Goal: Answer question/provide support: Share knowledge or assist other users

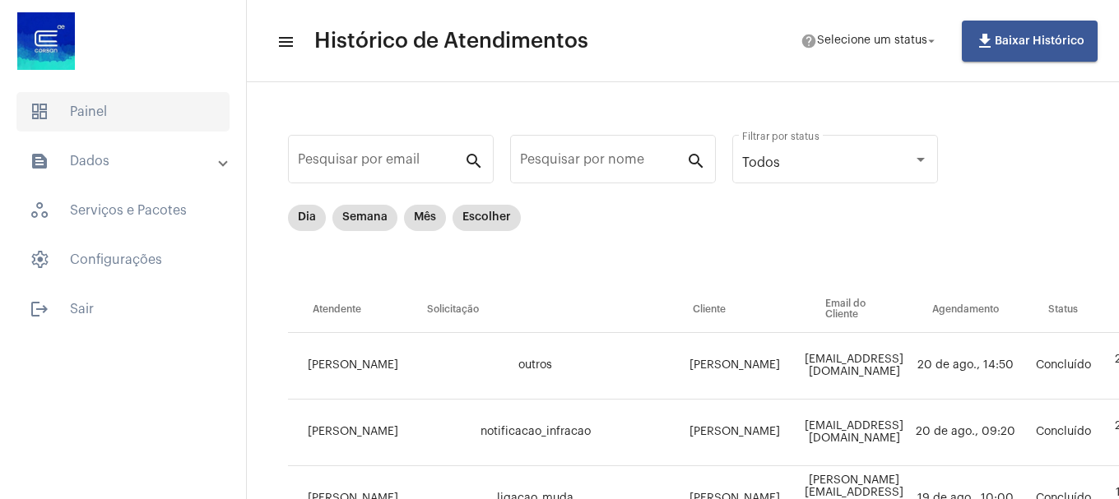
click at [95, 113] on span "dashboard Painel" at bounding box center [122, 111] width 213 height 39
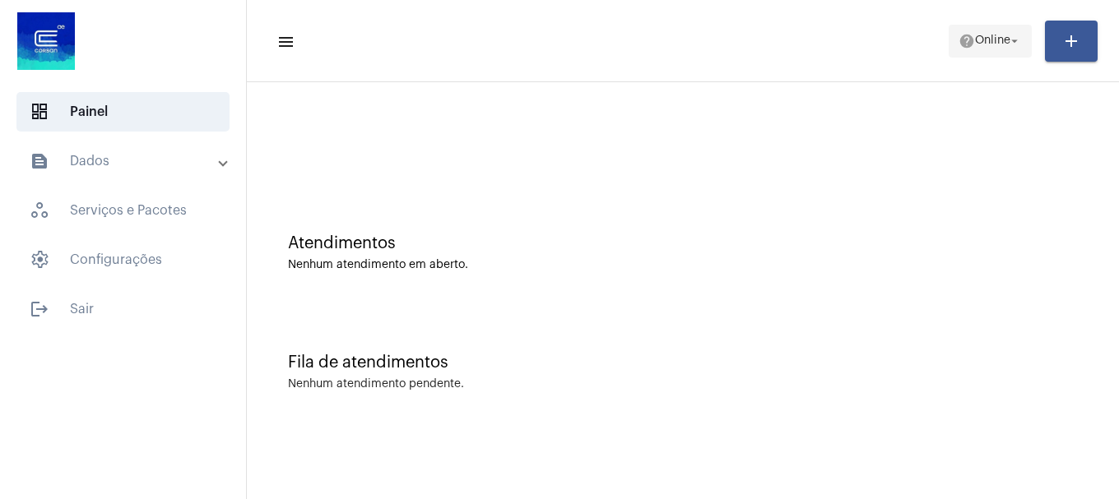
click at [970, 31] on span "help Online arrow_drop_down" at bounding box center [989, 40] width 63 height 30
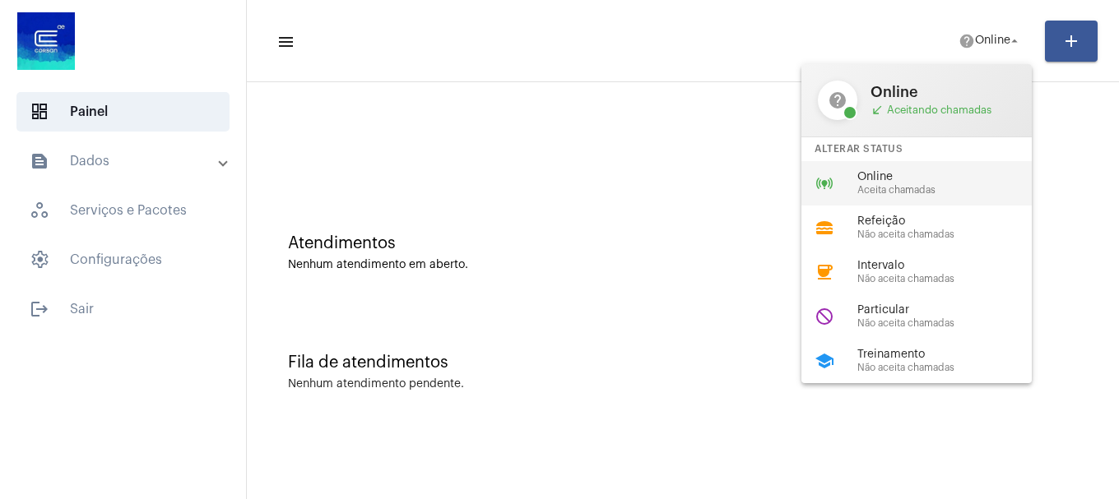
click at [928, 176] on span "Online" at bounding box center [951, 177] width 188 height 12
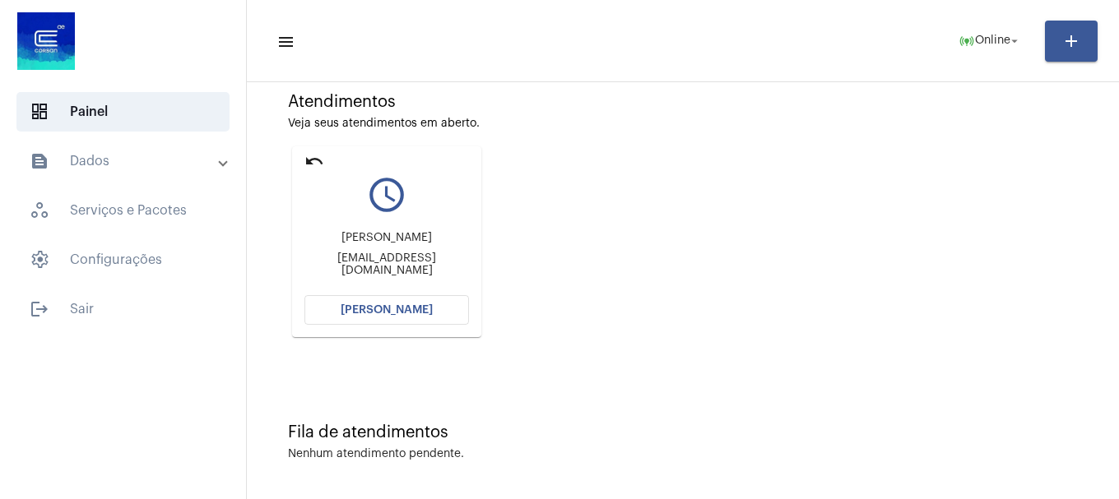
scroll to position [144, 0]
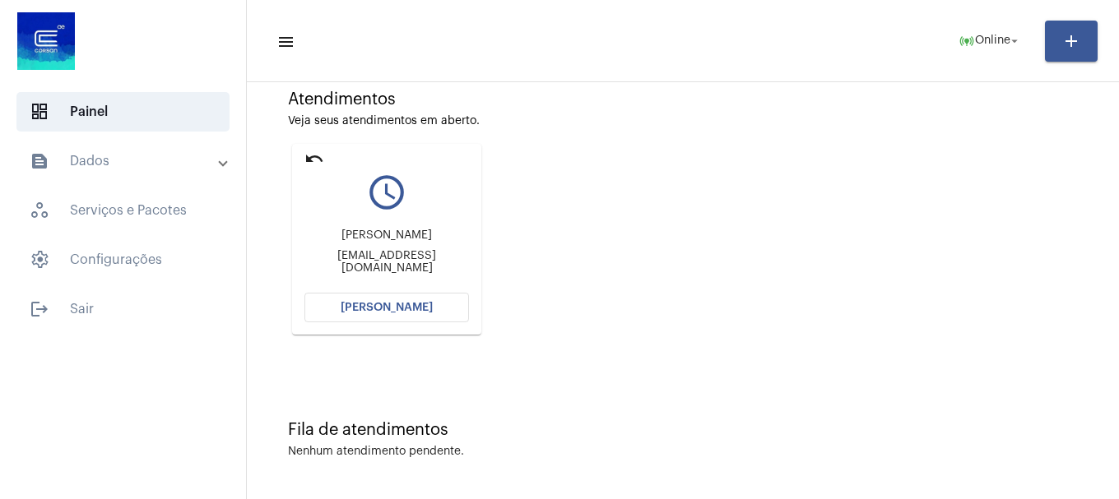
click at [446, 314] on button "[PERSON_NAME]" at bounding box center [386, 308] width 165 height 30
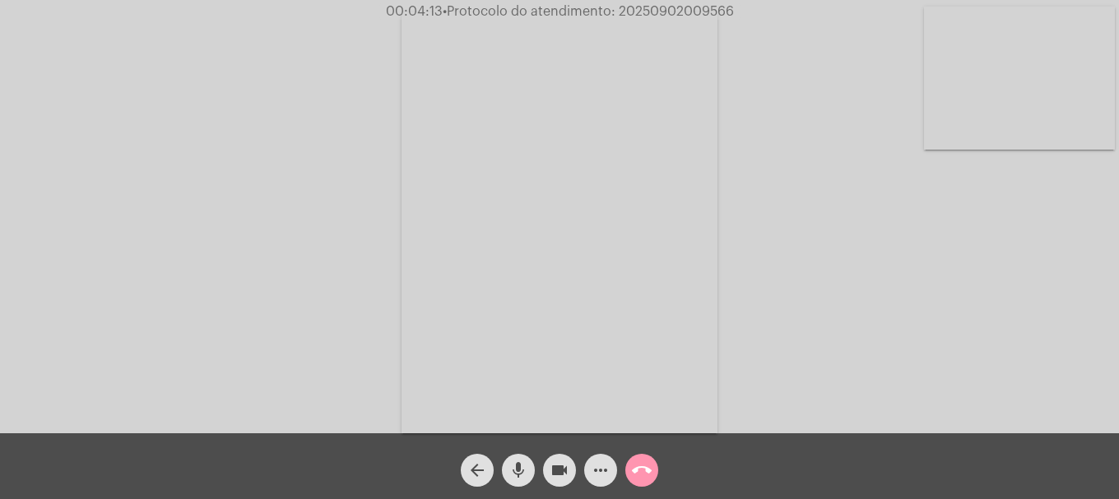
drag, startPoint x: 647, startPoint y: 14, endPoint x: 749, endPoint y: 11, distance: 102.1
click at [749, 11] on div "00:04:13 • Protocolo do atendimento: 20250902009566" at bounding box center [559, 11] width 1119 height 15
click at [593, 475] on mat-icon "more_horiz" at bounding box center [601, 471] width 20 height 20
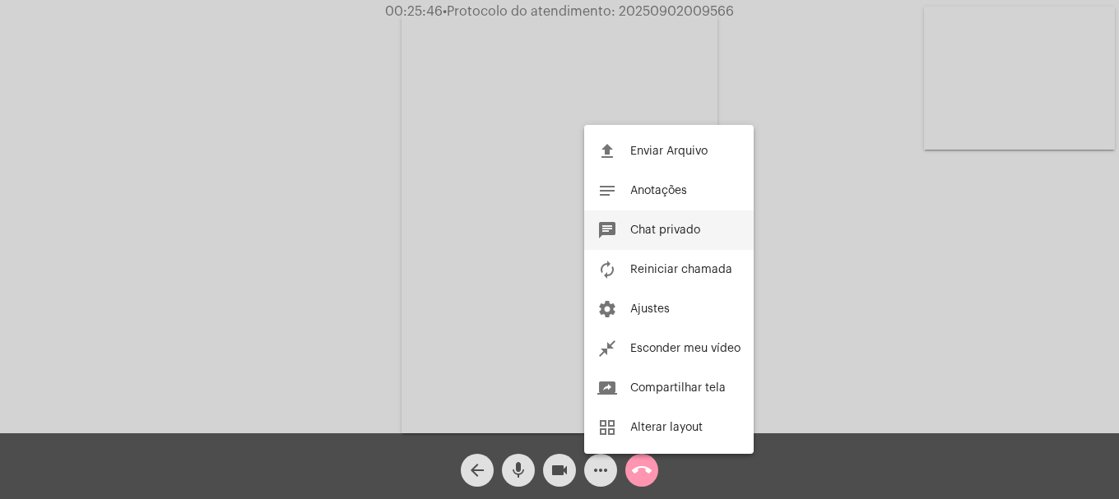
click at [639, 235] on span "Chat privado" at bounding box center [665, 231] width 70 height 12
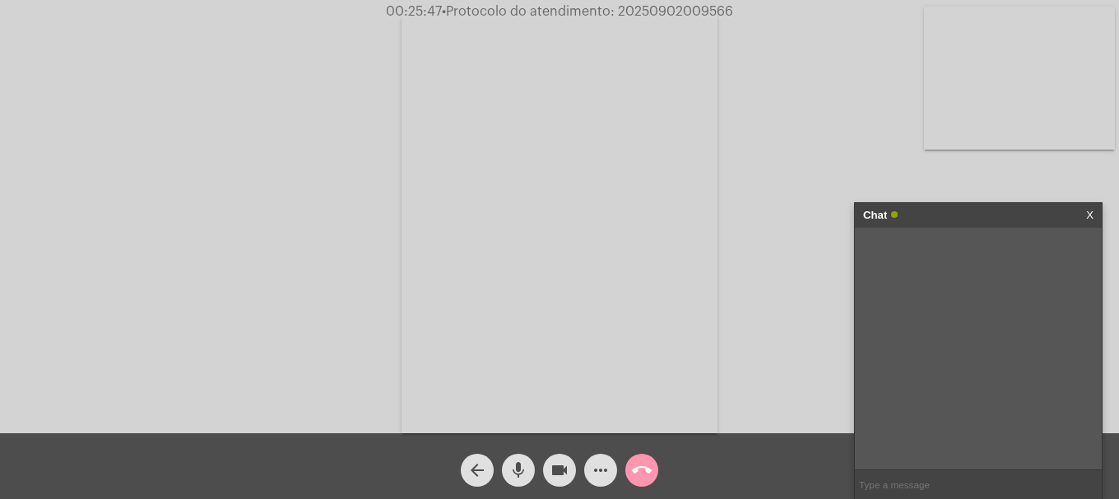
click at [892, 490] on input "text" at bounding box center [978, 485] width 247 height 29
paste input "20250902009566"
type input "20250902009566"
click at [646, 466] on mat-icon "call_end" at bounding box center [642, 471] width 20 height 20
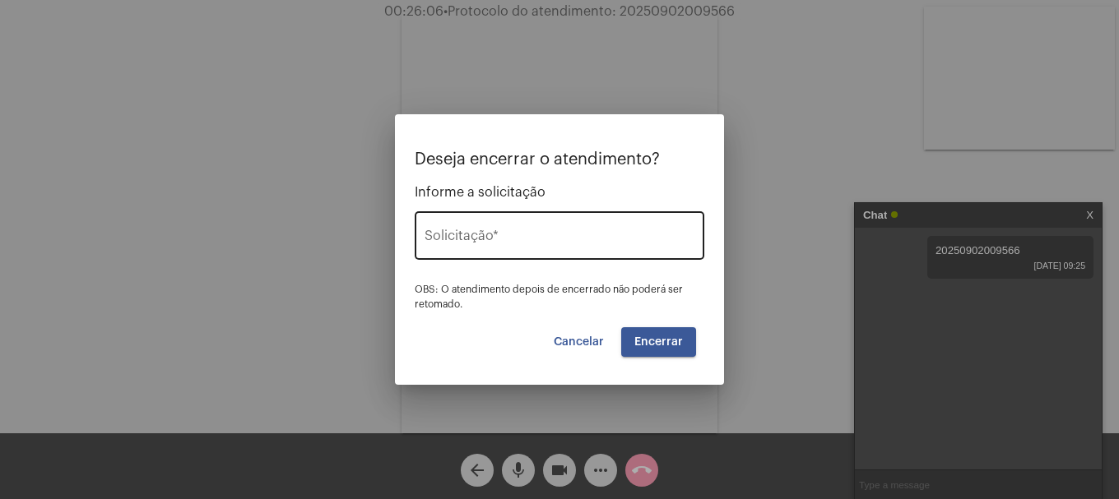
click at [527, 237] on input "Solicitação *" at bounding box center [559, 239] width 270 height 15
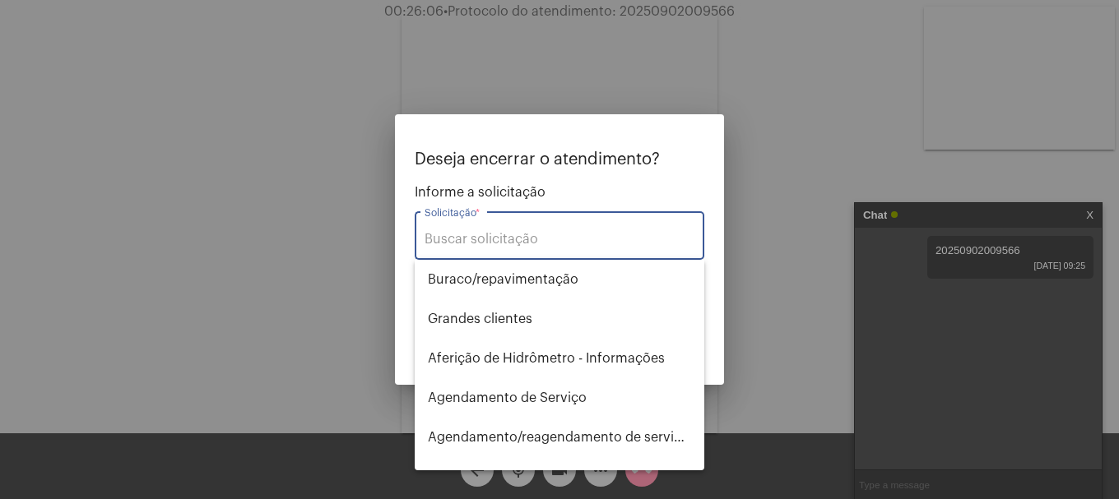
click at [527, 237] on input "Solicitação *" at bounding box center [559, 239] width 270 height 15
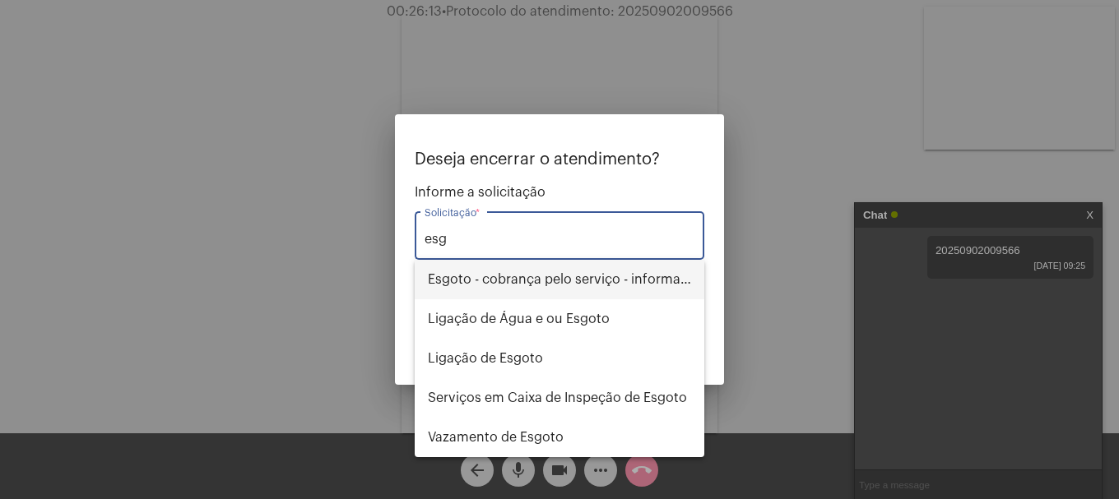
click at [580, 285] on span "Esgoto - cobrança pelo serviço - informações" at bounding box center [559, 279] width 263 height 39
type input "Esgoto - cobrança pelo serviço - informações"
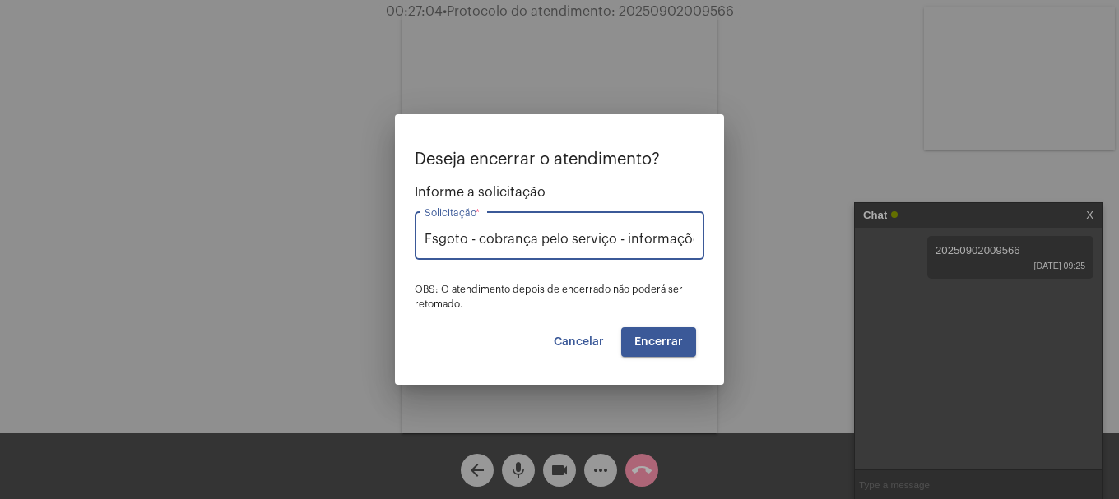
click at [675, 344] on span "Encerrar" at bounding box center [658, 342] width 49 height 12
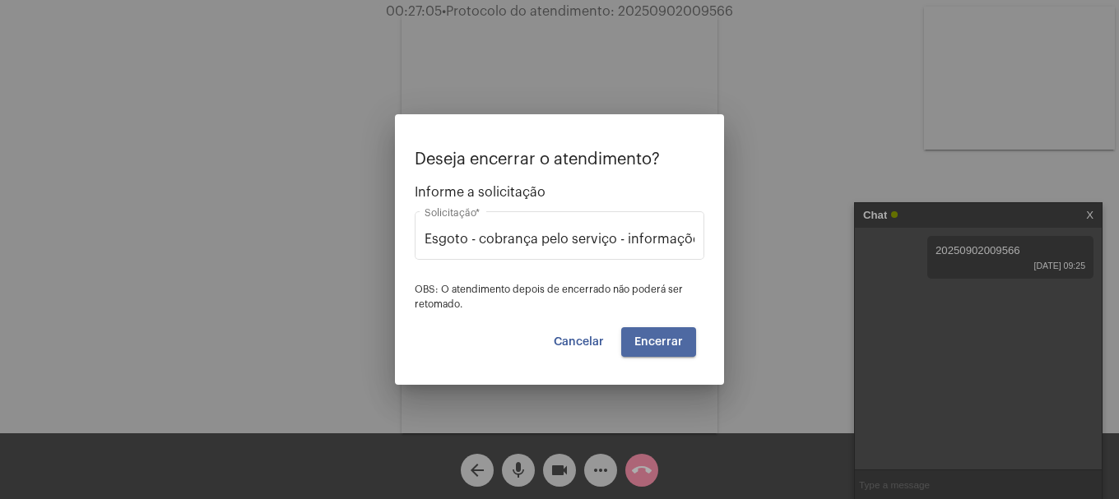
click at [675, 344] on span "Encerrar" at bounding box center [658, 342] width 49 height 12
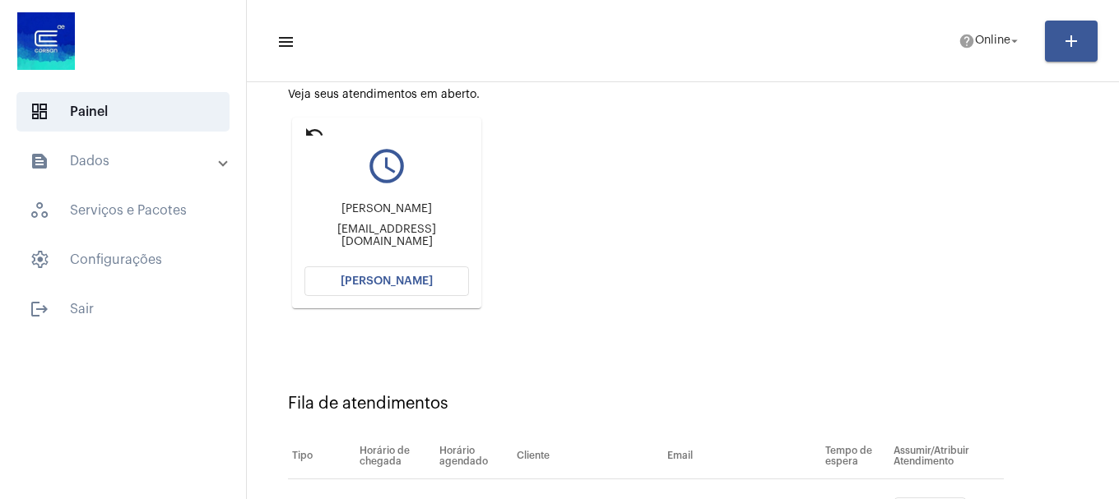
scroll to position [164, 0]
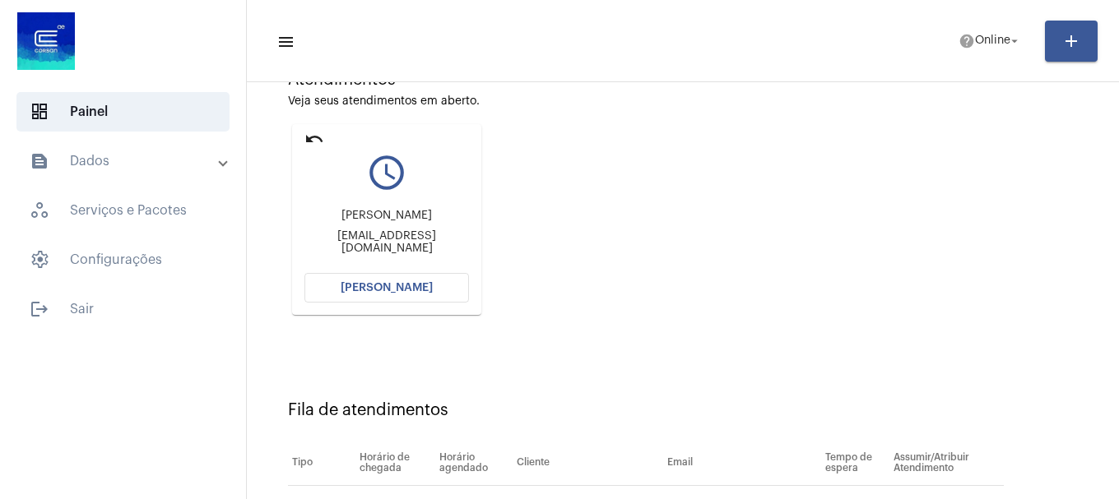
click at [378, 276] on button "[PERSON_NAME]" at bounding box center [386, 288] width 165 height 30
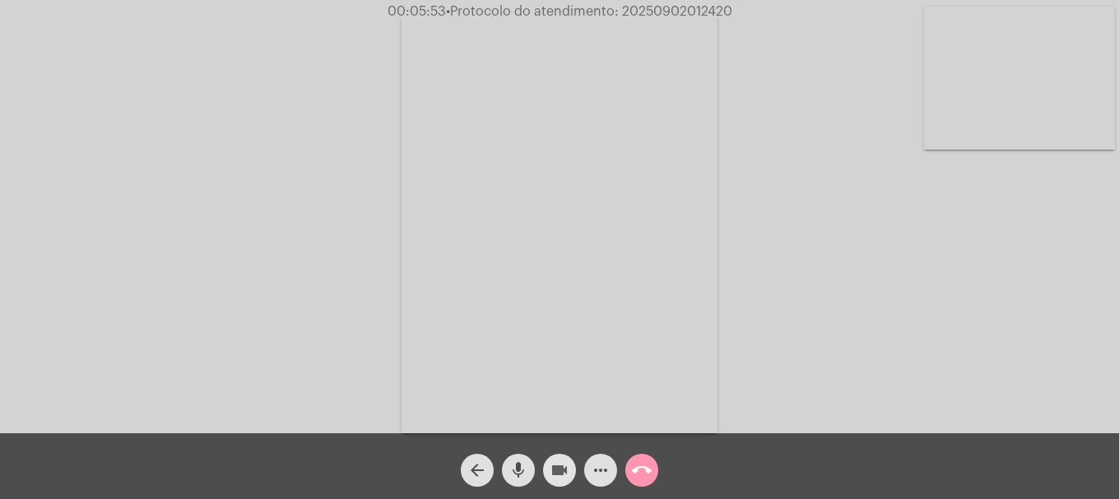
click at [561, 484] on span "videocam" at bounding box center [559, 470] width 20 height 33
click at [554, 458] on span "videocam_off" at bounding box center [559, 470] width 20 height 33
click at [679, 4] on span "00:16:37 • Protocolo do atendimento: 20250902012420" at bounding box center [559, 11] width 354 height 16
click at [675, 7] on span "• Protocolo do atendimento: 20250902012420" at bounding box center [587, 11] width 286 height 13
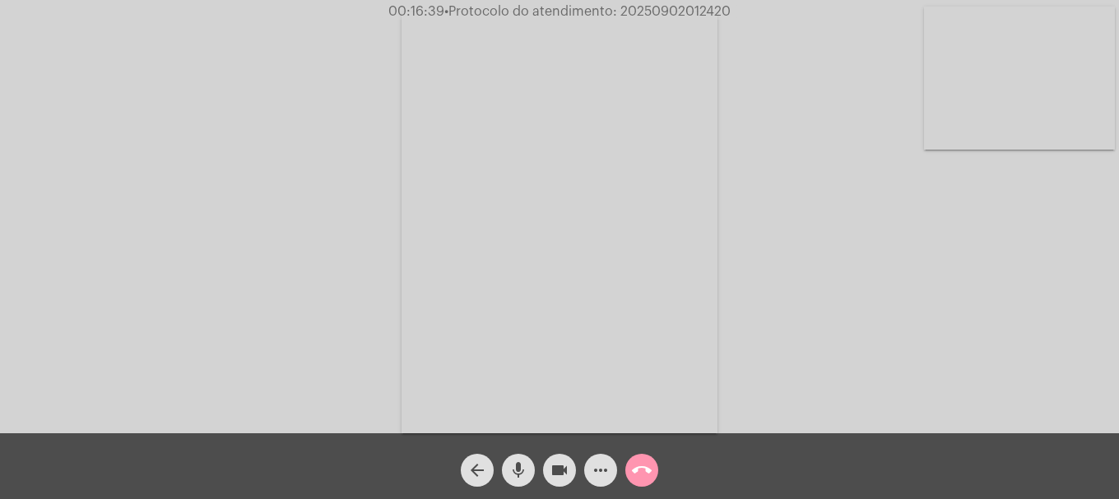
copy span "20250902012420"
click at [639, 470] on mat-icon "call_end" at bounding box center [642, 471] width 20 height 20
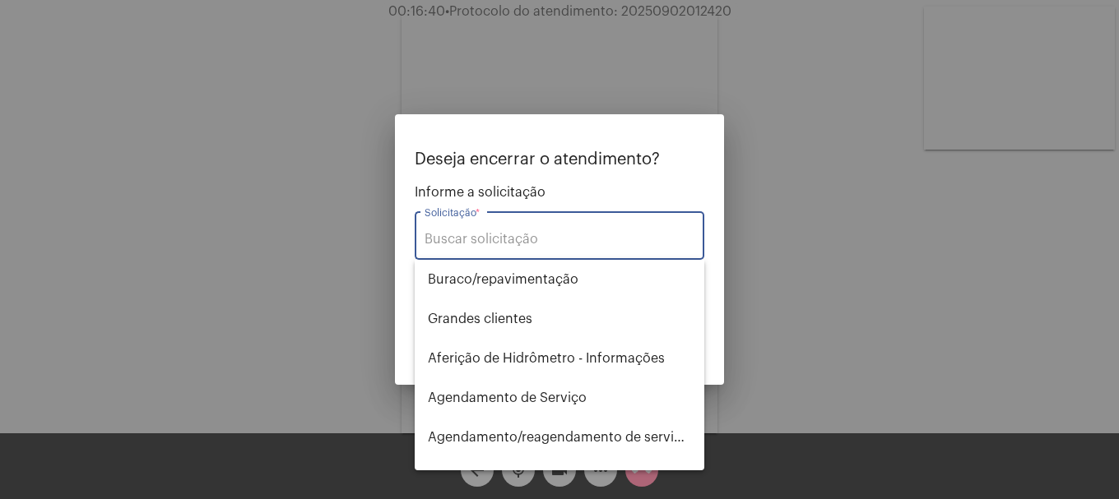
click at [556, 239] on input "Solicitação *" at bounding box center [559, 239] width 270 height 15
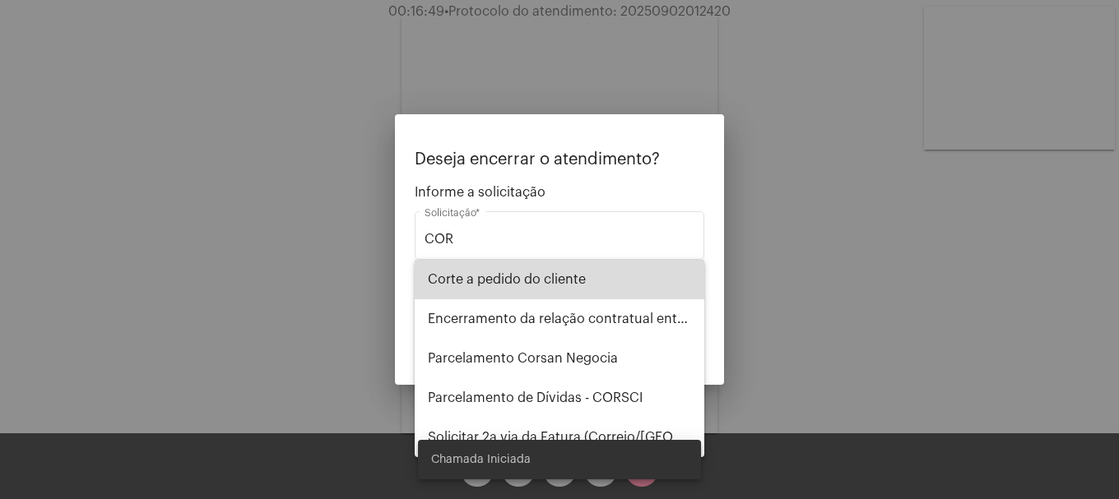
click at [546, 273] on span "Corte a pedido do cliente" at bounding box center [559, 279] width 263 height 39
type input "Corte a pedido do cliente"
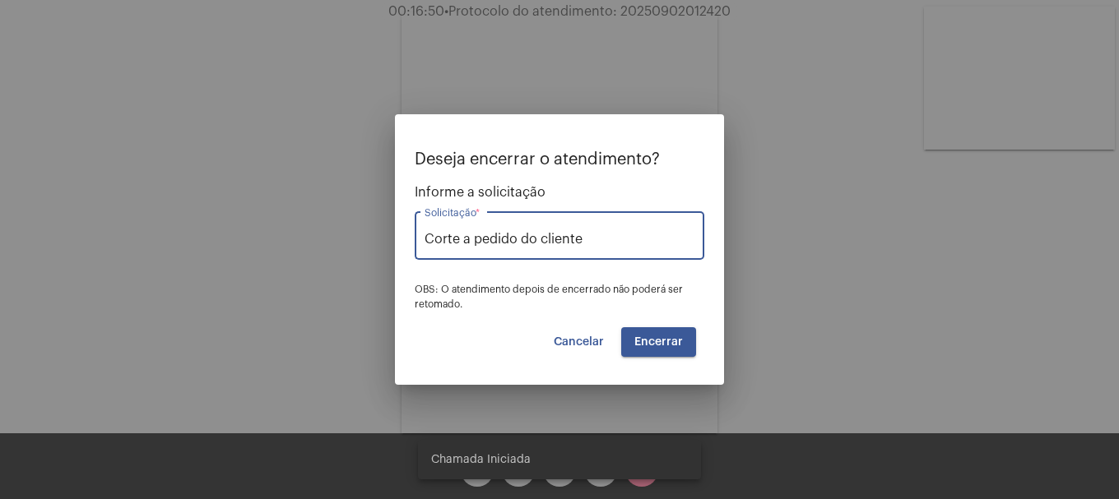
click at [643, 340] on span "Encerrar" at bounding box center [658, 342] width 49 height 12
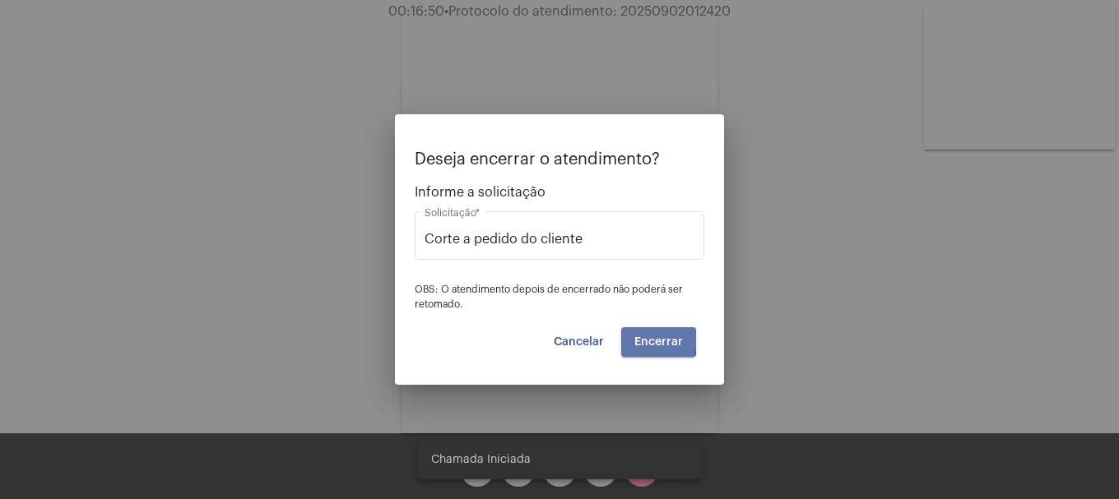
click at [643, 340] on span "Encerrar" at bounding box center [658, 342] width 49 height 12
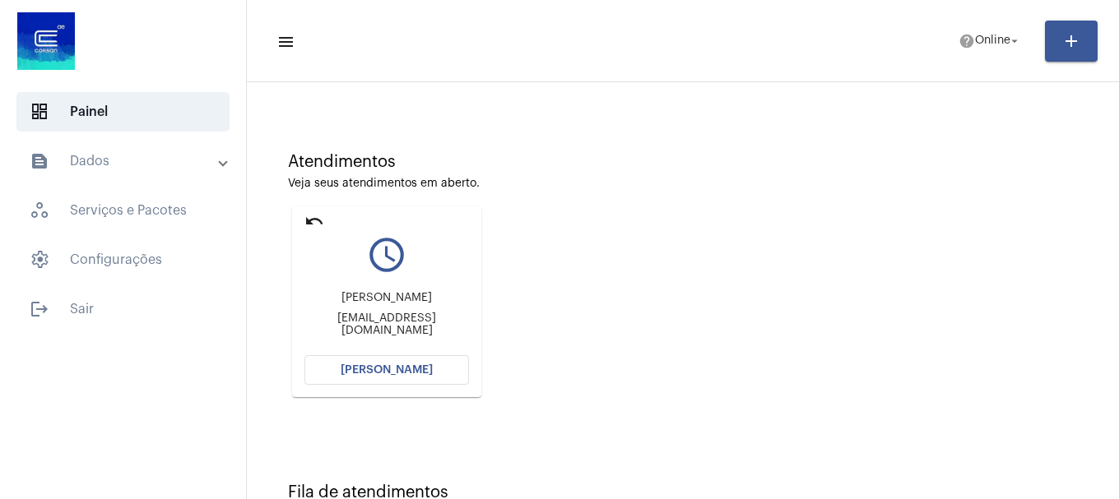
scroll to position [82, 0]
click at [359, 360] on button "[PERSON_NAME]" at bounding box center [386, 370] width 165 height 30
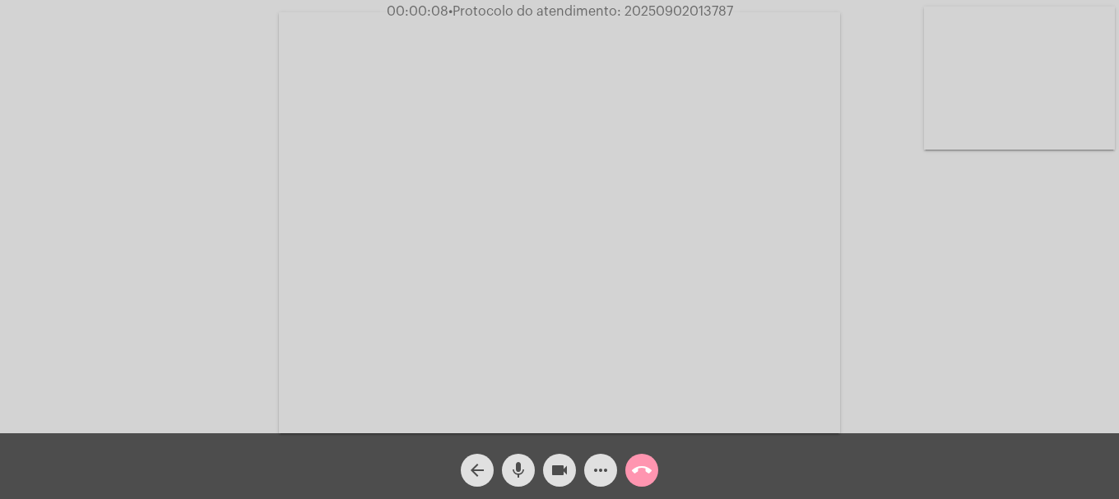
click at [513, 473] on mat-icon "mic" at bounding box center [518, 471] width 20 height 20
click at [513, 473] on mat-icon "mic_off" at bounding box center [518, 471] width 20 height 20
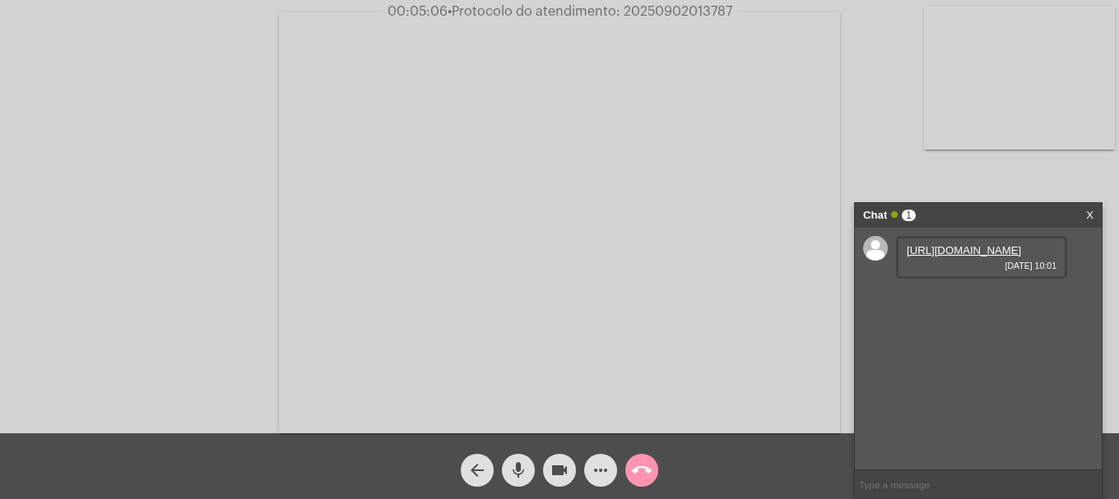
click at [960, 257] on link "https://neft-transfer-bucket.s3.amazonaws.com/temp-27c26bb5-fa03-a24a-bee3-8ed6…" at bounding box center [963, 250] width 114 height 12
click at [554, 466] on mat-icon "videocam" at bounding box center [559, 471] width 20 height 20
click at [554, 466] on mat-icon "videocam_off" at bounding box center [559, 471] width 20 height 20
click at [675, 6] on span "• Protocolo do atendimento: 20250902013787" at bounding box center [588, 11] width 285 height 13
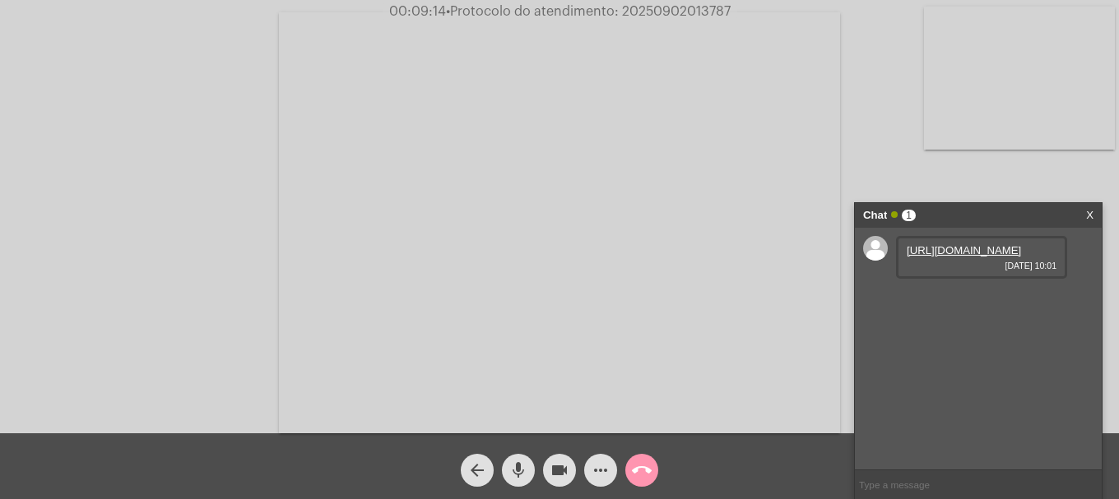
copy span "20250902013787"
click at [902, 481] on input "text" at bounding box center [978, 485] width 247 height 29
paste input "20250902013787"
type input "20250902013787"
click at [641, 470] on mat-icon "call_end" at bounding box center [642, 471] width 20 height 20
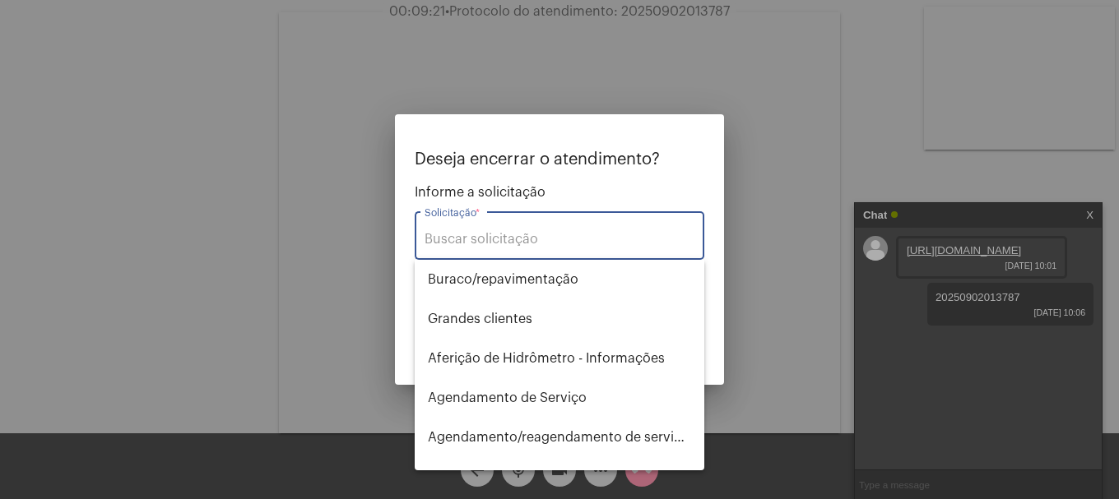
click at [601, 246] on input "Solicitação *" at bounding box center [559, 239] width 270 height 15
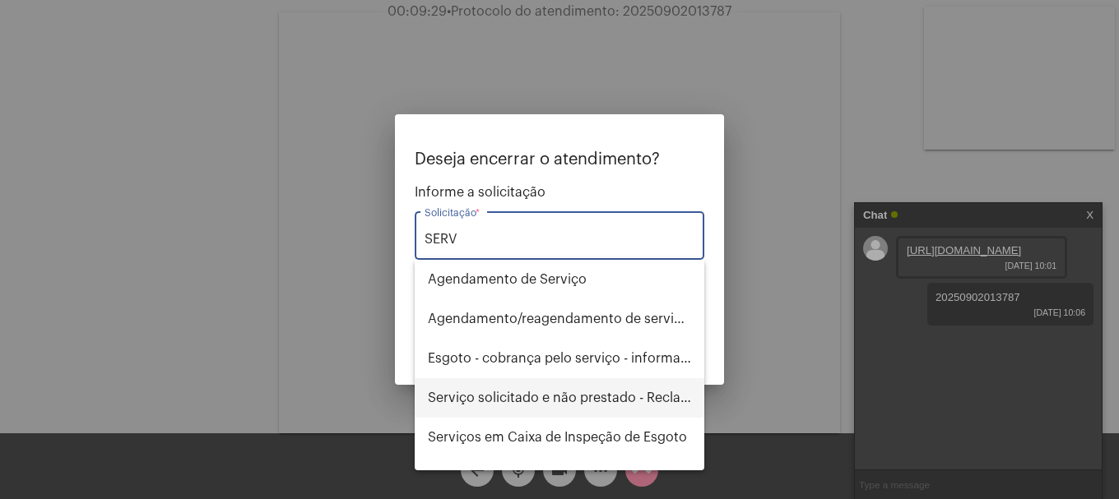
click at [624, 400] on span "Serviço solicitado e não prestado - Reclamação" at bounding box center [559, 397] width 263 height 39
type input "Serviço solicitado e não prestado - Reclamação"
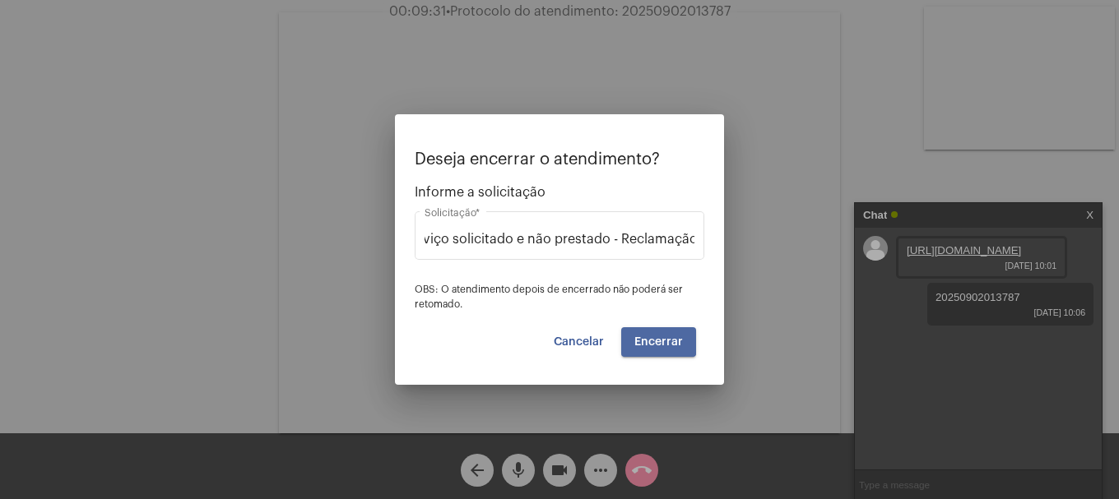
click at [657, 331] on button "Encerrar" at bounding box center [658, 342] width 75 height 30
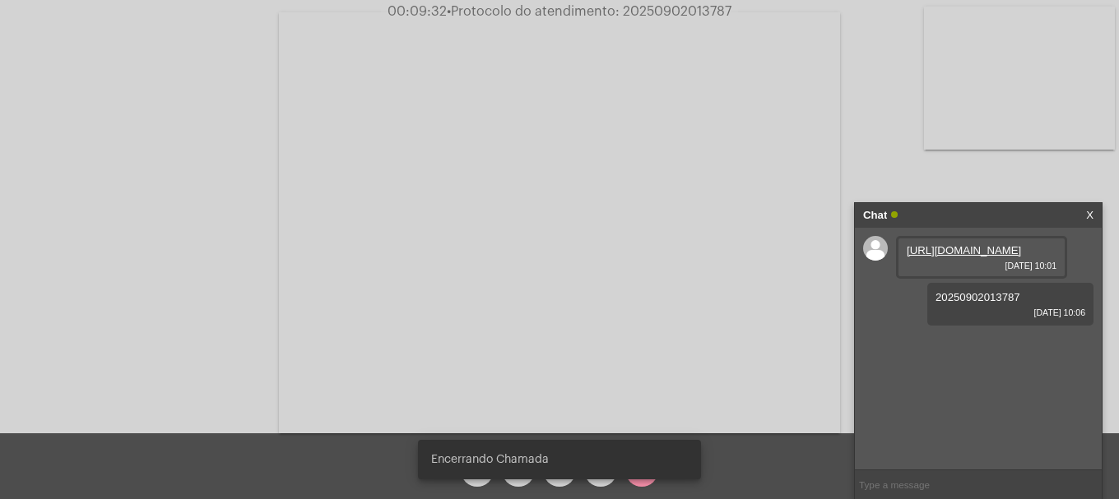
click at [657, 336] on video at bounding box center [559, 222] width 561 height 421
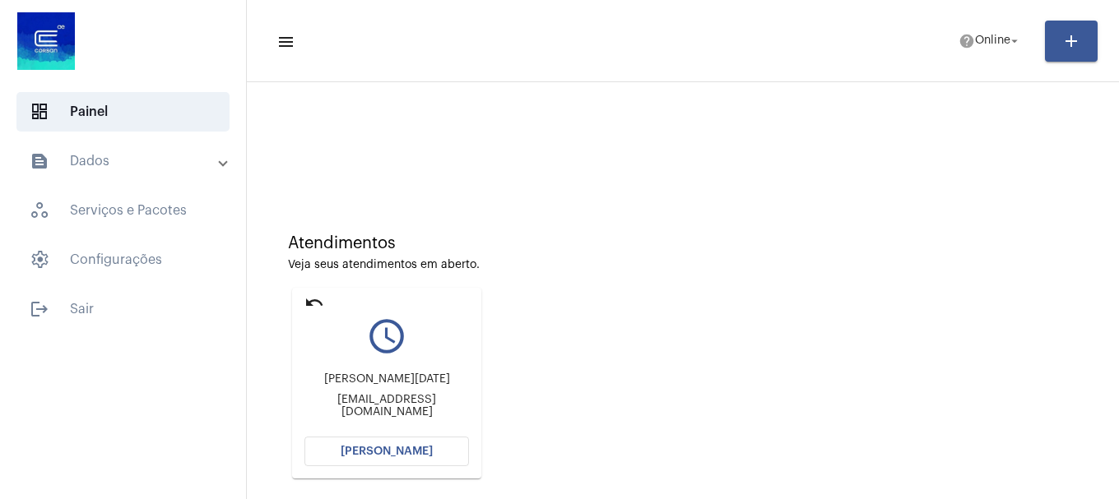
click at [413, 438] on button "[PERSON_NAME]" at bounding box center [386, 452] width 165 height 30
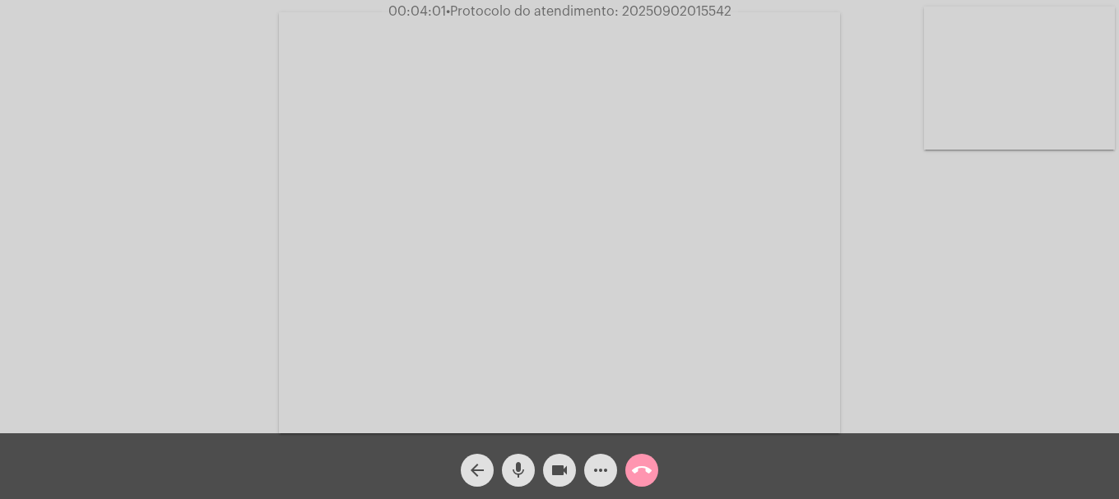
click at [651, 465] on mat-icon "call_end" at bounding box center [642, 471] width 20 height 20
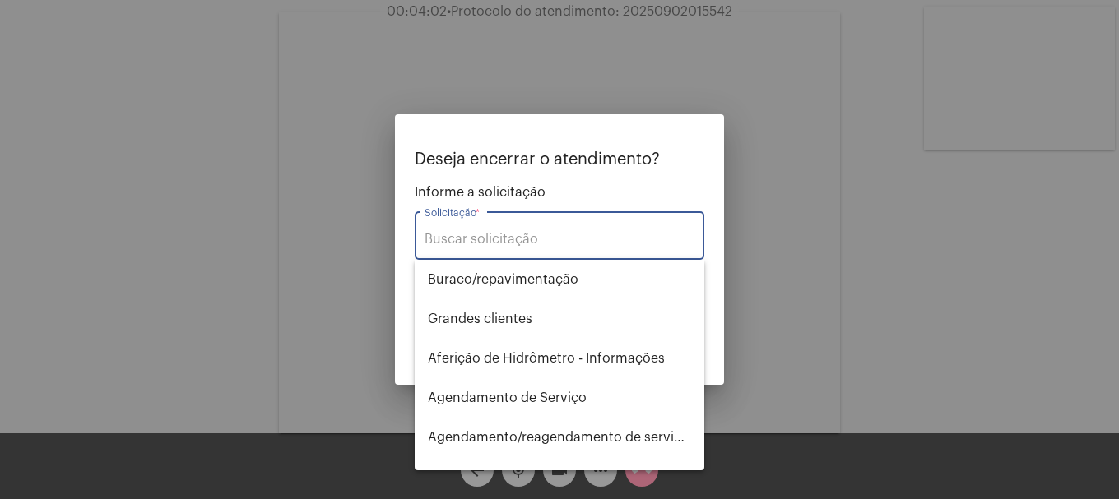
click at [561, 244] on input "Solicitação *" at bounding box center [559, 239] width 270 height 15
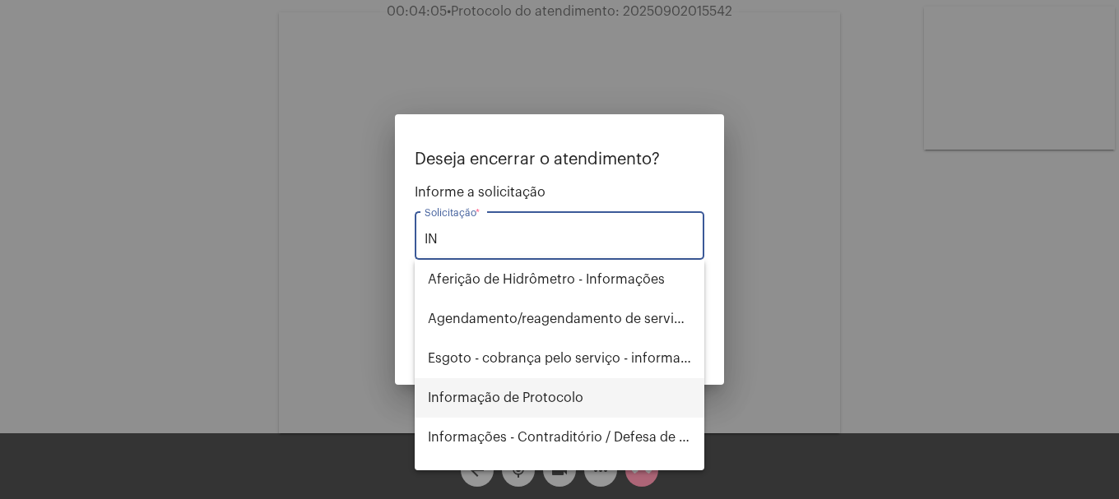
click at [564, 404] on span "Informação de Protocolo" at bounding box center [559, 397] width 263 height 39
type input "Informação de Protocolo"
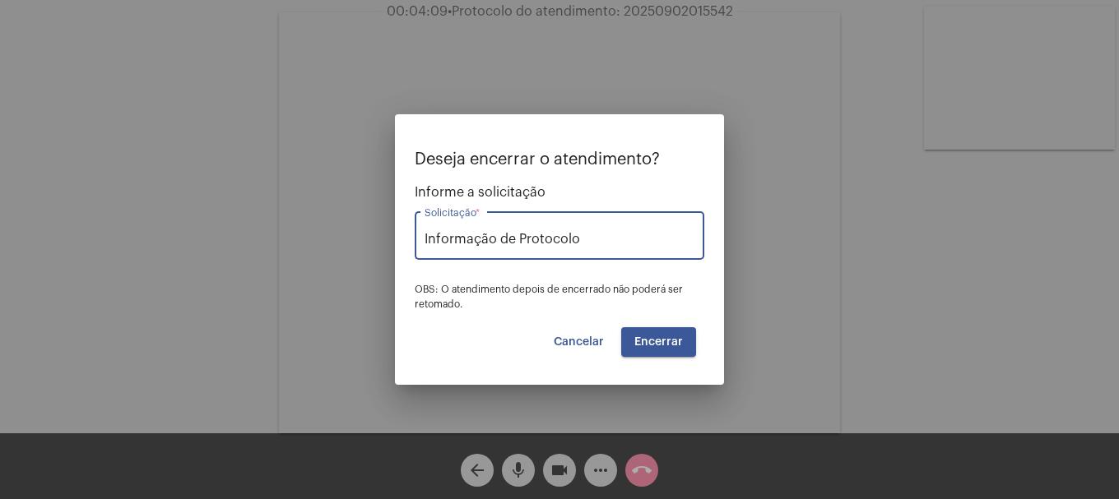
click at [651, 341] on span "Encerrar" at bounding box center [658, 342] width 49 height 12
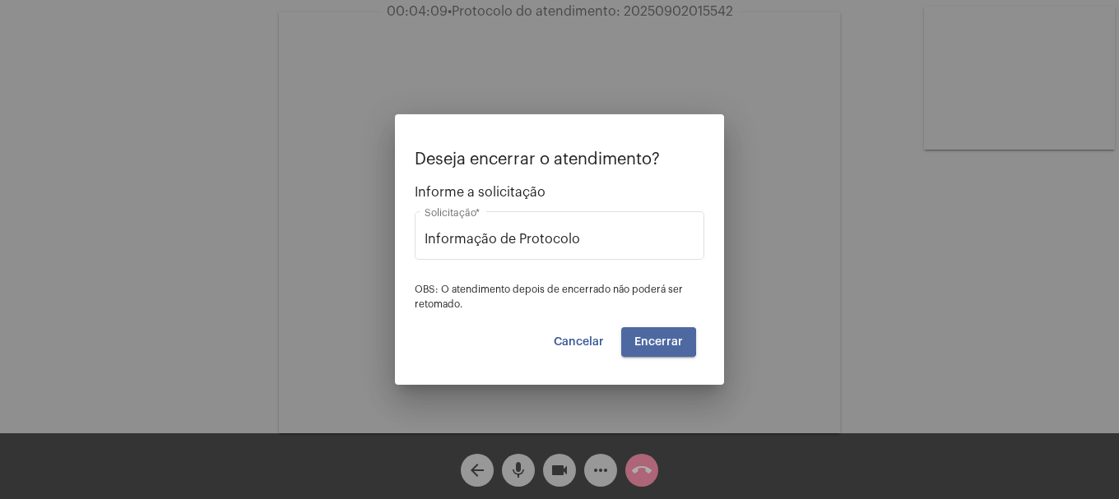
click at [651, 341] on span "Encerrar" at bounding box center [658, 342] width 49 height 12
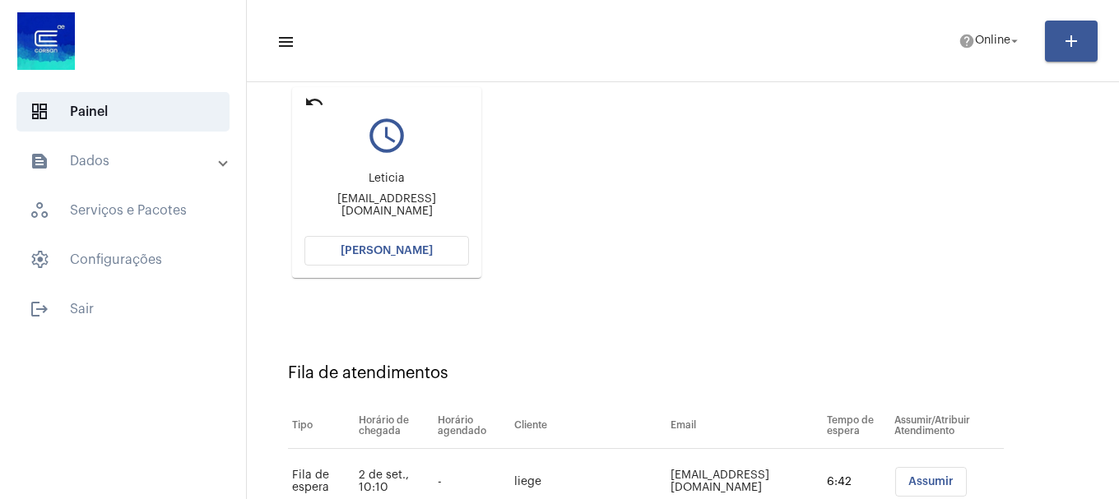
scroll to position [164, 0]
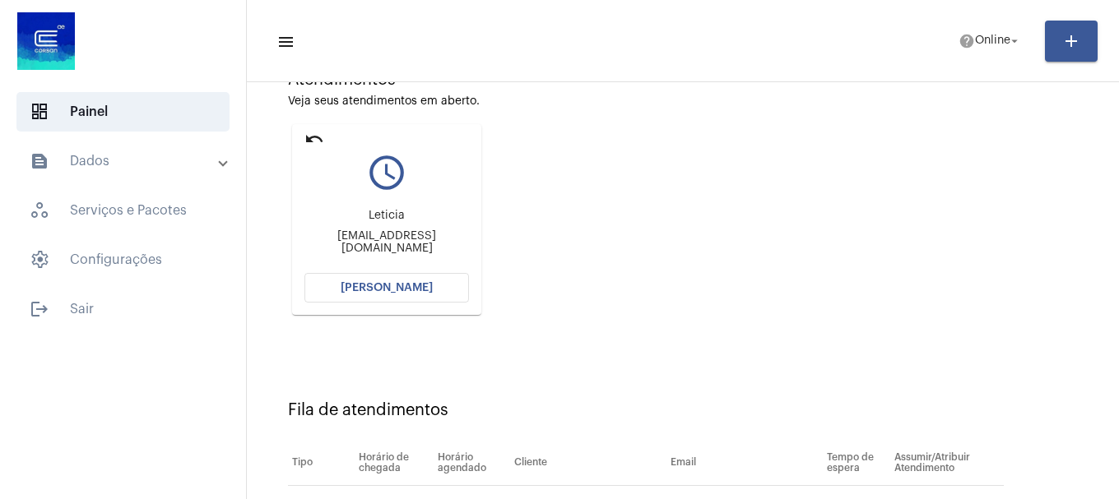
click at [408, 286] on span "[PERSON_NAME]" at bounding box center [387, 288] width 92 height 12
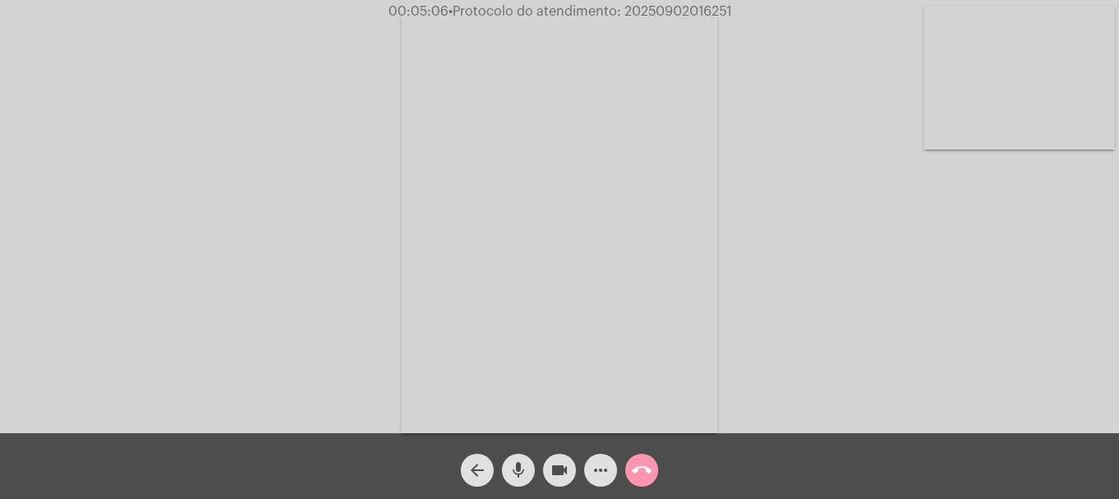
drag, startPoint x: 1045, startPoint y: 110, endPoint x: 1037, endPoint y: 118, distance: 11.6
click at [1045, 110] on video at bounding box center [1019, 78] width 191 height 143
click at [589, 471] on button "more_horiz" at bounding box center [600, 470] width 33 height 33
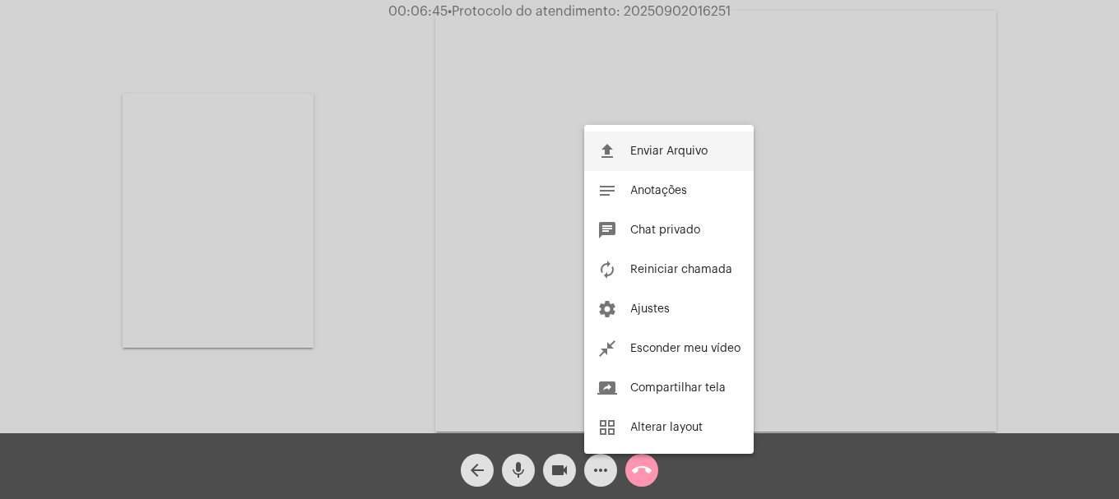
click at [622, 155] on button "file_upload Enviar Arquivo" at bounding box center [668, 151] width 169 height 39
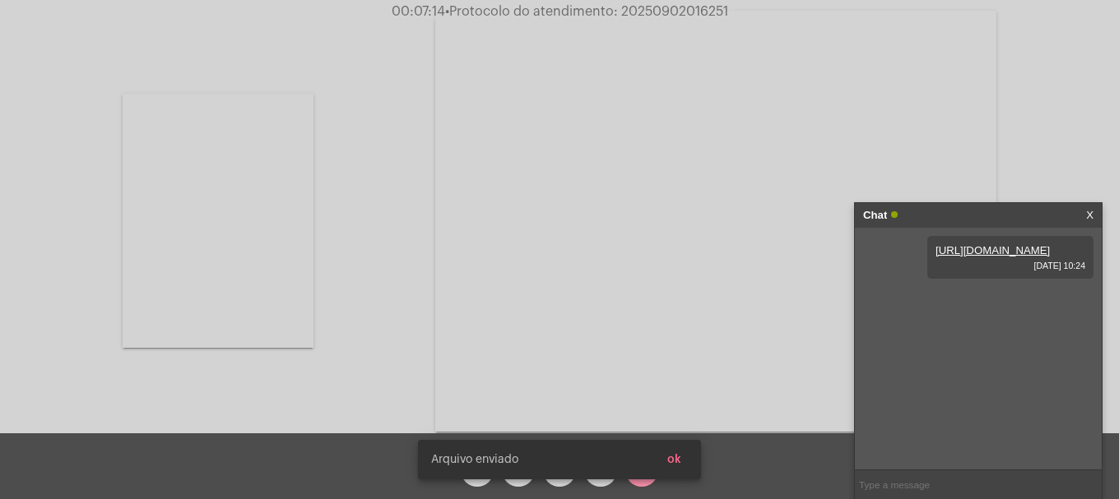
click at [984, 257] on link "https://neft-transfer-bucket.s3.amazonaws.com/temp-4f672364-9df4-59f8-93fe-af6e…" at bounding box center [992, 250] width 114 height 12
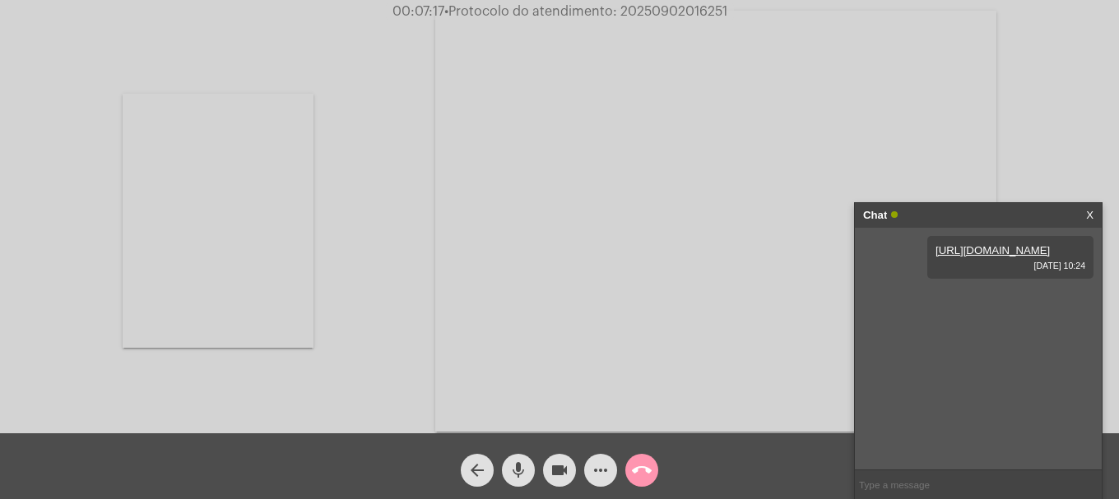
click at [605, 461] on mat-icon "more_horiz" at bounding box center [601, 471] width 20 height 20
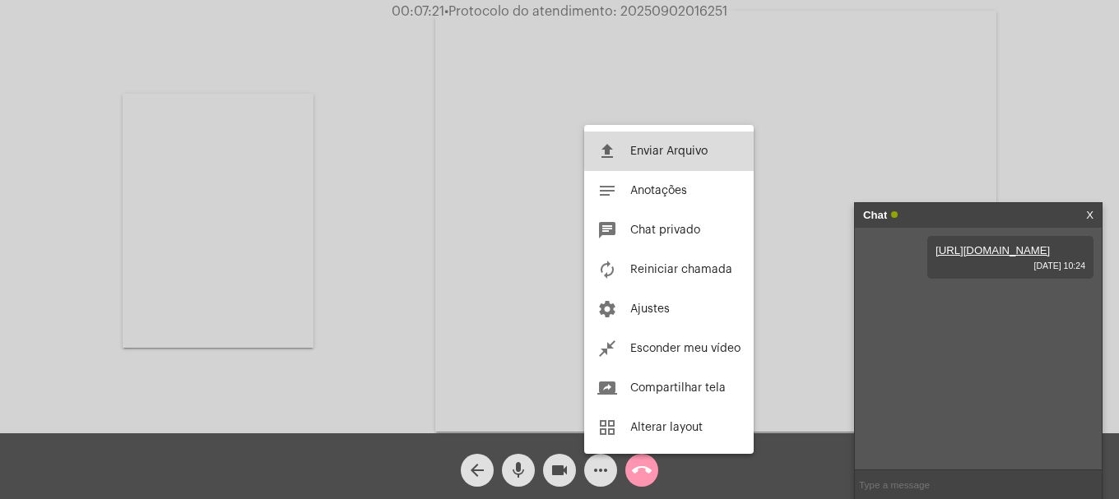
click at [676, 145] on button "file_upload Enviar Arquivo" at bounding box center [668, 151] width 169 height 39
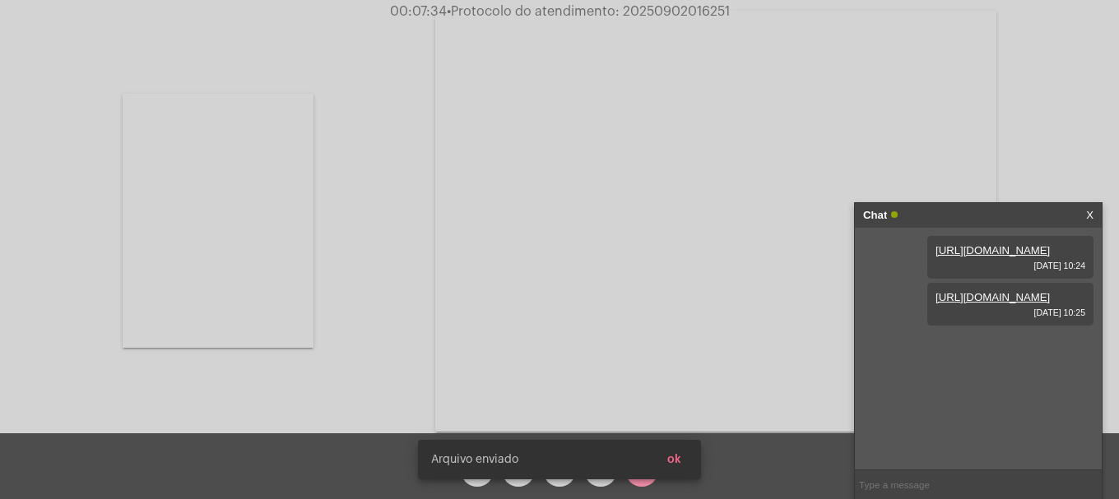
click at [988, 304] on link "https://neft-transfer-bucket.s3.amazonaws.com/temp-2f01c204-fb4f-42e6-faad-a656…" at bounding box center [992, 297] width 114 height 12
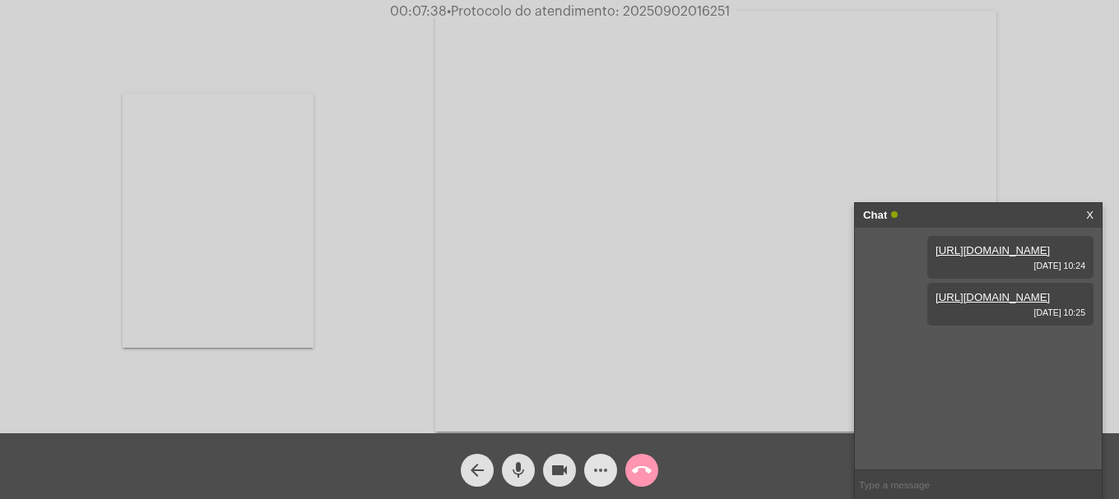
click at [615, 474] on button "more_horiz" at bounding box center [600, 470] width 33 height 33
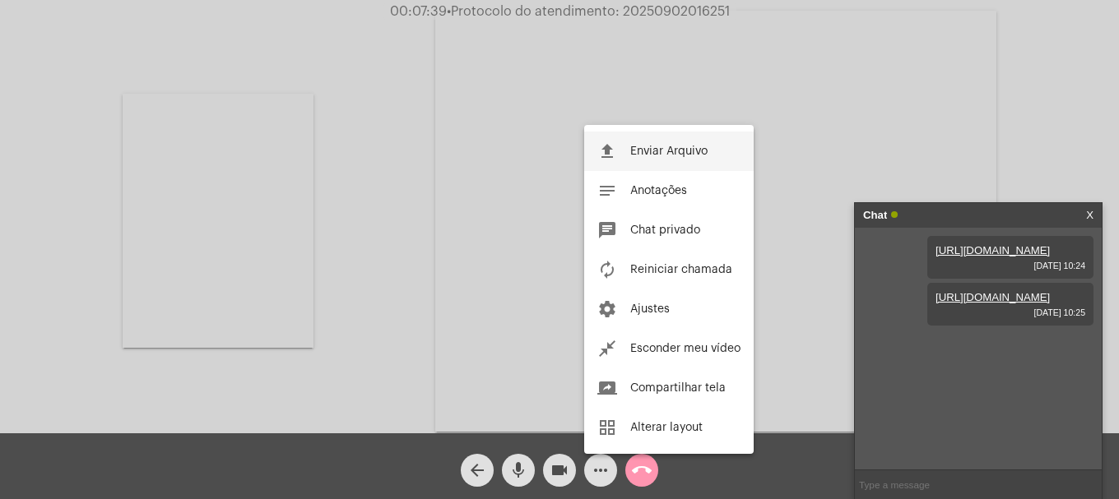
click at [659, 158] on button "file_upload Enviar Arquivo" at bounding box center [668, 151] width 169 height 39
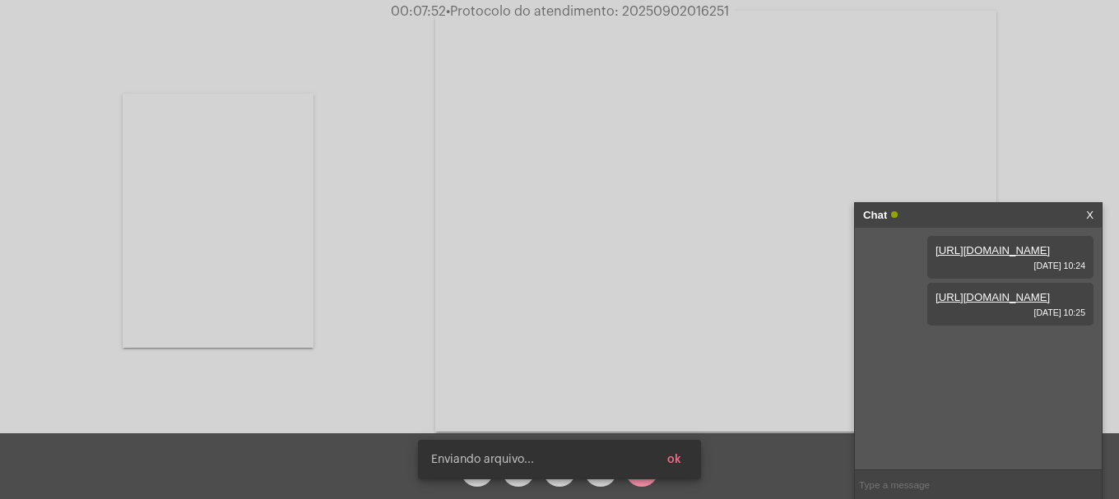
scroll to position [14, 0]
click at [979, 350] on link "https://neft-transfer-bucket.s3.amazonaws.com/temp-8416c794-033f-3a40-16e0-77d2…" at bounding box center [992, 344] width 114 height 12
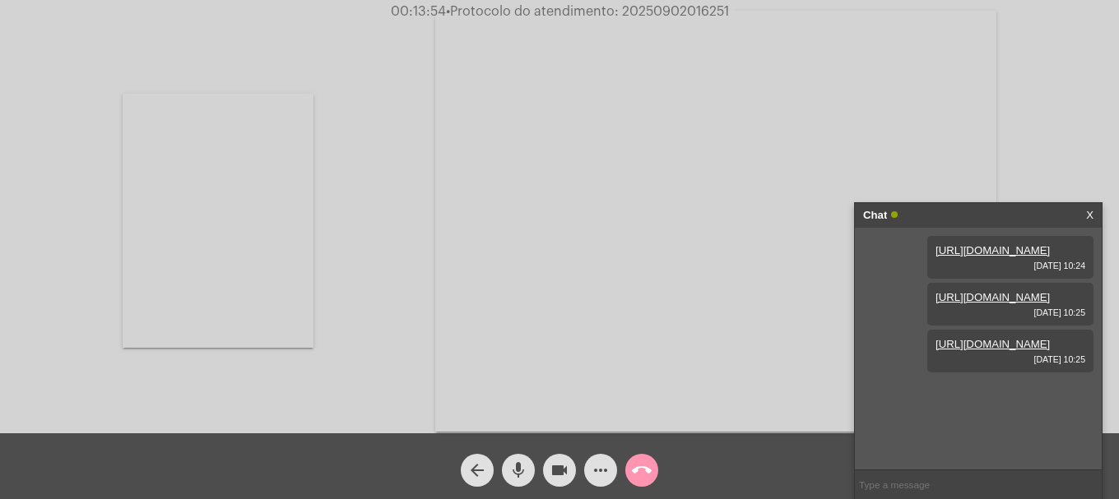
click at [630, 14] on span "• Protocolo do atendimento: 20250902016251" at bounding box center [587, 11] width 283 height 13
click at [633, 14] on span "• Protocolo do atendimento: 20250902016251" at bounding box center [587, 11] width 283 height 13
click at [631, 11] on span "• Protocolo do atendimento: 20250902016251" at bounding box center [586, 11] width 283 height 13
click at [627, 11] on span "• Protocolo do atendimento: 20250902016251" at bounding box center [587, 11] width 283 height 13
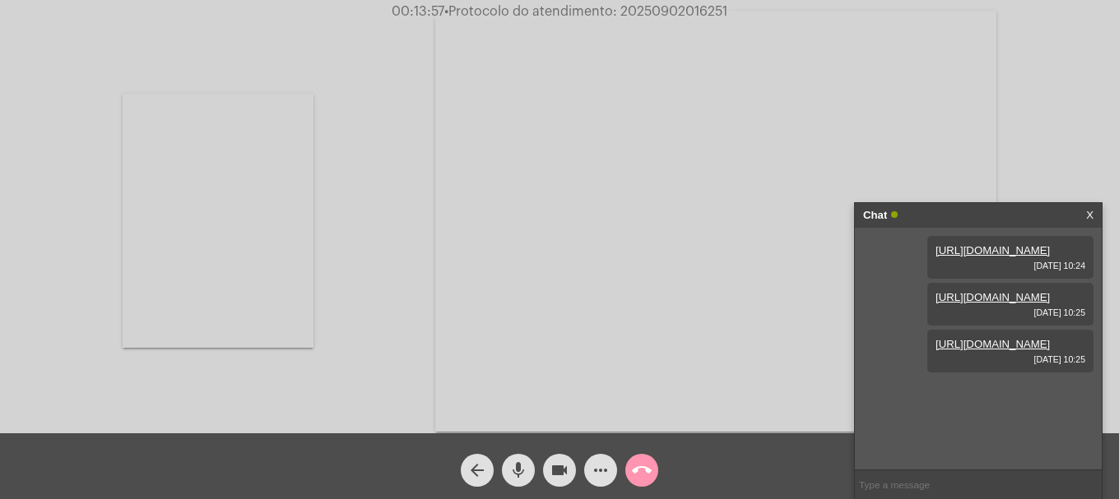
copy span "20250902016251"
click at [990, 481] on input "text" at bounding box center [978, 485] width 247 height 29
paste input "20250902016251"
type input "20250902016251"
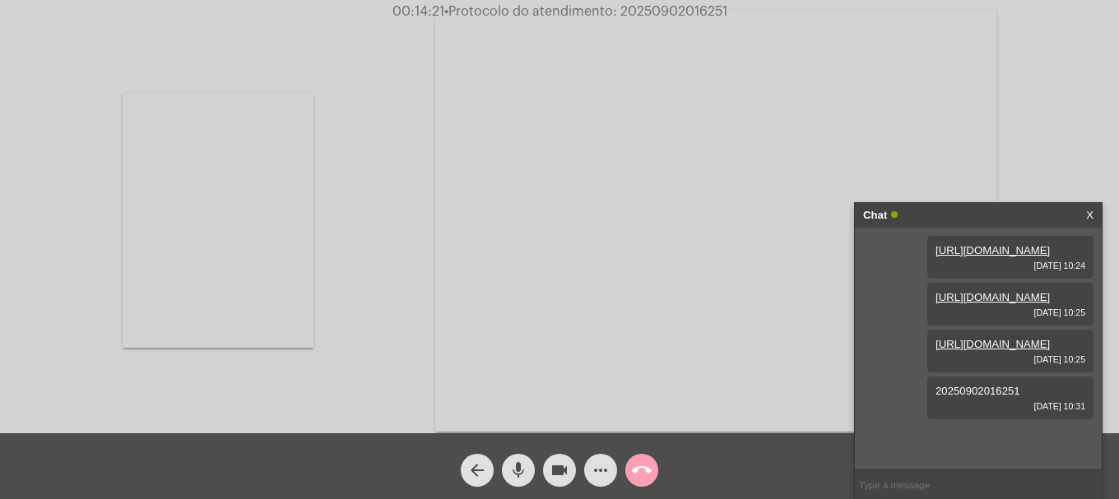
click at [651, 469] on button "call_end" at bounding box center [641, 470] width 33 height 33
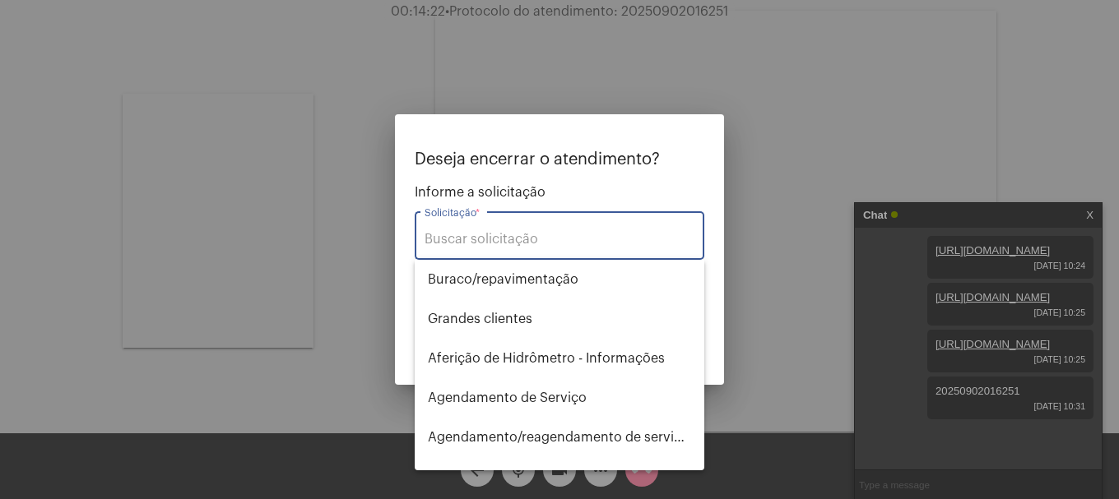
click at [575, 250] on div "Solicitação *" at bounding box center [559, 234] width 270 height 52
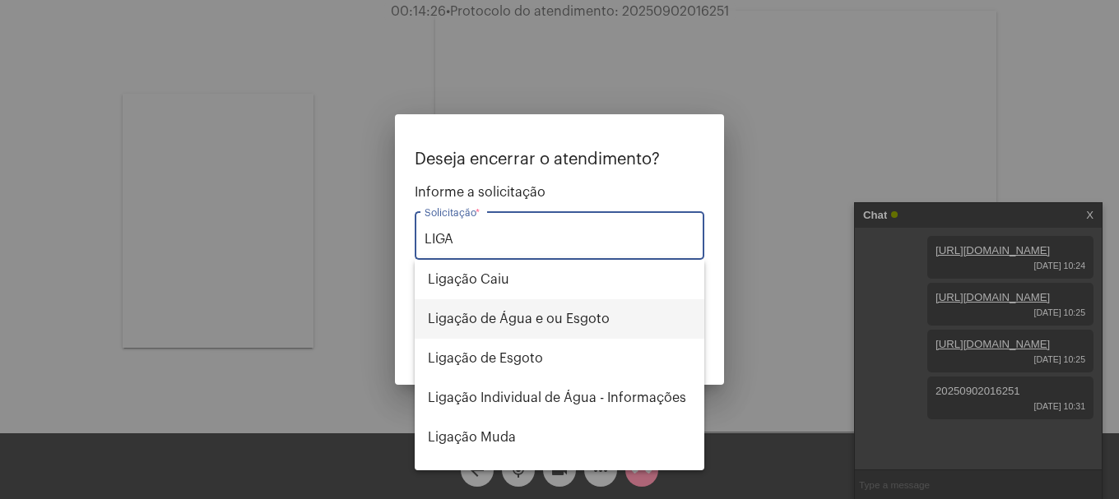
click at [600, 330] on span "Ligação de Água e ou Esgoto" at bounding box center [559, 318] width 263 height 39
type input "Ligação de Água e ou Esgoto"
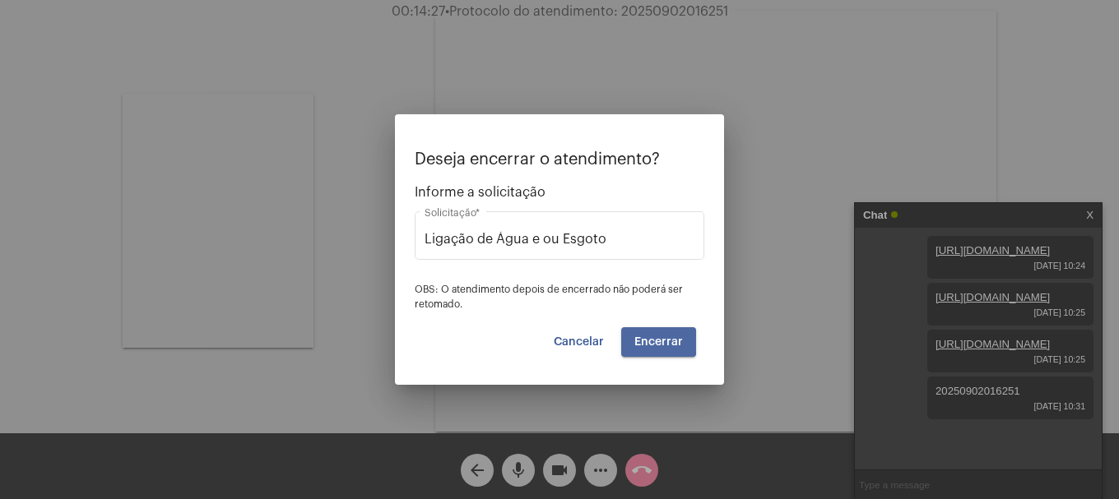
click at [653, 336] on span "Encerrar" at bounding box center [658, 342] width 49 height 12
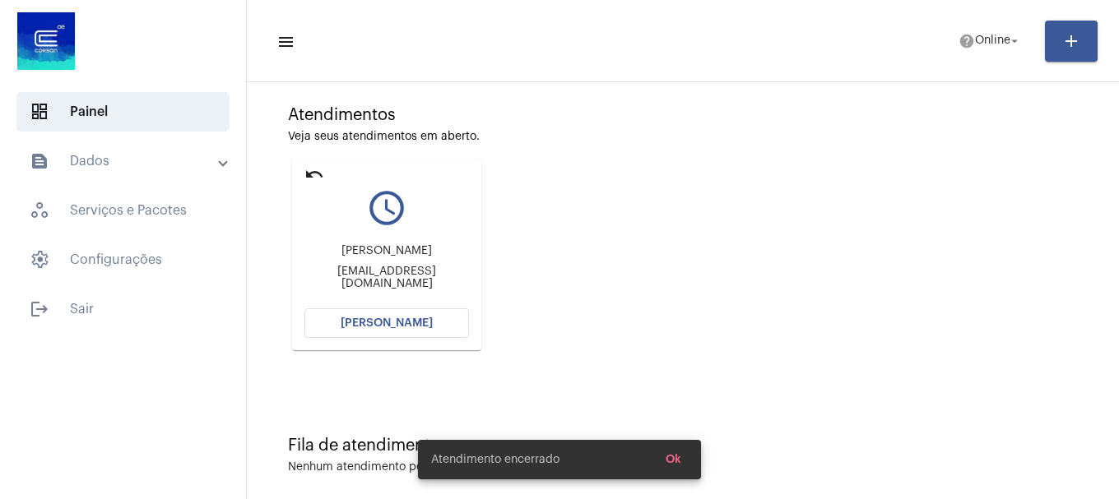
scroll to position [144, 0]
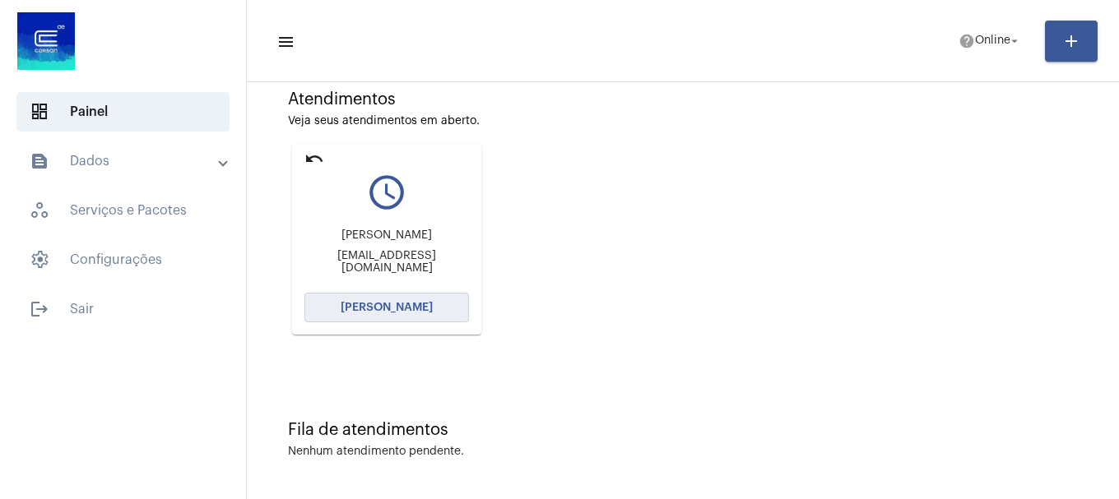
click at [415, 315] on button "[PERSON_NAME]" at bounding box center [386, 308] width 165 height 30
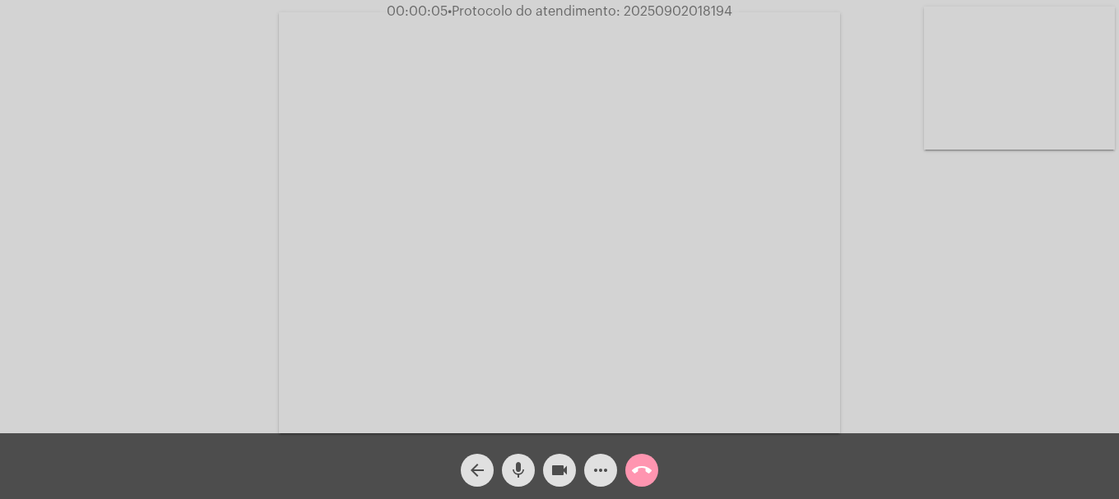
click at [1042, 104] on video at bounding box center [1019, 78] width 191 height 143
click at [219, 267] on video at bounding box center [218, 221] width 191 height 143
click at [522, 462] on mat-icon "mic" at bounding box center [518, 471] width 20 height 20
click at [522, 462] on mat-icon "mic_off" at bounding box center [518, 471] width 20 height 20
click at [522, 462] on mat-icon "mic" at bounding box center [518, 471] width 20 height 20
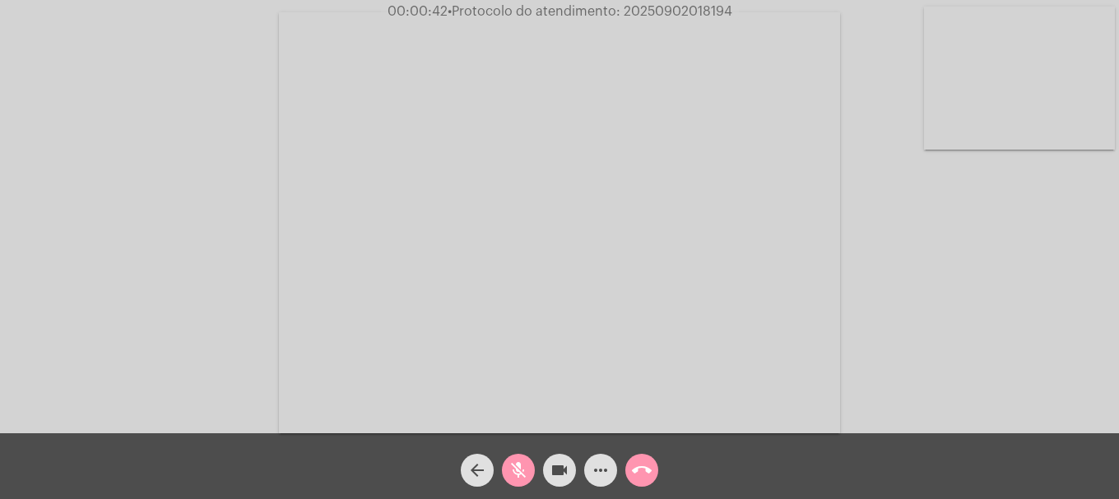
drag, startPoint x: 522, startPoint y: 462, endPoint x: 562, endPoint y: 475, distance: 42.4
click at [557, 475] on div "arrow_back mic_off videocam more_horiz call_end" at bounding box center [559, 466] width 1119 height 66
click at [523, 466] on mat-icon "mic_off" at bounding box center [518, 471] width 20 height 20
click at [523, 481] on span "mic" at bounding box center [518, 470] width 20 height 33
click at [512, 467] on mat-icon "mic_off" at bounding box center [518, 471] width 20 height 20
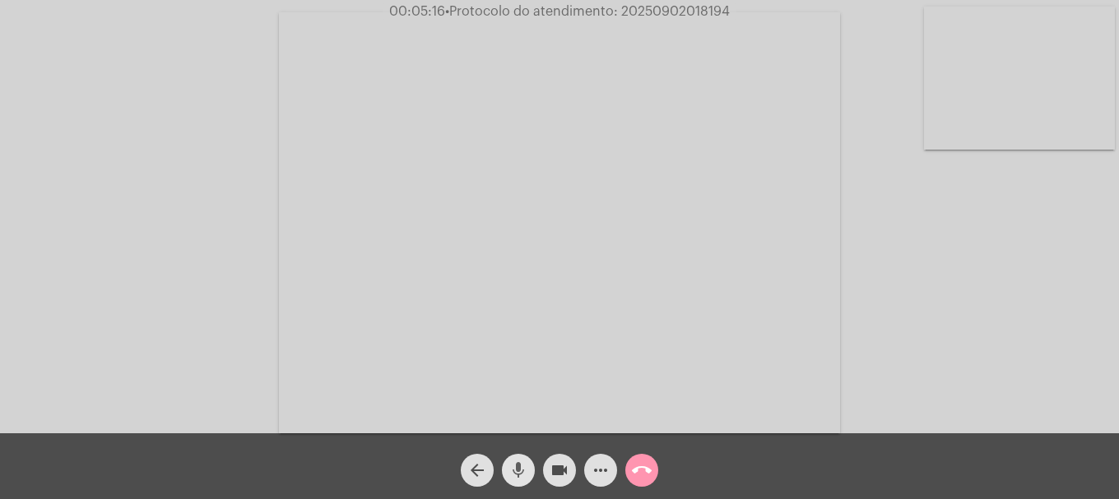
click at [508, 469] on mat-icon "mic" at bounding box center [518, 471] width 20 height 20
click at [565, 469] on mat-icon "videocam" at bounding box center [559, 471] width 20 height 20
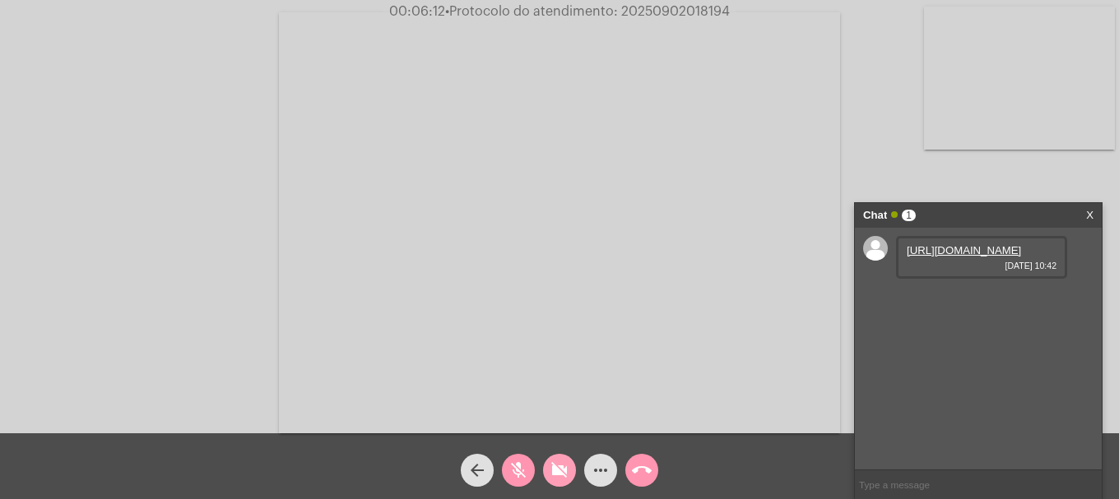
click at [559, 474] on mat-icon "videocam_off" at bounding box center [559, 471] width 20 height 20
click at [513, 458] on span "mic_off" at bounding box center [518, 470] width 20 height 33
click at [924, 257] on link "https://neft-transfer-bucket.s3.amazonaws.com/temp-e7bcd999-f8ab-ce8d-47fc-eb87…" at bounding box center [963, 250] width 114 height 12
click at [972, 304] on link "https://neft-transfer-bucket.s3.amazonaws.com/temp-42383492-8d2c-2856-b606-ffa5…" at bounding box center [963, 297] width 114 height 12
drag, startPoint x: 511, startPoint y: 466, endPoint x: 418, endPoint y: 282, distance: 205.6
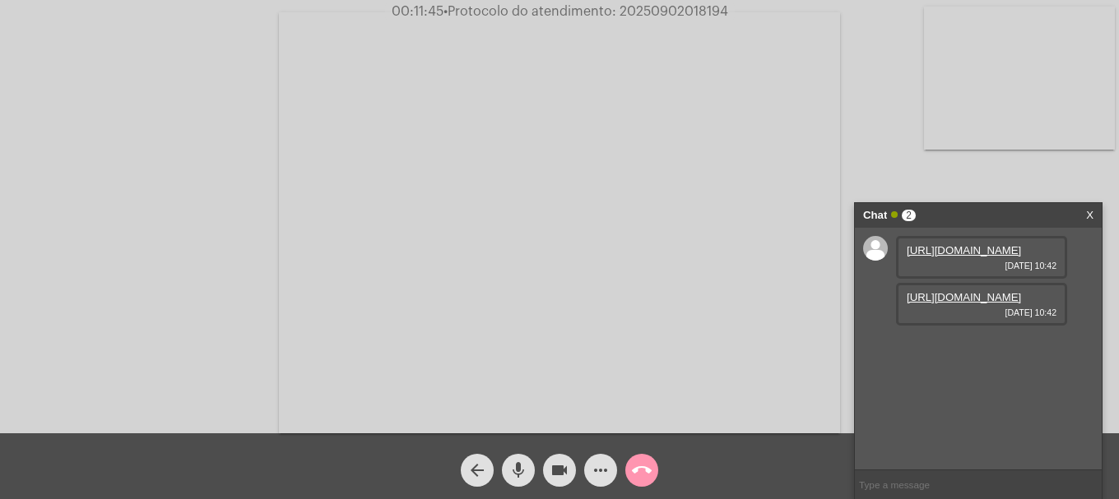
click at [511, 462] on mat-icon "mic" at bounding box center [518, 471] width 20 height 20
click at [524, 479] on mat-icon "mic_off" at bounding box center [518, 471] width 20 height 20
drag, startPoint x: 506, startPoint y: 462, endPoint x: 364, endPoint y: 155, distance: 337.9
click at [506, 459] on button "mic" at bounding box center [518, 470] width 33 height 33
click at [513, 475] on mat-icon "mic_off" at bounding box center [518, 471] width 20 height 20
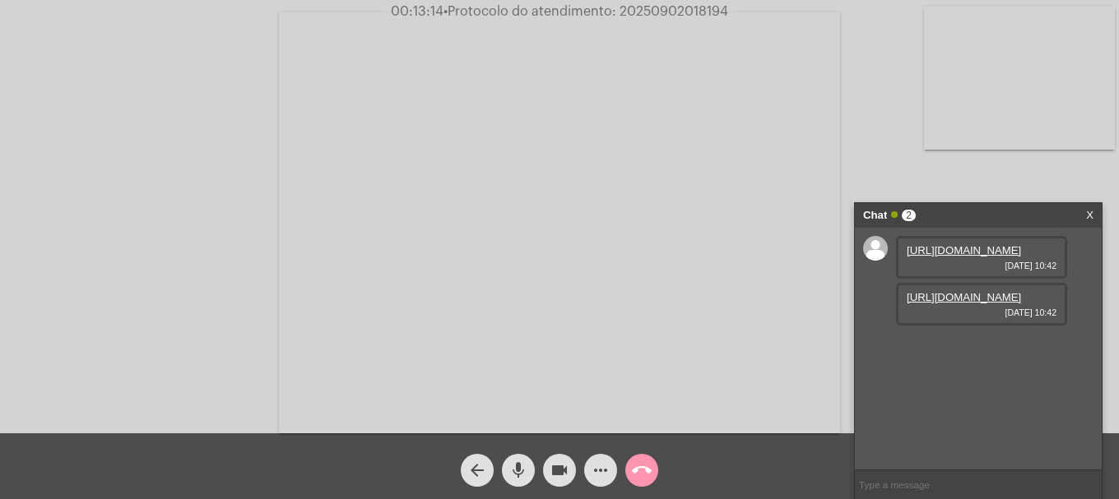
click at [522, 468] on mat-icon "mic" at bounding box center [518, 471] width 20 height 20
click at [543, 462] on div "videocam" at bounding box center [559, 466] width 41 height 41
click at [568, 466] on mat-icon "videocam_off" at bounding box center [559, 471] width 20 height 20
click at [503, 471] on button "mic_off" at bounding box center [518, 470] width 33 height 33
click at [557, 470] on mat-icon "videocam" at bounding box center [559, 471] width 20 height 20
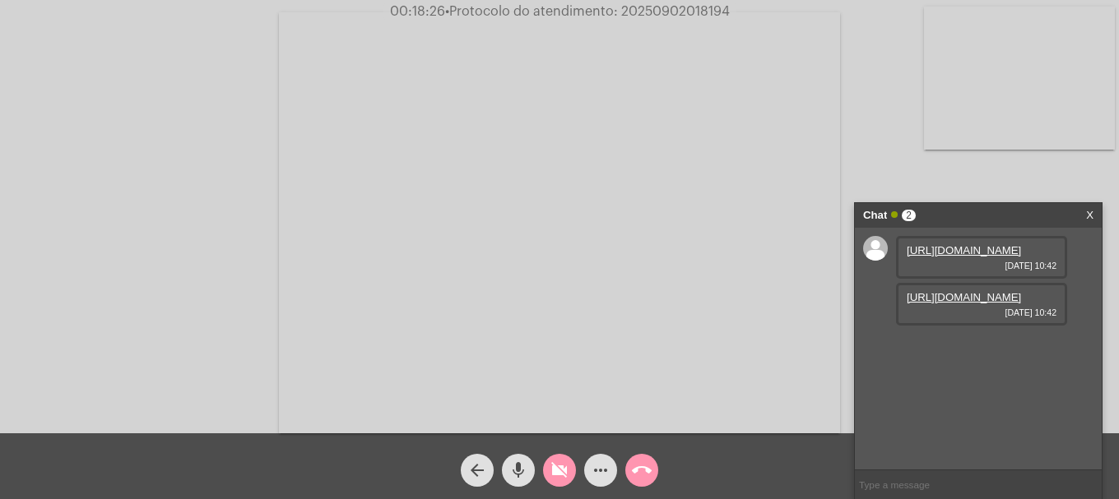
click at [557, 470] on mat-icon "videocam_off" at bounding box center [559, 471] width 20 height 20
click at [647, 7] on span "• Protocolo do atendimento: 20250902018194" at bounding box center [589, 11] width 285 height 13
copy span "20250902018194"
click at [912, 476] on input "text" at bounding box center [978, 485] width 247 height 29
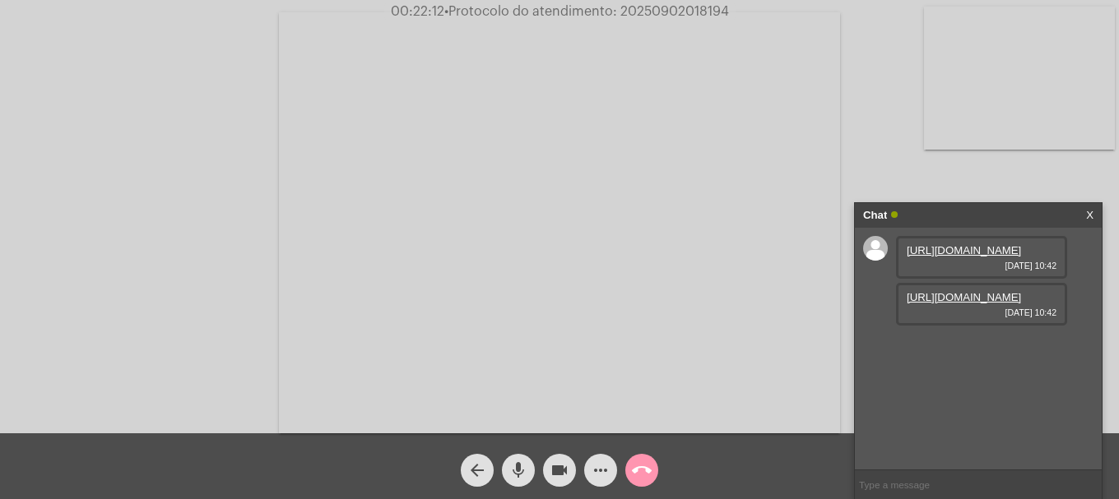
paste input "20250902018194"
type input "20250902018194"
click at [637, 469] on mat-icon "call_end" at bounding box center [642, 471] width 20 height 20
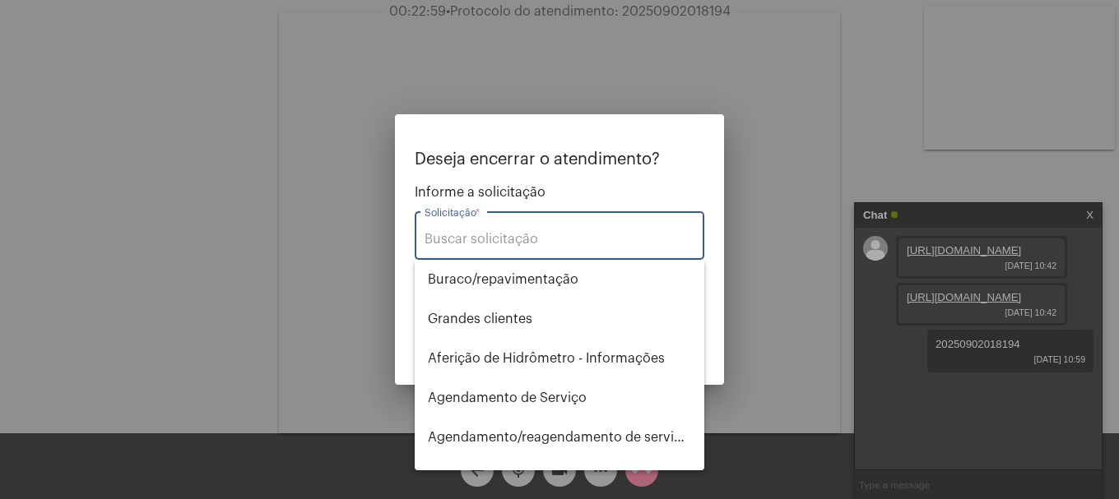
click at [511, 238] on input "Solicitação *" at bounding box center [559, 239] width 270 height 15
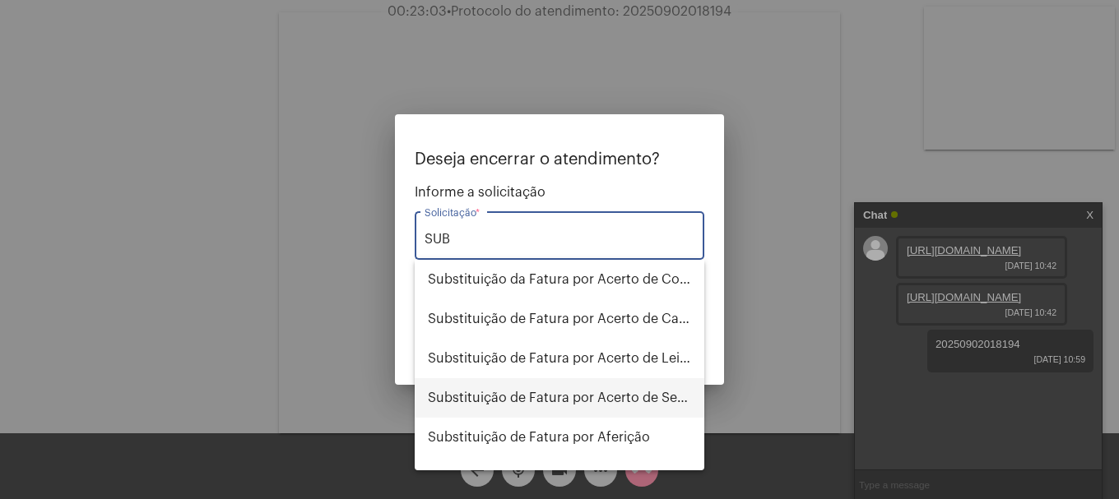
click at [557, 396] on span "Substituição de Fatura por Acerto de Serviço" at bounding box center [559, 397] width 263 height 39
type input "Substituição de Fatura por Acerto de Serviço"
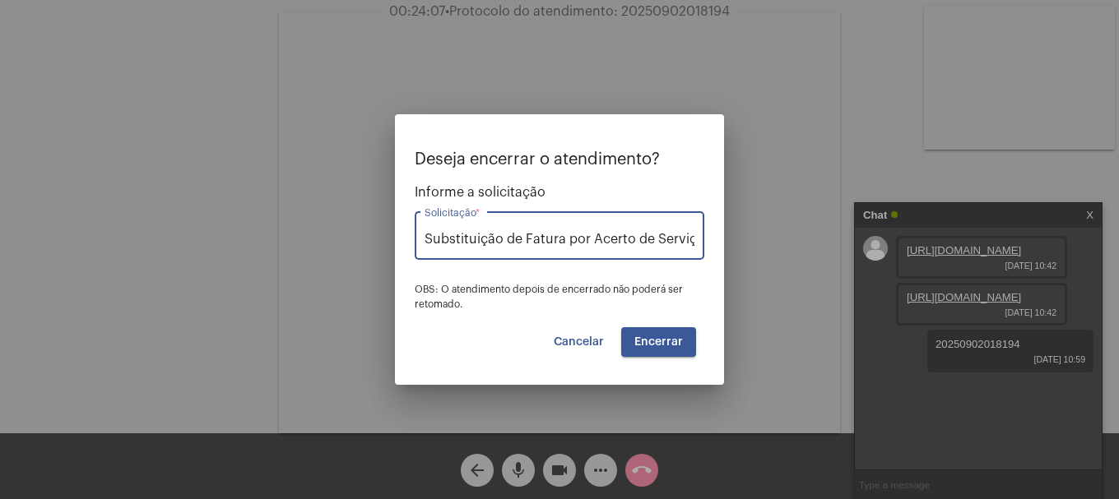
click at [669, 346] on span "Encerrar" at bounding box center [658, 342] width 49 height 12
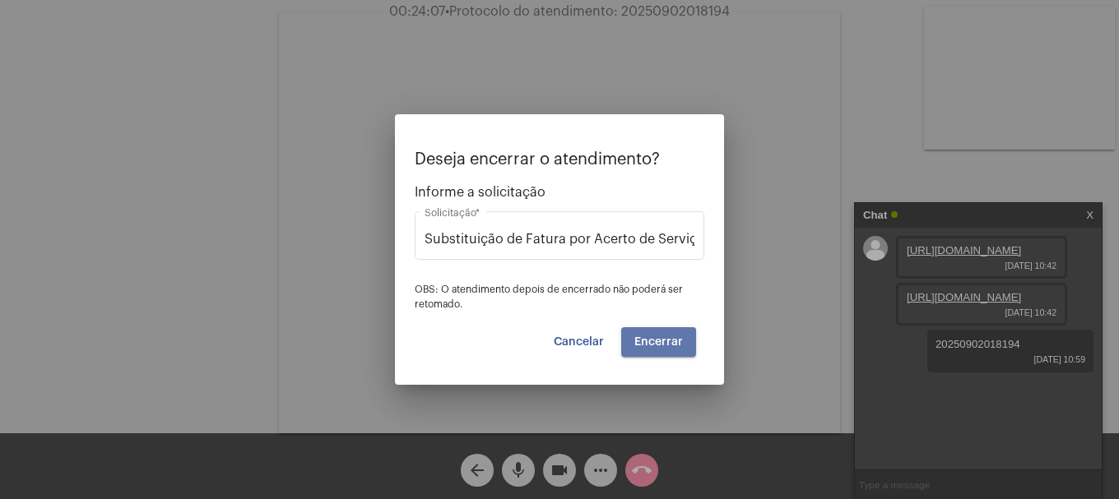
click at [669, 346] on span "Encerrar" at bounding box center [658, 342] width 49 height 12
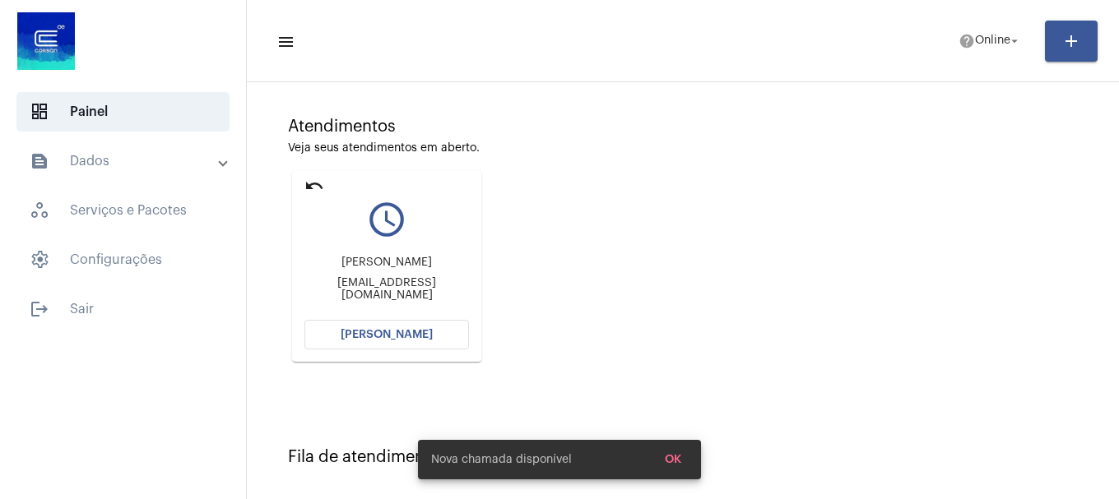
scroll to position [262, 0]
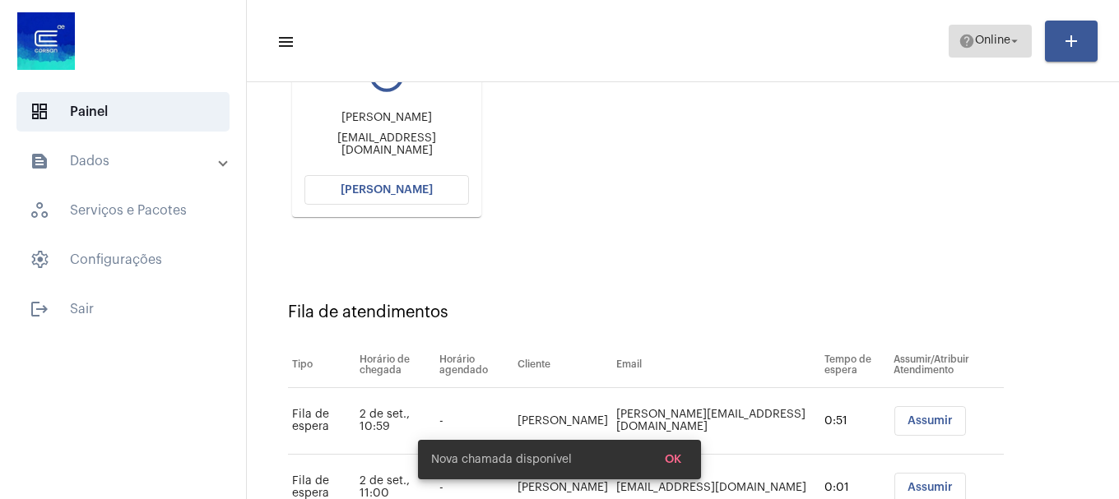
click at [964, 40] on mat-icon "help" at bounding box center [966, 41] width 16 height 16
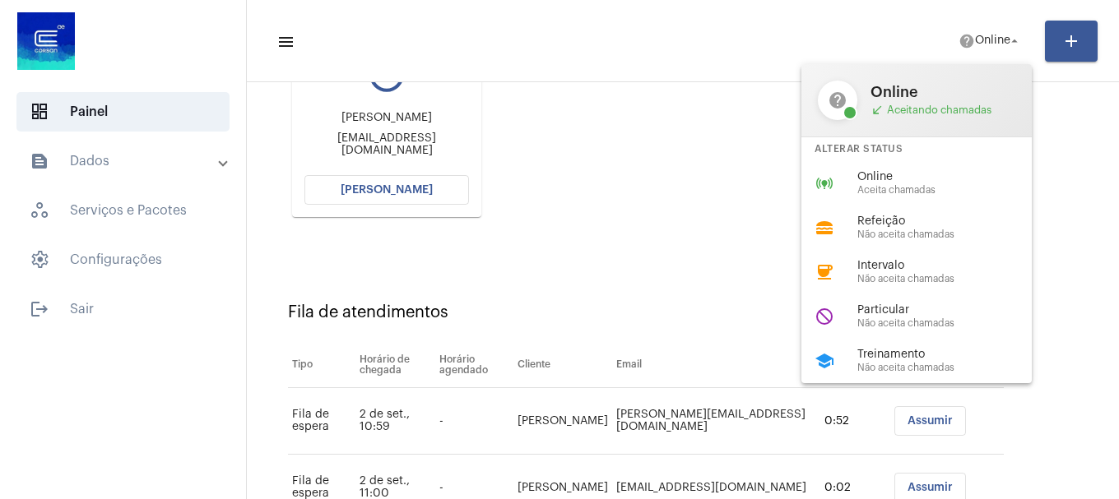
click at [916, 176] on span "Online" at bounding box center [951, 177] width 188 height 12
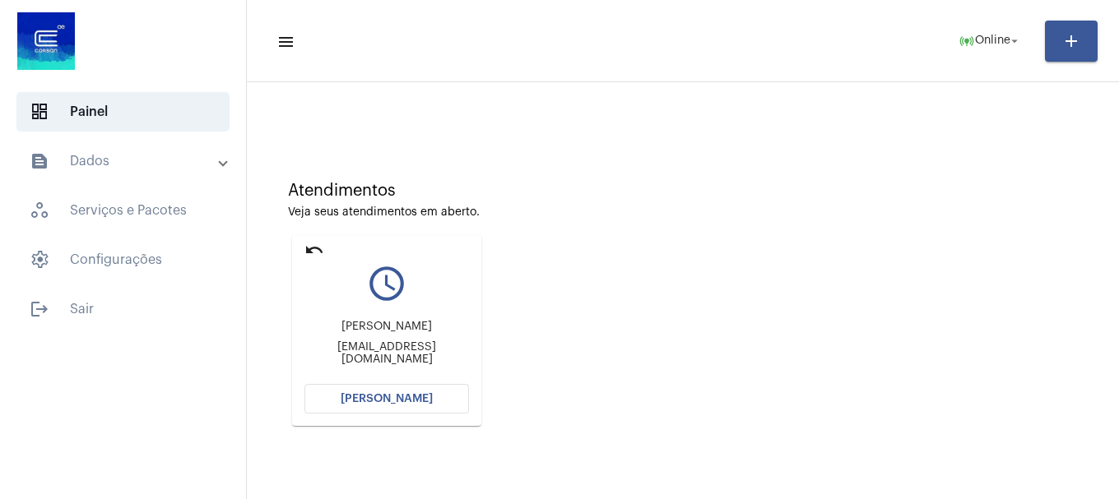
scroll to position [82, 0]
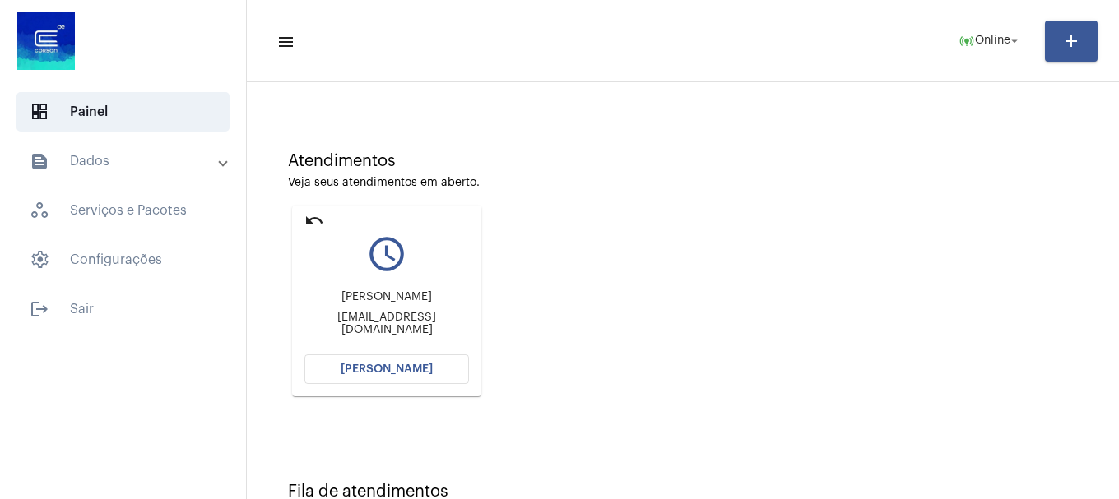
click at [430, 385] on mat-card "undo query_builder Cátia clair Breyer catiabreyer741@gmail.com Abrir Chamada" at bounding box center [386, 301] width 189 height 191
click at [429, 372] on button "[PERSON_NAME]" at bounding box center [386, 370] width 165 height 30
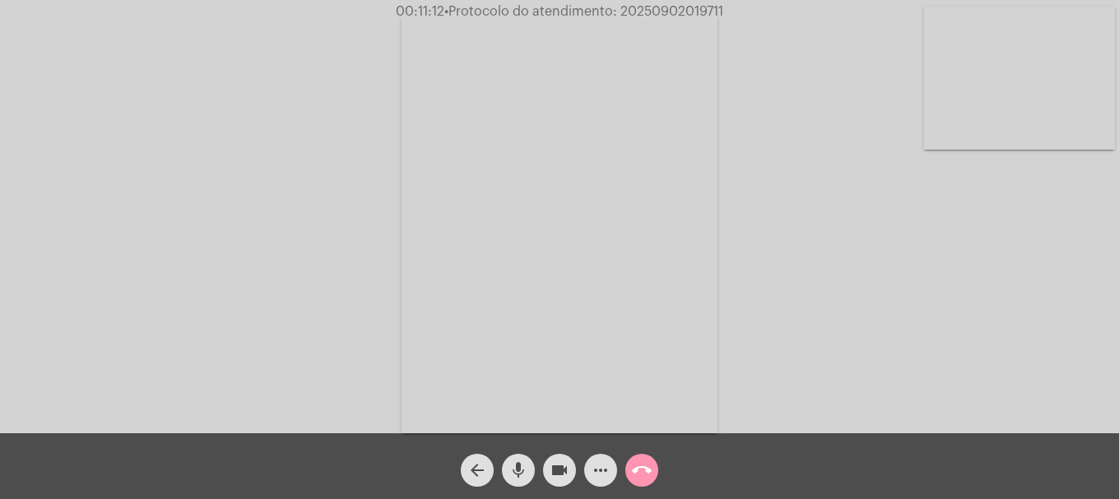
click at [992, 133] on video at bounding box center [1019, 78] width 191 height 143
drag, startPoint x: 549, startPoint y: 482, endPoint x: 559, endPoint y: 483, distance: 9.1
click at [559, 483] on span "videocam" at bounding box center [559, 470] width 20 height 33
click at [559, 476] on mat-icon "videocam_off" at bounding box center [559, 471] width 20 height 20
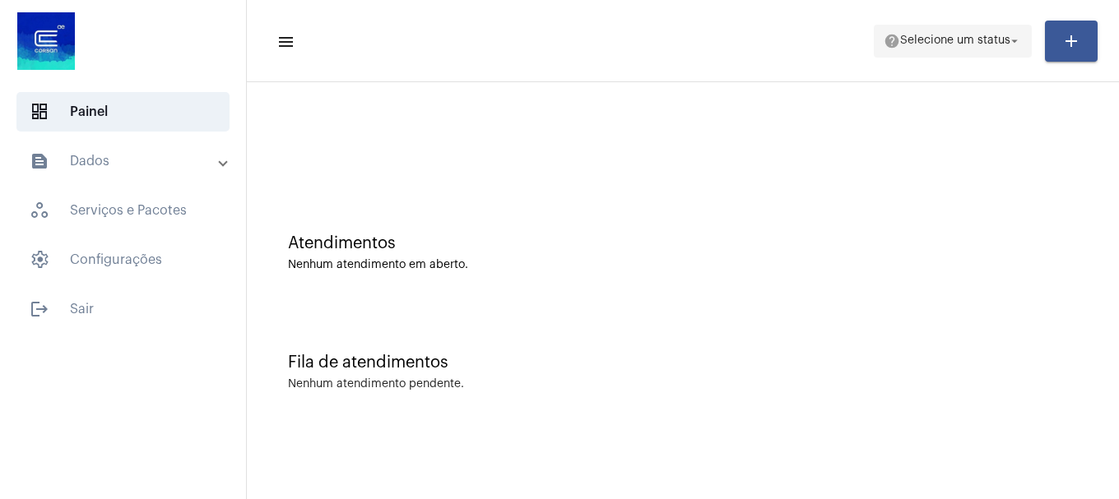
click at [875, 51] on button "help Selecione um status arrow_drop_down" at bounding box center [953, 41] width 158 height 33
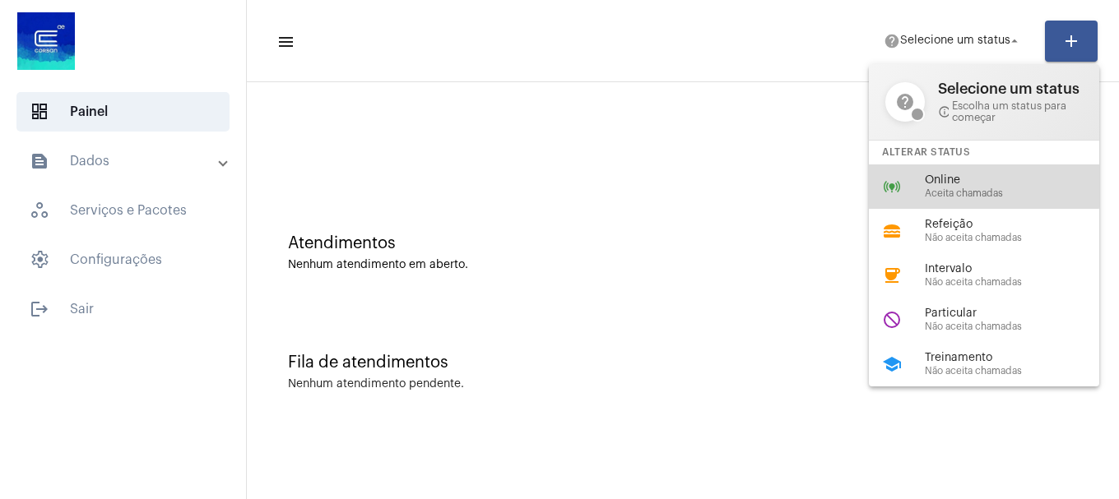
click at [908, 183] on div "online_prediction Online Aceita chamadas" at bounding box center [997, 187] width 257 height 44
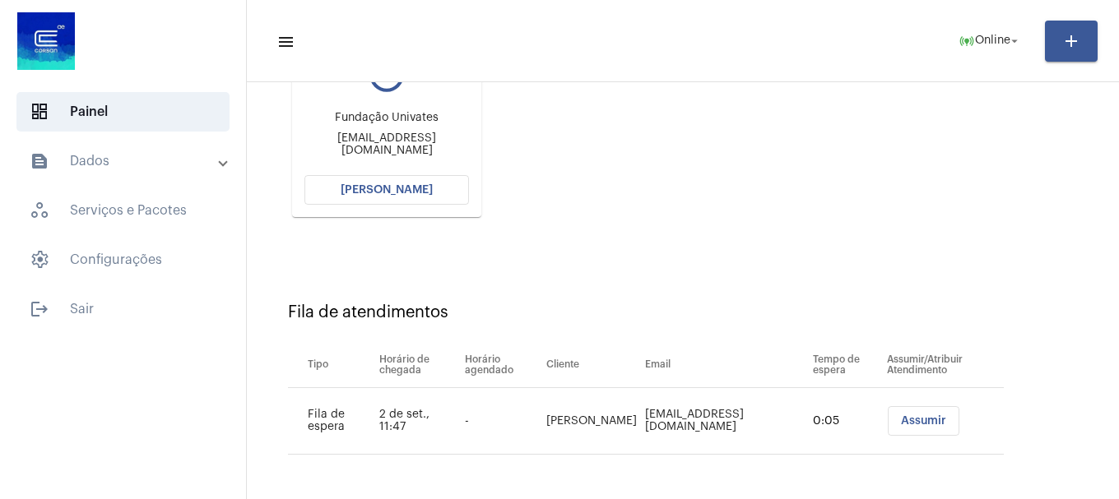
scroll to position [179, 0]
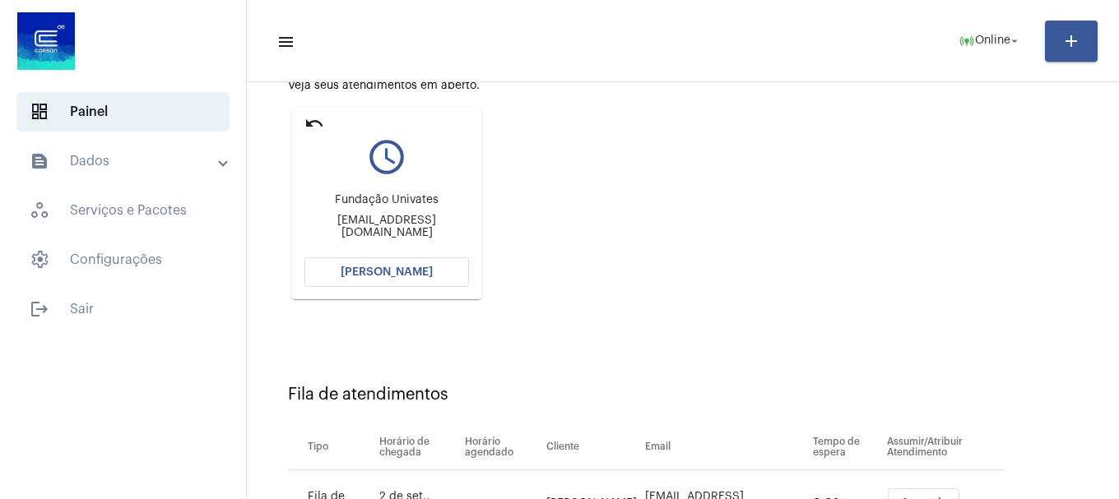
click at [387, 277] on span "[PERSON_NAME]" at bounding box center [387, 273] width 92 height 12
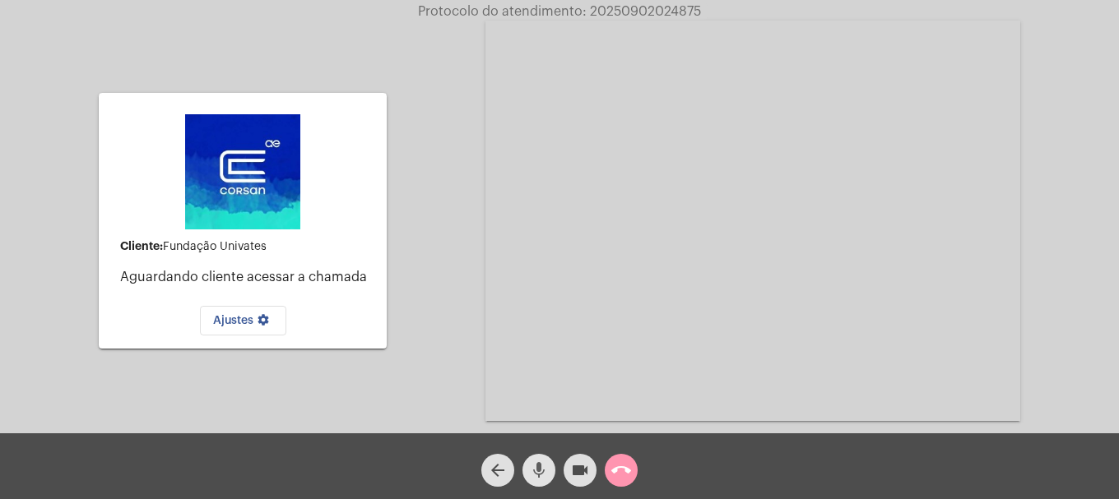
click at [542, 476] on mat-icon "mic" at bounding box center [539, 471] width 20 height 20
click at [538, 481] on span "mic_off" at bounding box center [539, 470] width 20 height 33
click at [538, 481] on span "mic" at bounding box center [539, 470] width 20 height 33
click at [538, 481] on span "mic_off" at bounding box center [539, 470] width 20 height 33
click at [626, 477] on mat-icon "call_end" at bounding box center [621, 471] width 20 height 20
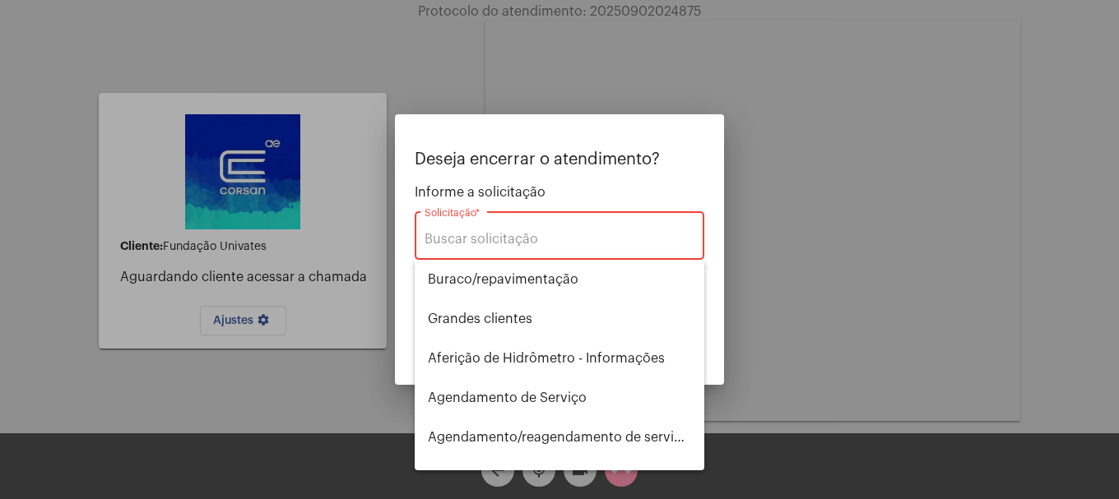
click at [577, 230] on div "Solicitação *" at bounding box center [559, 234] width 270 height 52
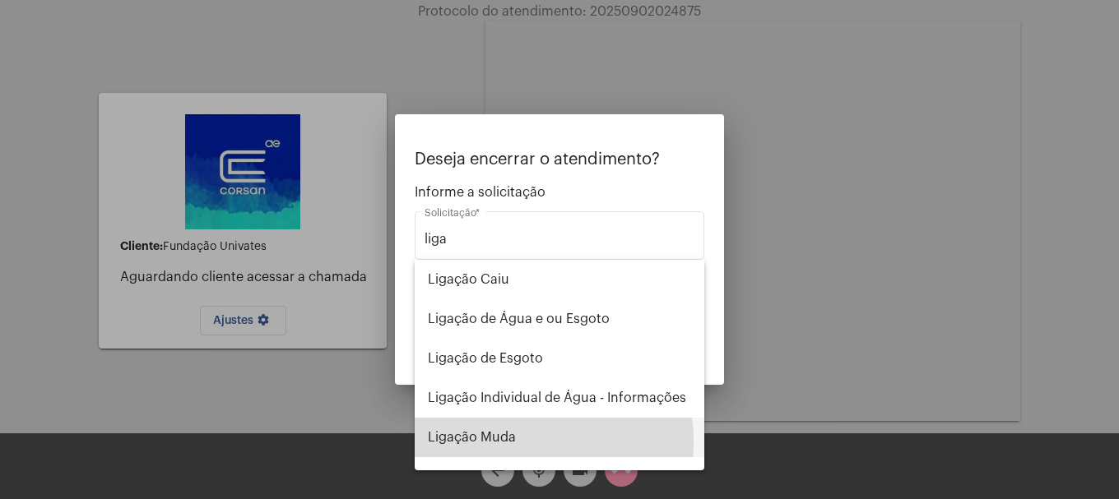
click at [517, 438] on span "Ligação Muda" at bounding box center [559, 437] width 263 height 39
type input "Ligação Muda"
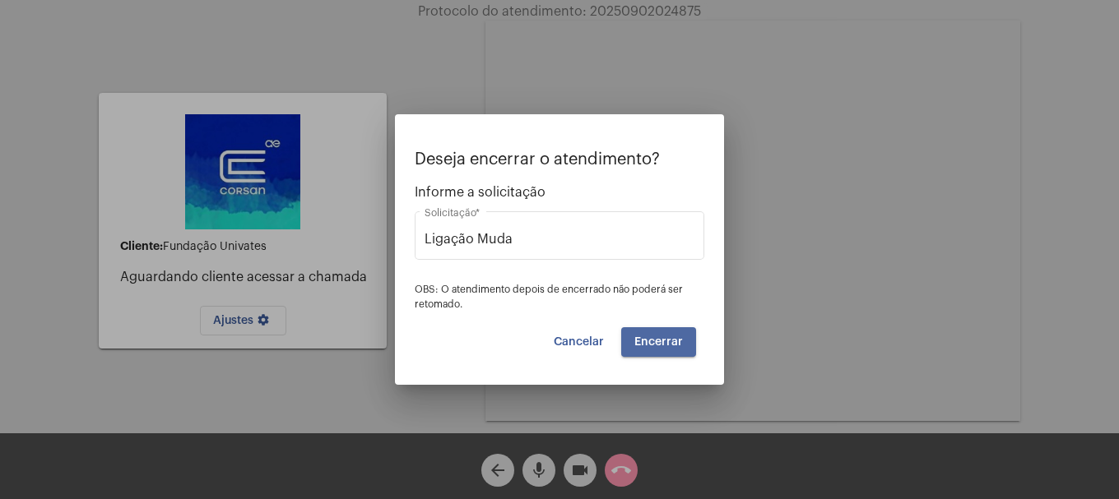
click at [666, 350] on button "Encerrar" at bounding box center [658, 342] width 75 height 30
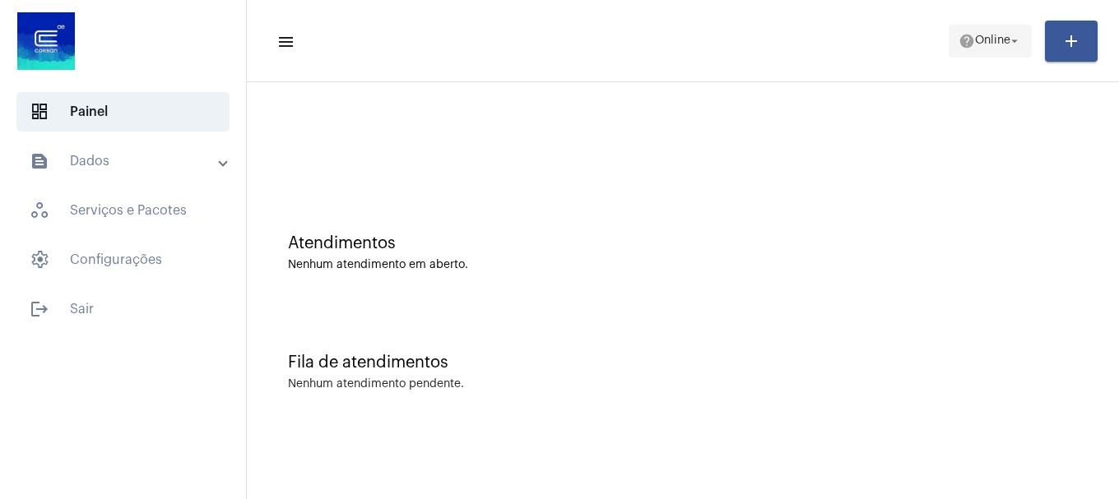
click at [985, 39] on span "Online" at bounding box center [992, 41] width 35 height 12
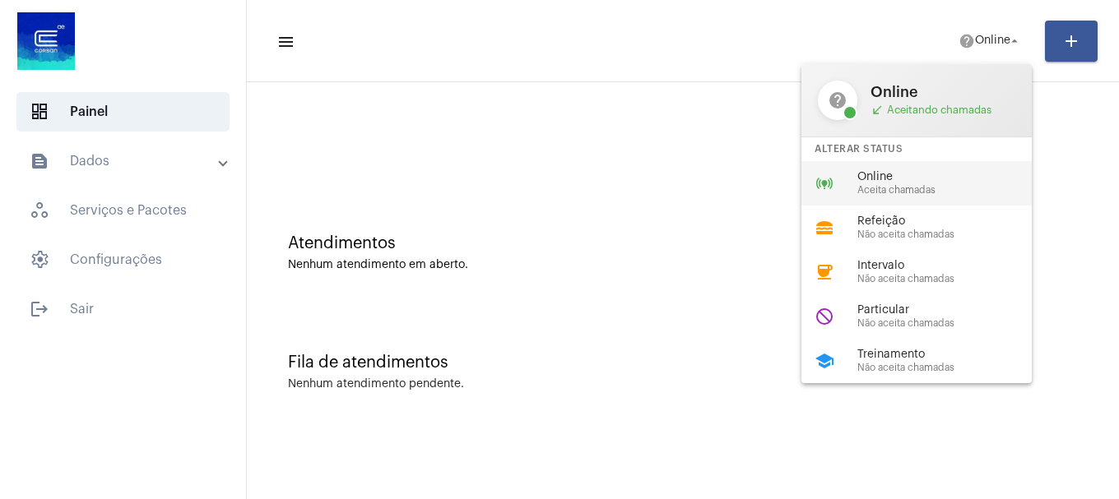
click at [935, 178] on span "Online" at bounding box center [951, 177] width 188 height 12
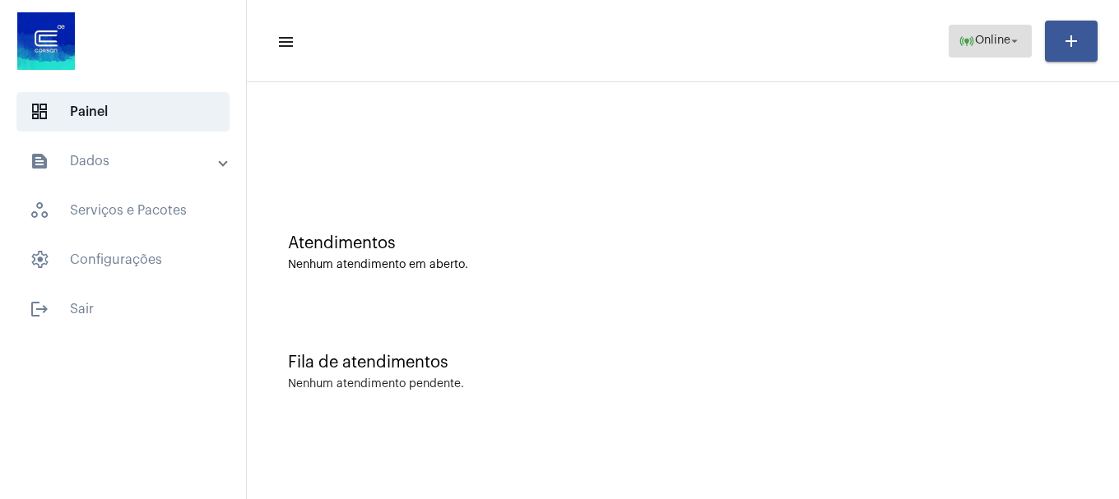
click at [967, 40] on mat-icon "online_prediction" at bounding box center [966, 41] width 16 height 16
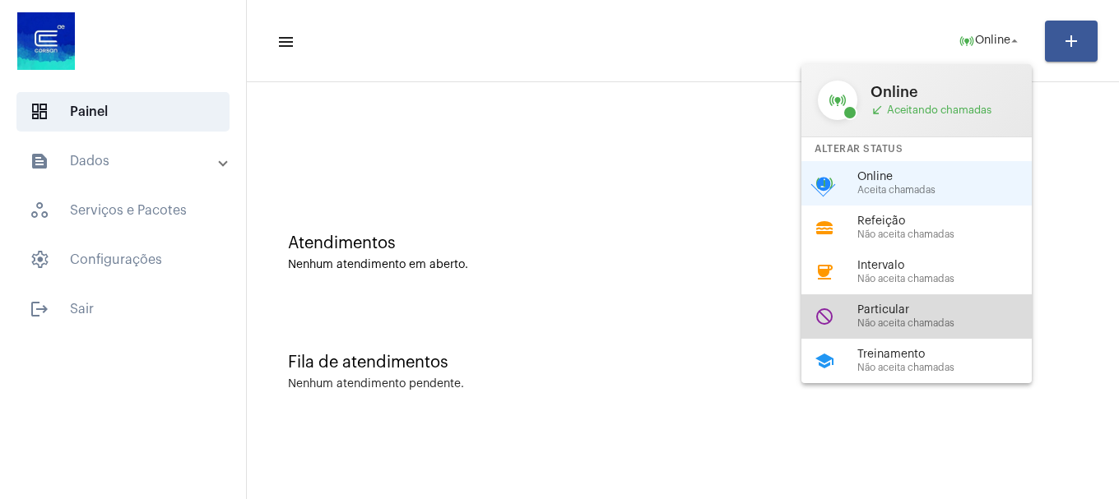
click at [869, 315] on span "Particular" at bounding box center [951, 310] width 188 height 12
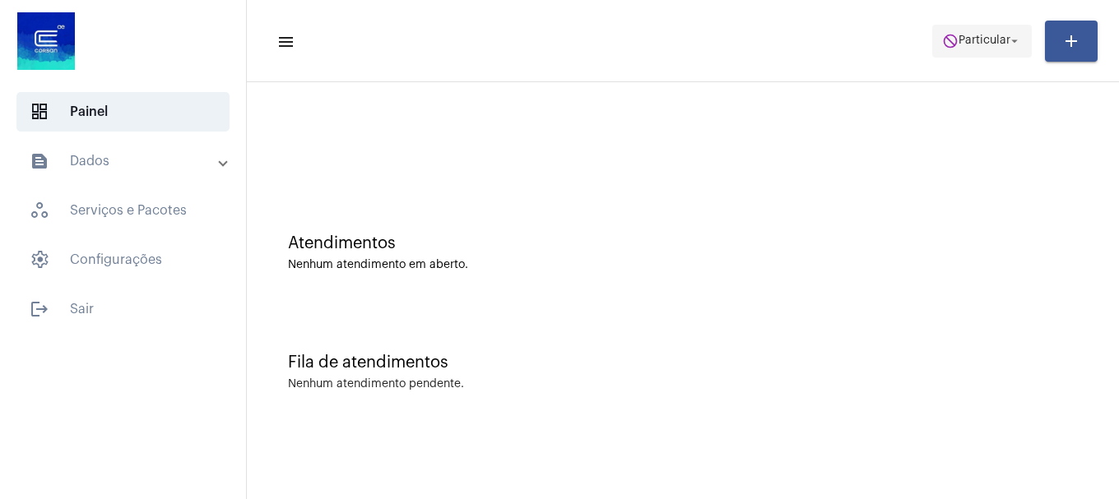
click at [1020, 34] on mat-icon "arrow_drop_down" at bounding box center [1014, 41] width 15 height 15
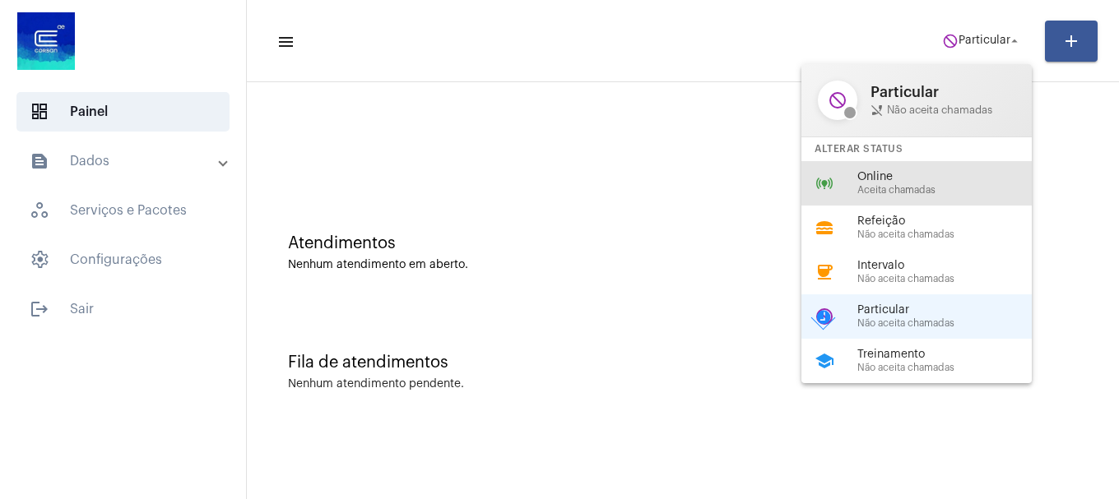
click at [879, 187] on span "Aceita chamadas" at bounding box center [951, 190] width 188 height 11
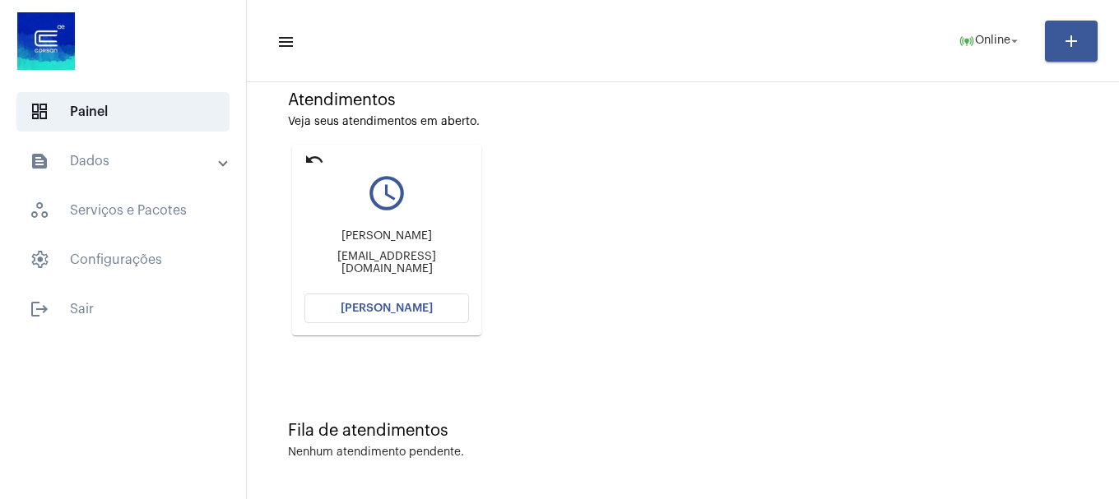
scroll to position [144, 0]
click at [342, 300] on button "[PERSON_NAME]" at bounding box center [386, 308] width 165 height 30
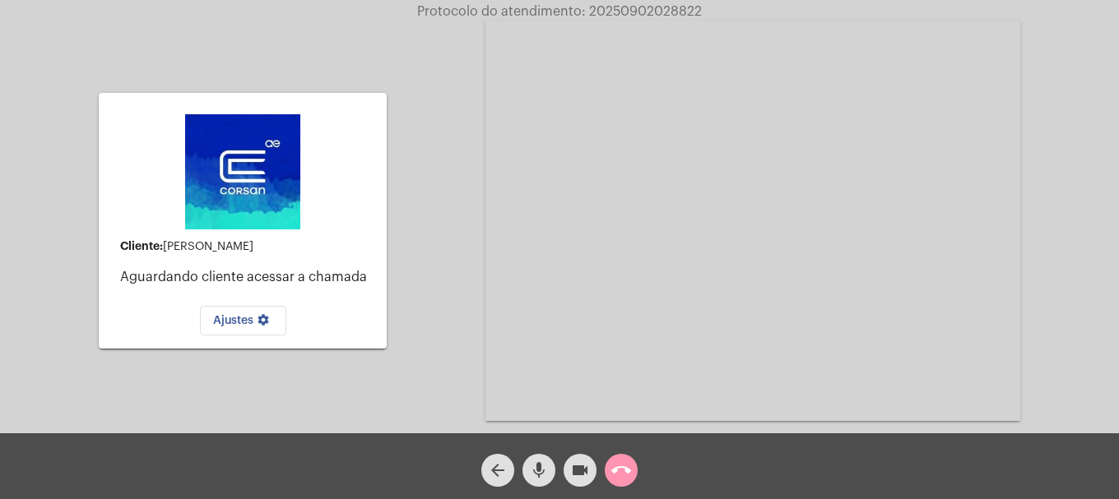
click at [633, 482] on div "call_end" at bounding box center [620, 466] width 41 height 41
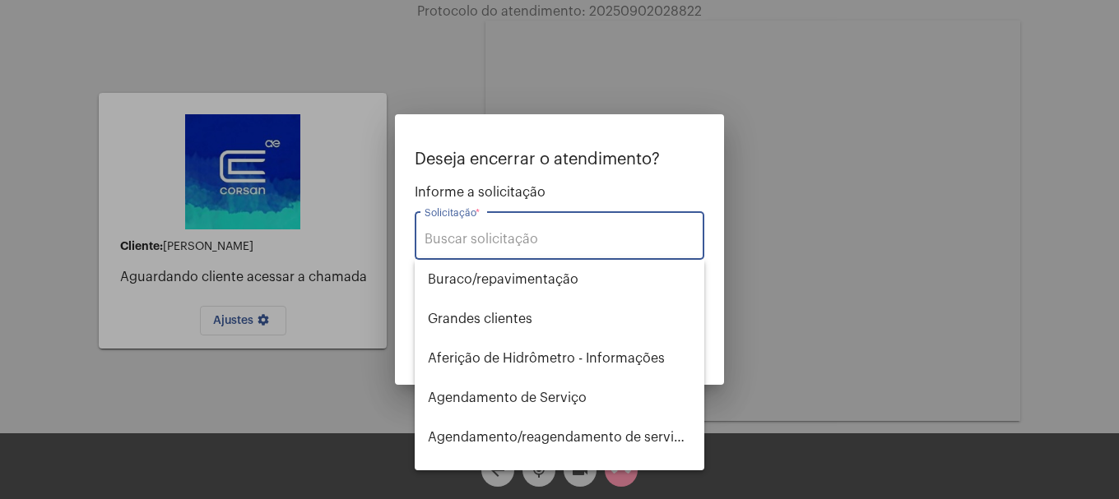
click at [469, 257] on div "Solicitação *" at bounding box center [559, 234] width 270 height 52
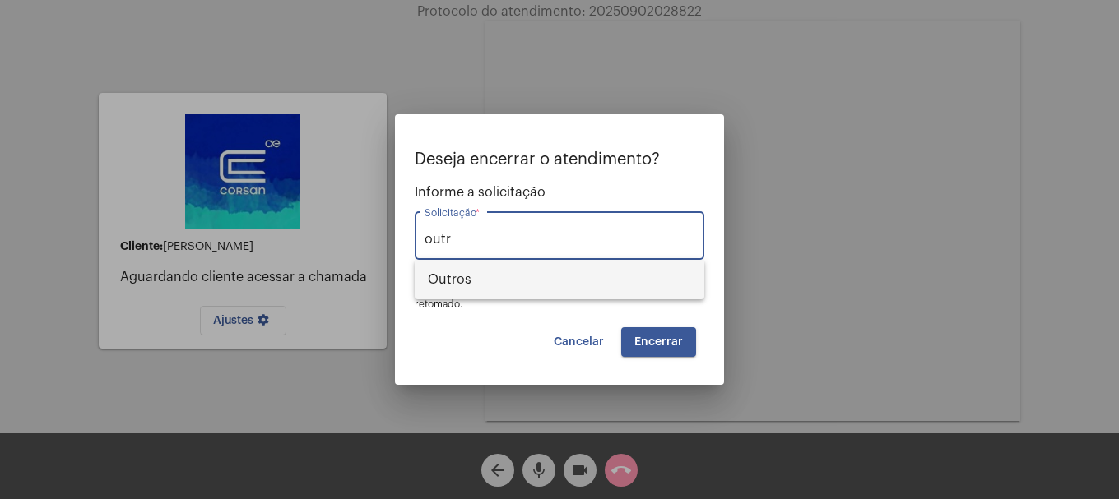
click at [471, 281] on span "Outros" at bounding box center [559, 279] width 263 height 39
type input "Outros"
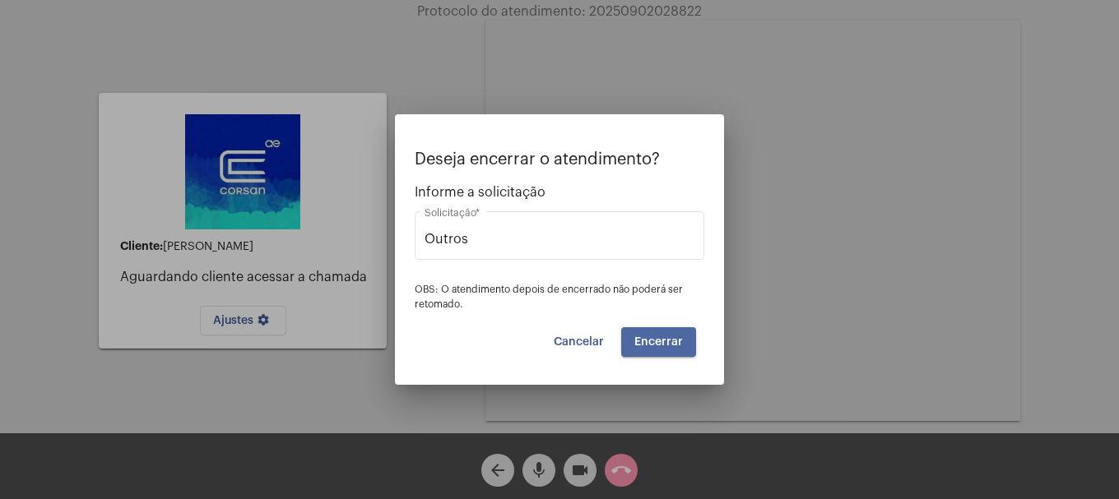
click at [679, 344] on span "Encerrar" at bounding box center [658, 342] width 49 height 12
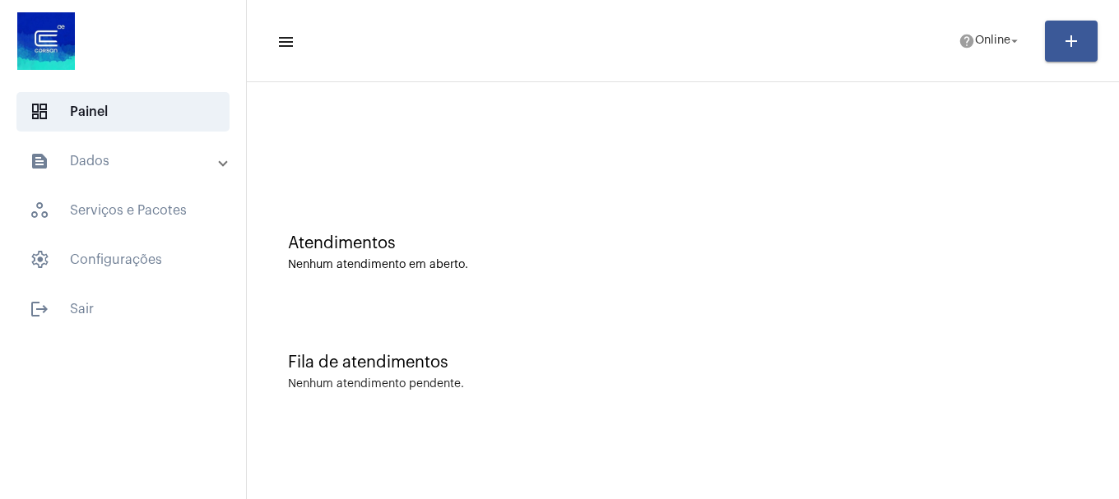
drag, startPoint x: 1002, startPoint y: 74, endPoint x: 1006, endPoint y: 59, distance: 15.4
click at [1002, 73] on mat-toolbar "menu help Online arrow_drop_down add" at bounding box center [683, 41] width 872 height 82
click at [1006, 59] on mat-toolbar-row "menu help Online arrow_drop_down add" at bounding box center [683, 41] width 872 height 53
click at [1005, 51] on span "help Online arrow_drop_down" at bounding box center [989, 40] width 63 height 30
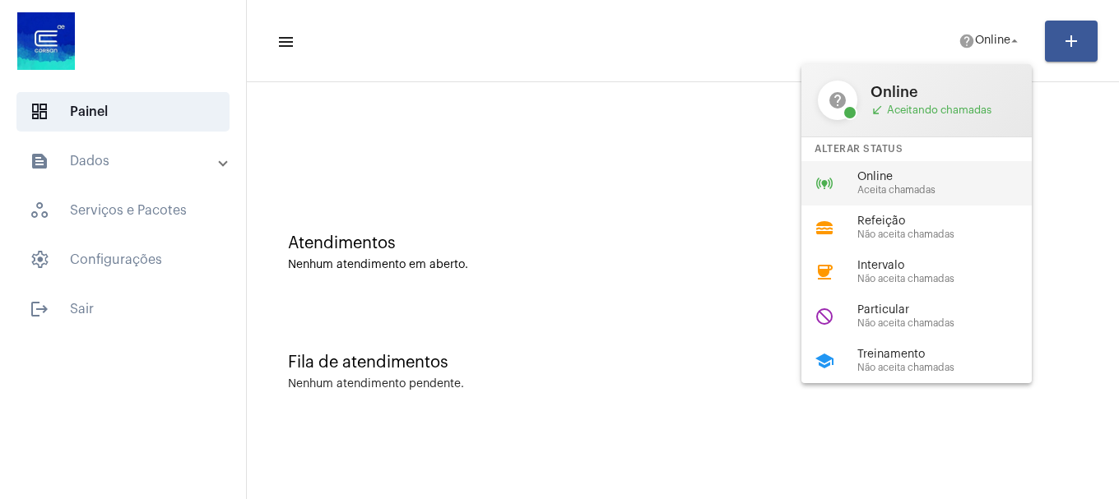
click at [956, 168] on div "online_prediction Online Aceita chamadas" at bounding box center [929, 183] width 257 height 44
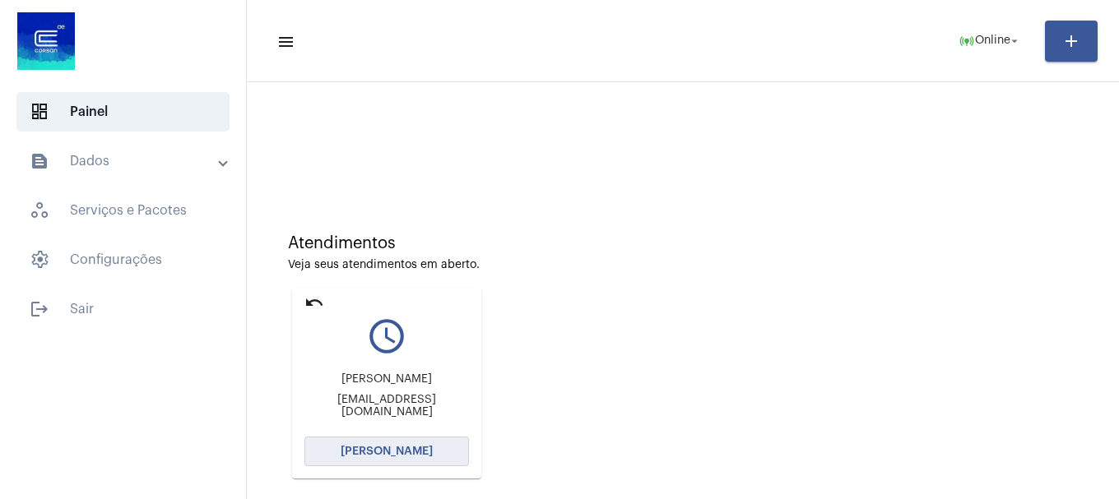
click at [359, 460] on button "[PERSON_NAME]" at bounding box center [386, 452] width 165 height 30
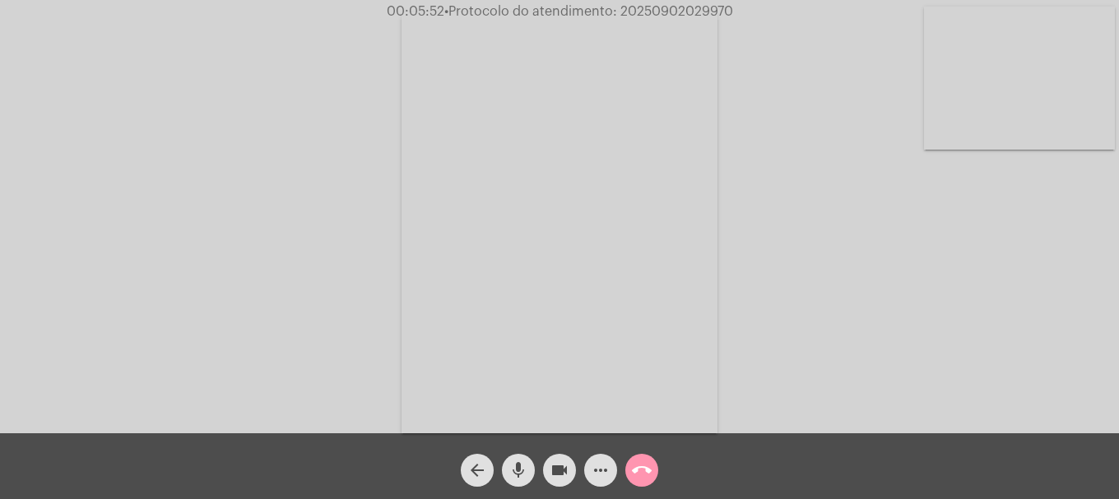
click at [595, 467] on mat-icon "more_horiz" at bounding box center [601, 471] width 20 height 20
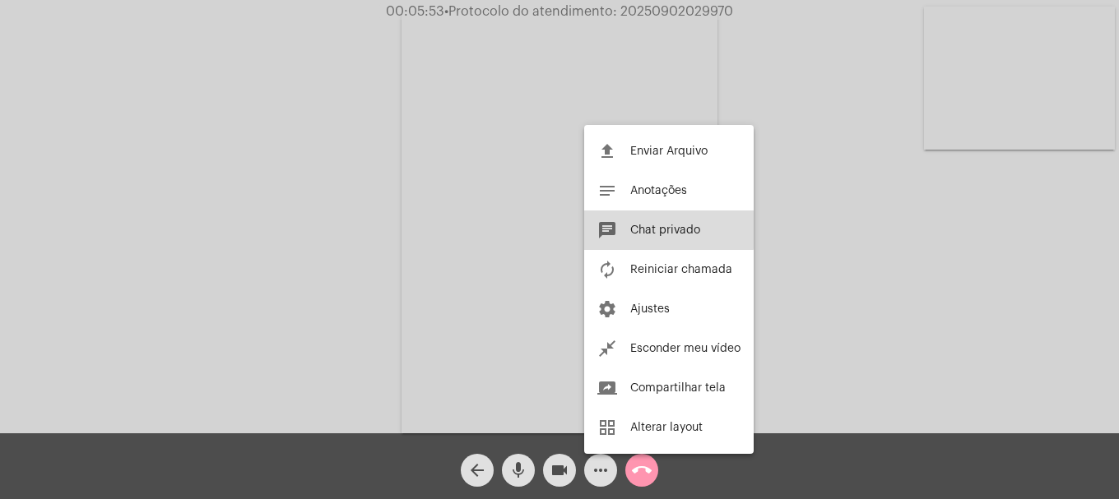
click at [665, 222] on button "chat Chat privado" at bounding box center [668, 230] width 169 height 39
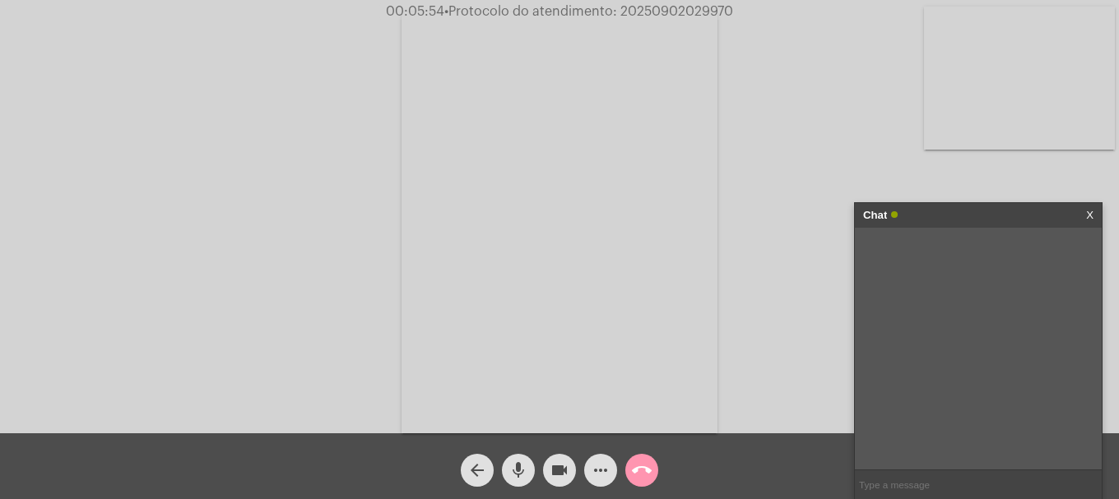
click at [897, 495] on input "text" at bounding box center [978, 485] width 247 height 29
paste input "AGERGS - 0800 979 0066"
type input "AGERGS - 0800 979 0066"
click at [680, 12] on span "• Protocolo do atendimento: 20250902029970" at bounding box center [586, 11] width 289 height 13
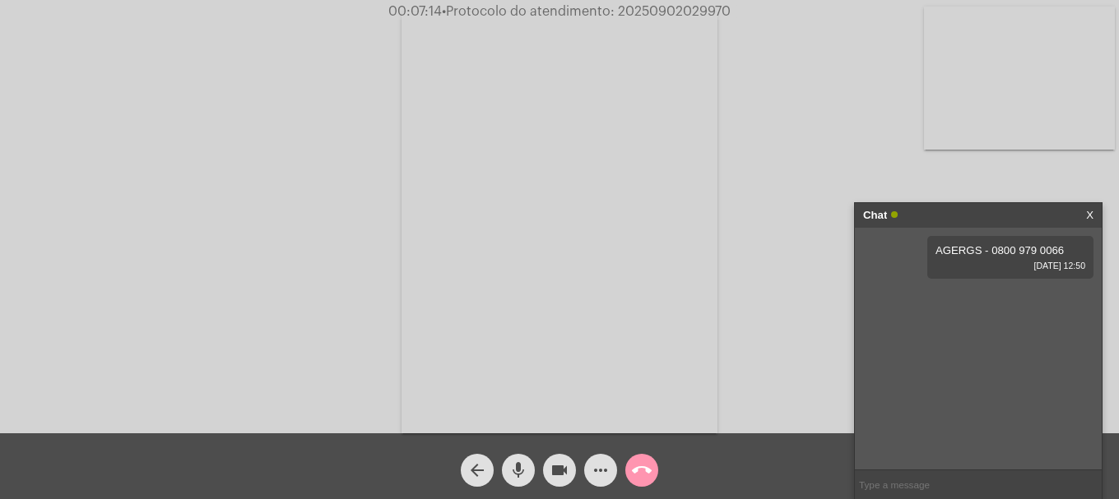
copy span "20250902029970"
click at [941, 488] on input "text" at bounding box center [978, 485] width 247 height 29
paste input "20250902029970"
type input "20250902029970"
click at [629, 464] on button "call_end" at bounding box center [641, 470] width 33 height 33
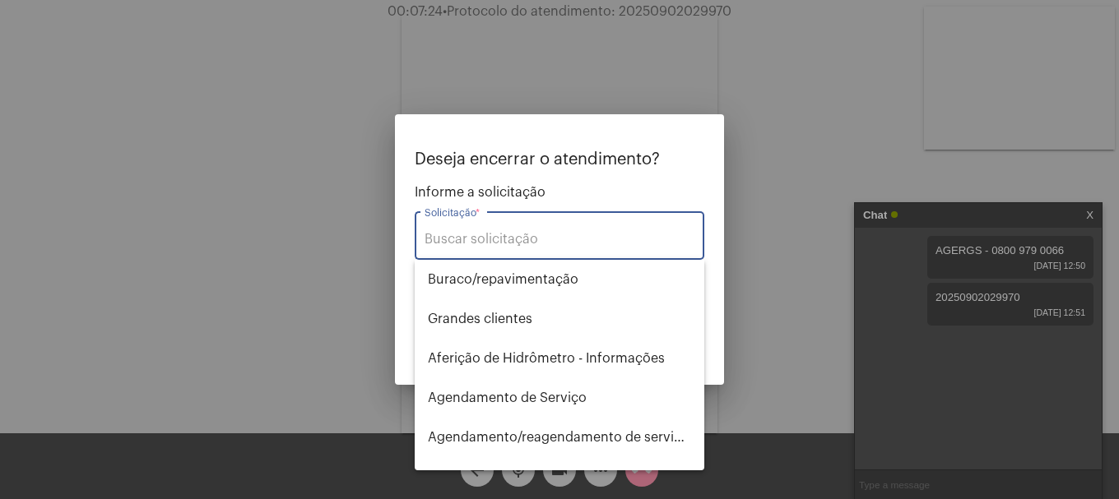
click at [502, 234] on input "Solicitação *" at bounding box center [559, 239] width 270 height 15
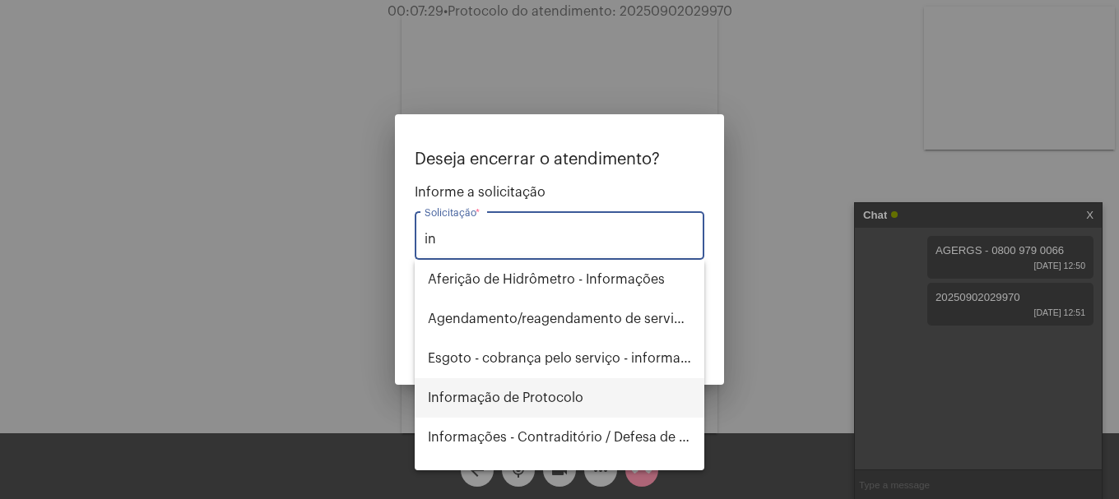
type input "i"
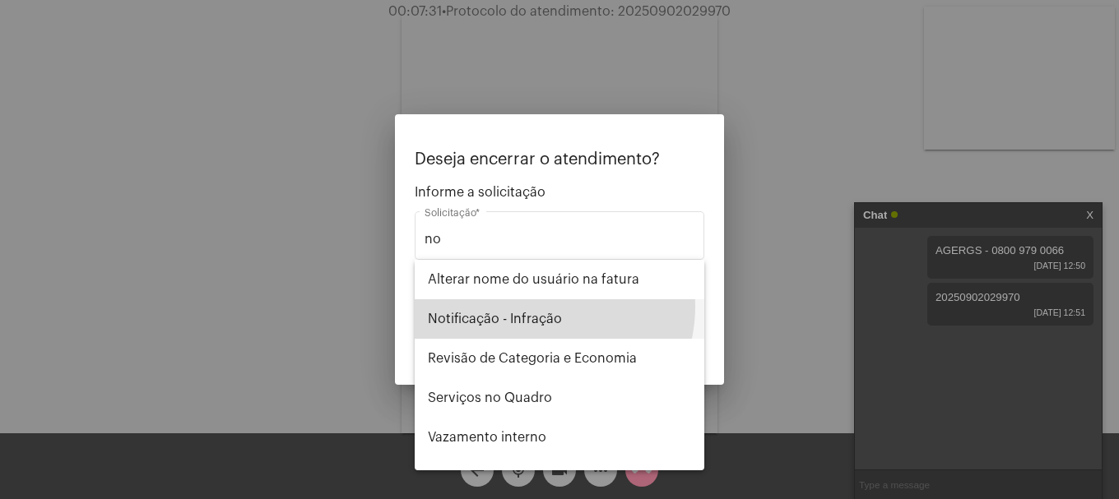
click at [541, 307] on span "Notificação - Infração" at bounding box center [559, 318] width 263 height 39
type input "Notificação - Infração"
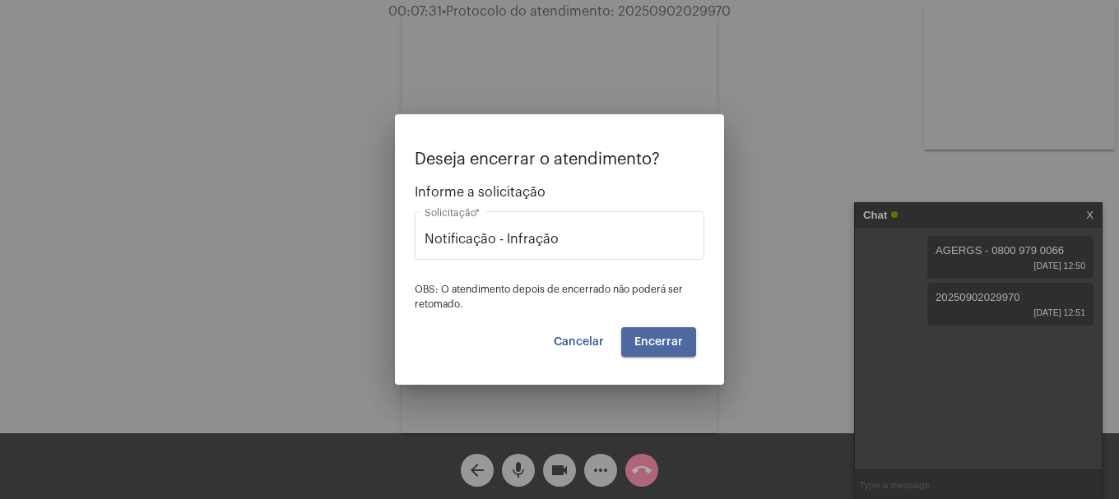
click at [656, 336] on span "Encerrar" at bounding box center [658, 342] width 49 height 12
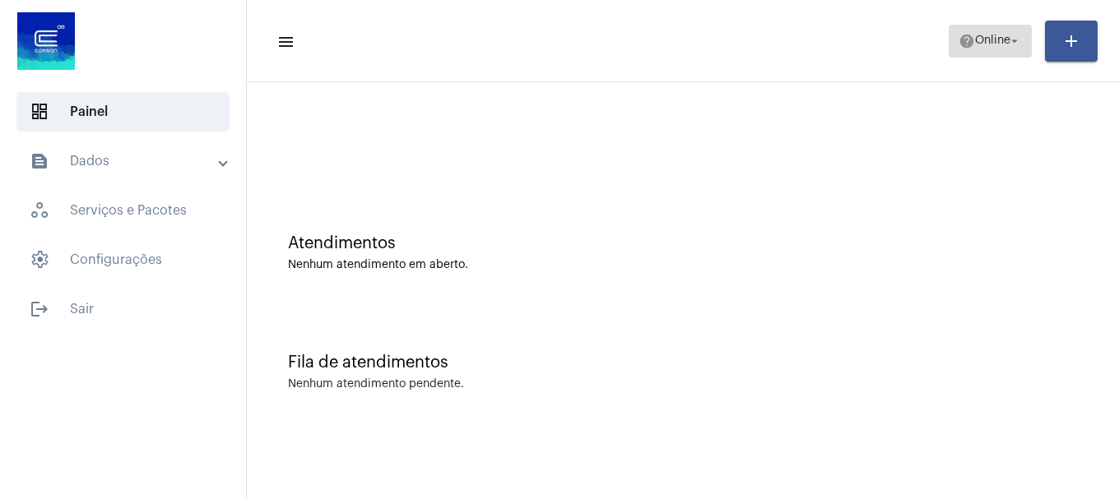
click at [975, 39] on span "Online" at bounding box center [992, 41] width 35 height 12
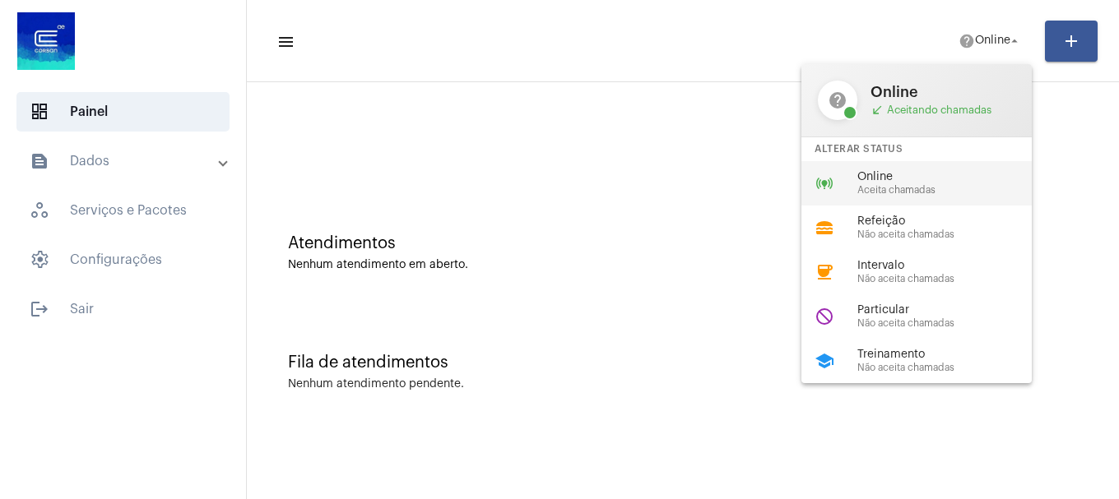
click at [948, 185] on span "Aceita chamadas" at bounding box center [951, 190] width 188 height 11
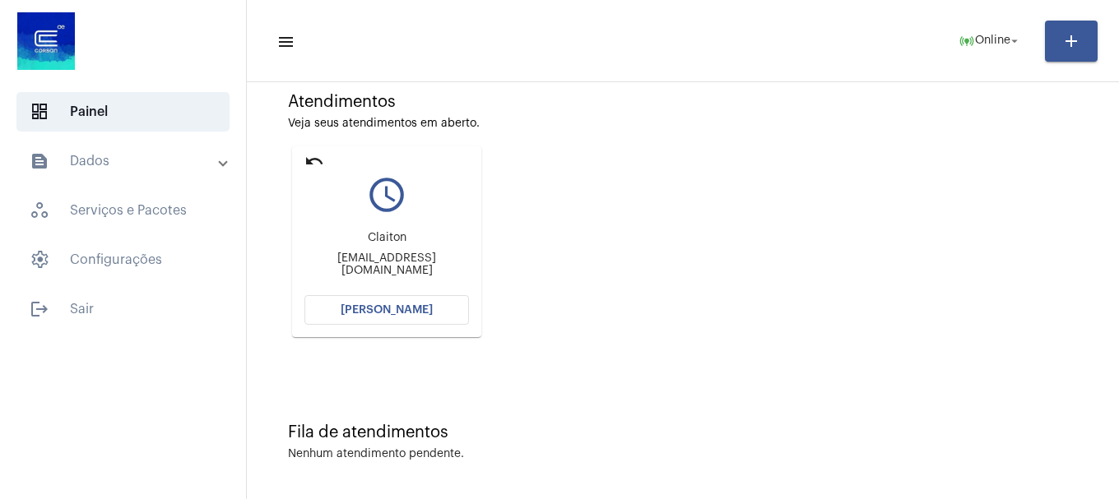
scroll to position [144, 0]
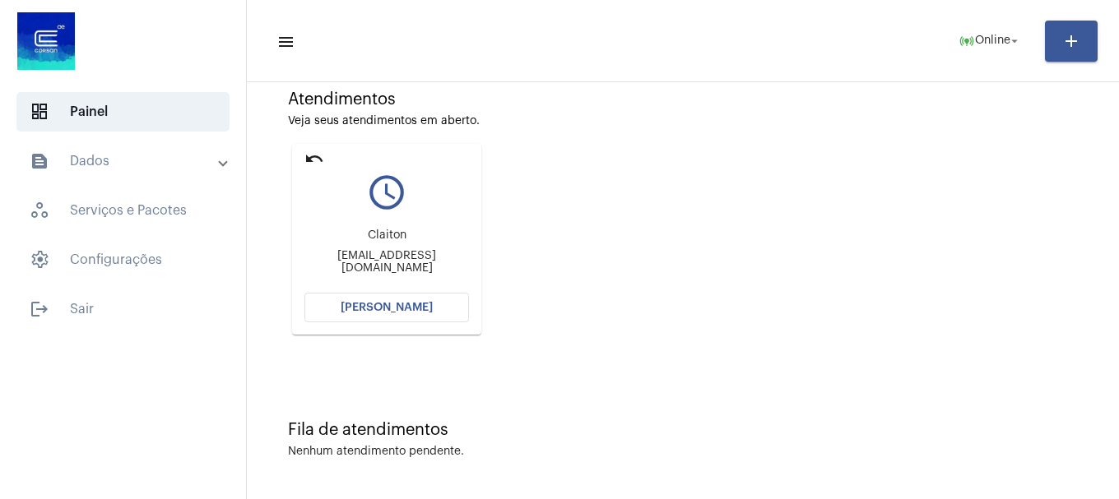
click at [415, 314] on button "[PERSON_NAME]" at bounding box center [386, 308] width 165 height 30
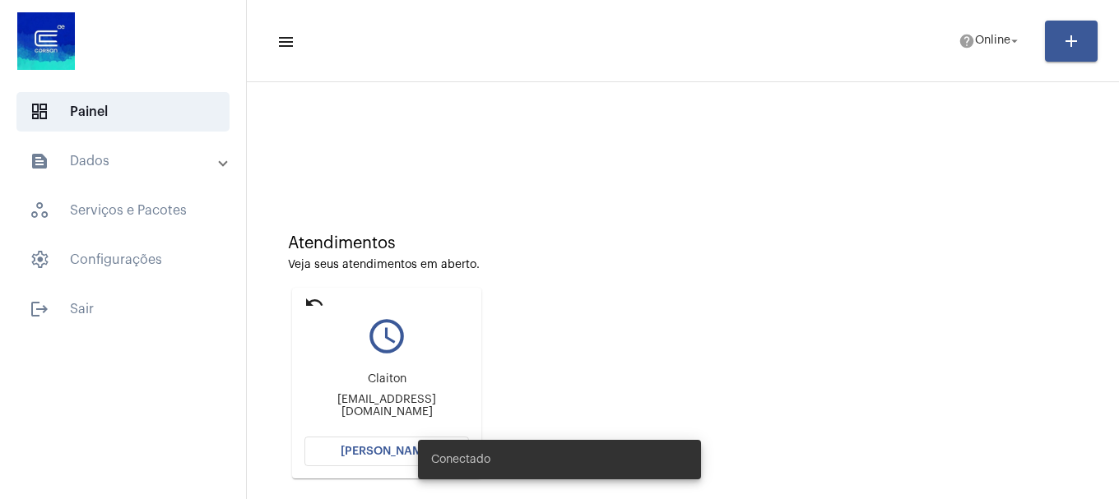
scroll to position [144, 0]
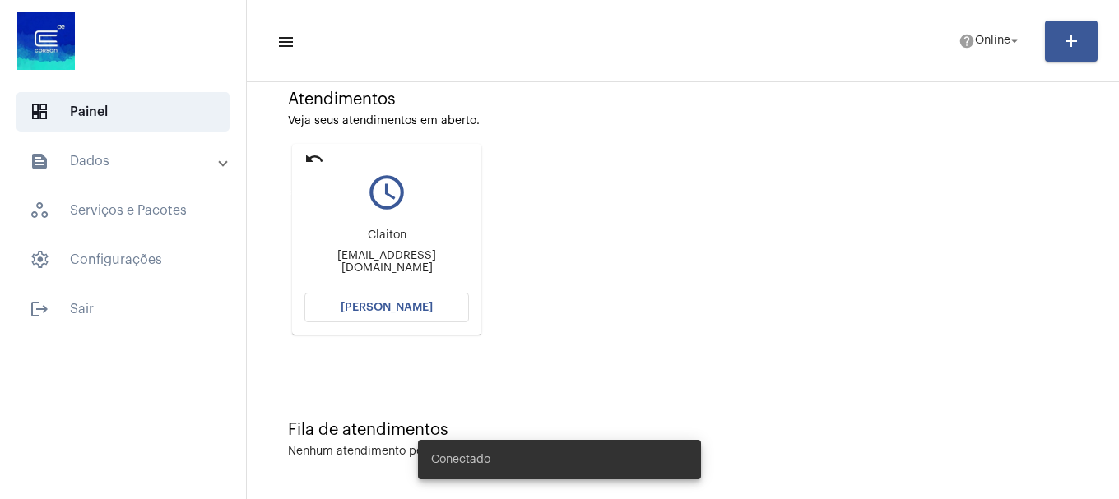
click at [308, 161] on mat-icon "undo" at bounding box center [314, 159] width 20 height 20
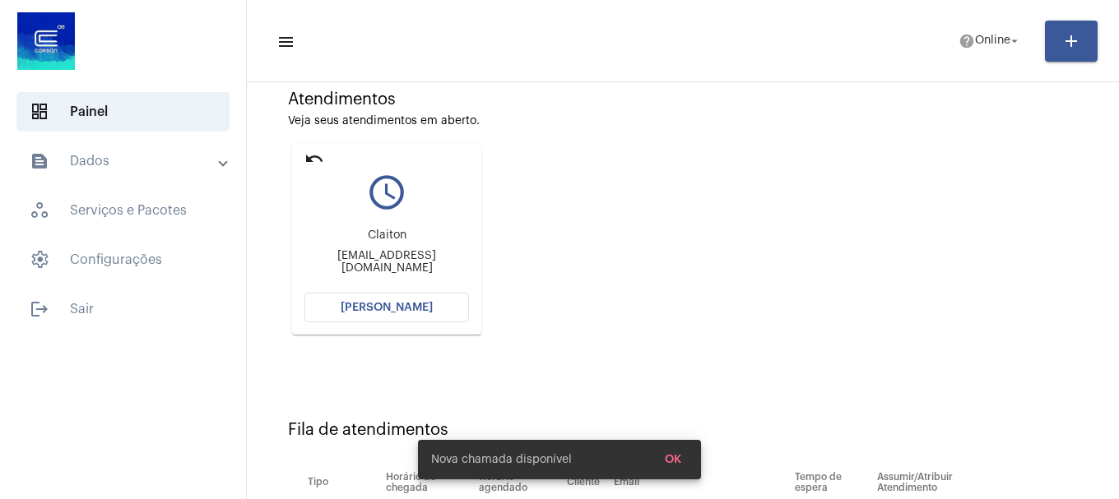
scroll to position [50, 0]
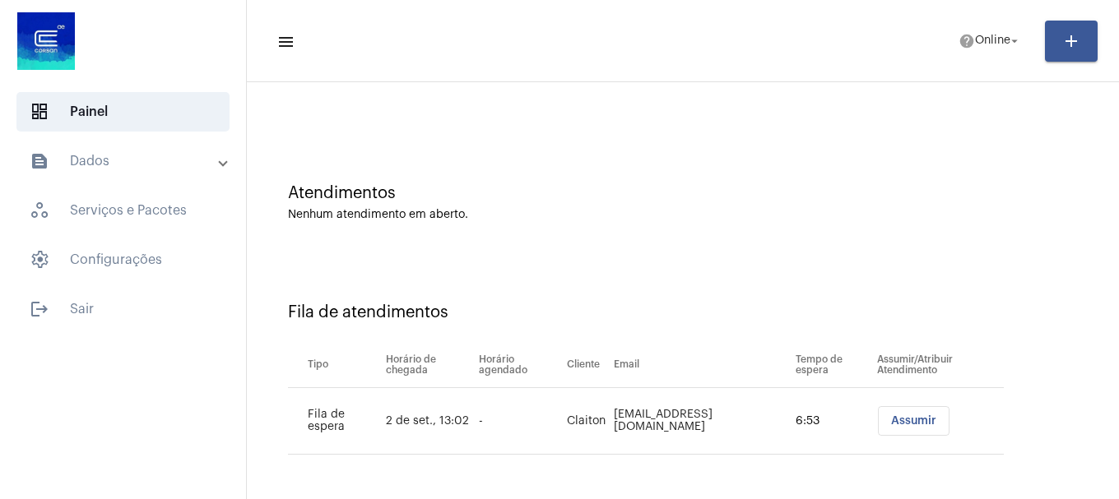
click at [891, 424] on span "Assumir" at bounding box center [913, 421] width 45 height 12
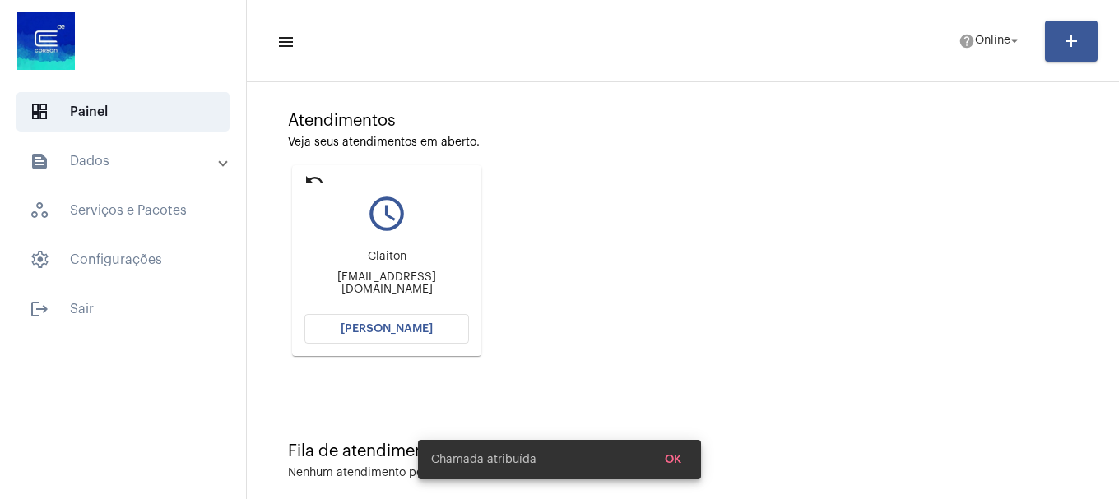
scroll to position [144, 0]
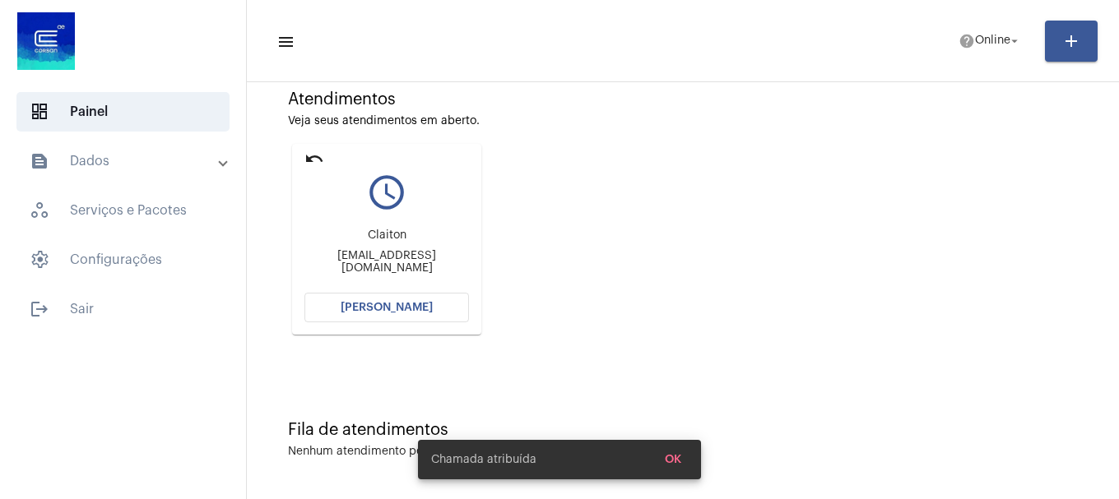
click at [421, 312] on span "[PERSON_NAME]" at bounding box center [387, 308] width 92 height 12
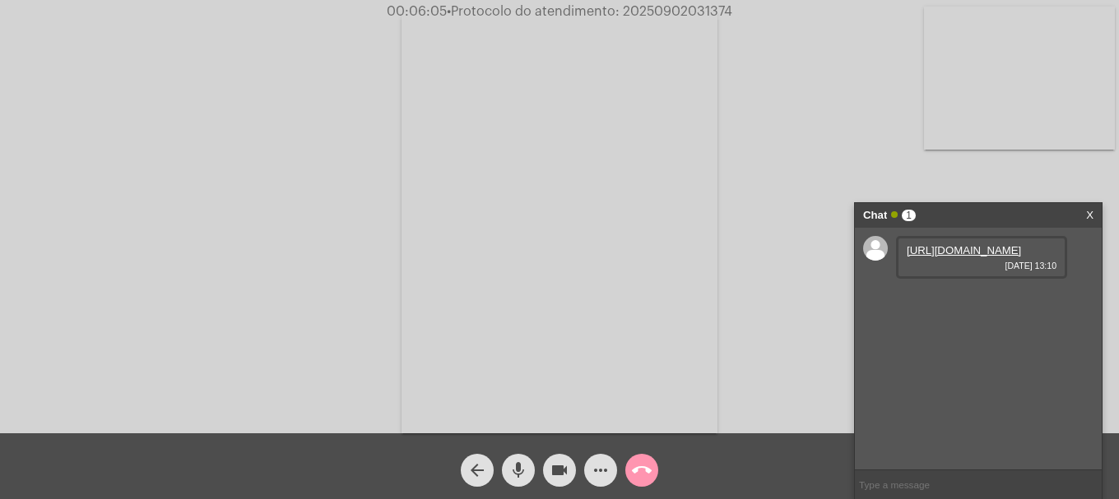
click at [990, 257] on link "https://neft-transfer-bucket.s3.amazonaws.com/temp-4511f258-1f20-9152-399f-6b2a…" at bounding box center [963, 250] width 114 height 12
click at [688, 13] on span "• Protocolo do atendimento: 20250902031374" at bounding box center [589, 11] width 285 height 13
copy span "20250902031374"
click at [934, 479] on input "text" at bounding box center [978, 485] width 247 height 29
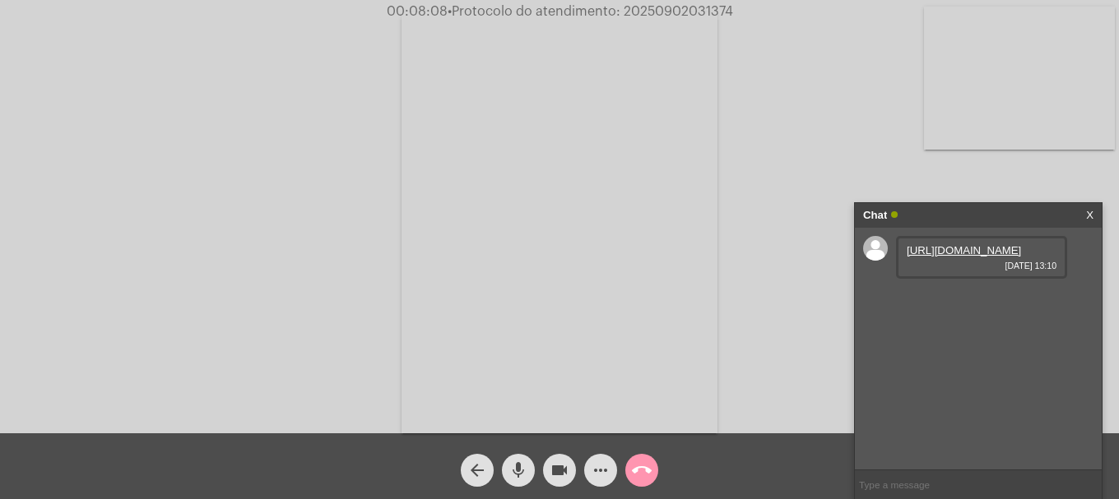
paste input "20250902031374"
type input "20250902031374"
drag, startPoint x: 951, startPoint y: 336, endPoint x: 1018, endPoint y: 339, distance: 67.5
click at [1018, 304] on span "20250902031374" at bounding box center [977, 297] width 85 height 12
click at [976, 402] on div "https://neft-transfer-bucket.s3.amazonaws.com/temp-4511f258-1f20-9152-399f-6b2a…" at bounding box center [978, 349] width 247 height 242
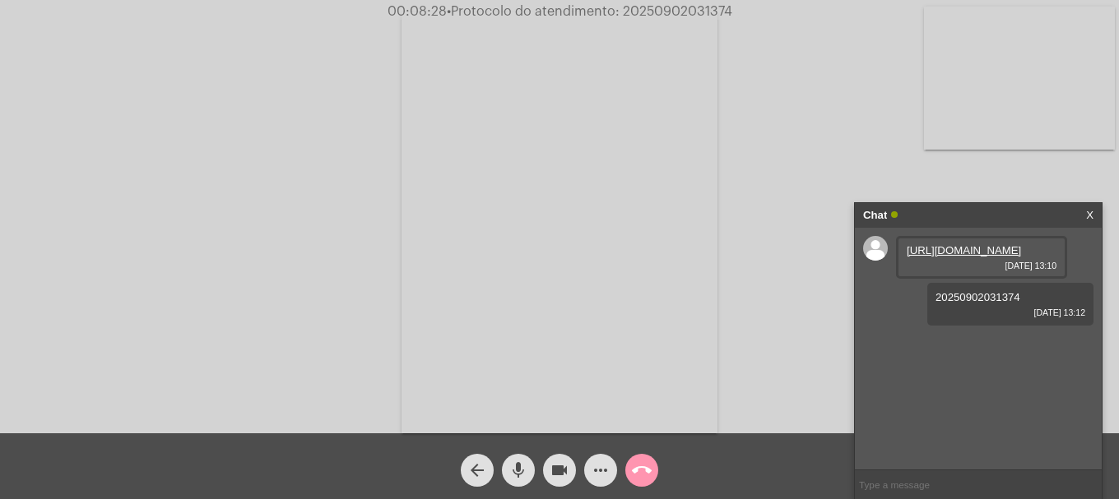
click at [654, 475] on button "call_end" at bounding box center [641, 470] width 33 height 33
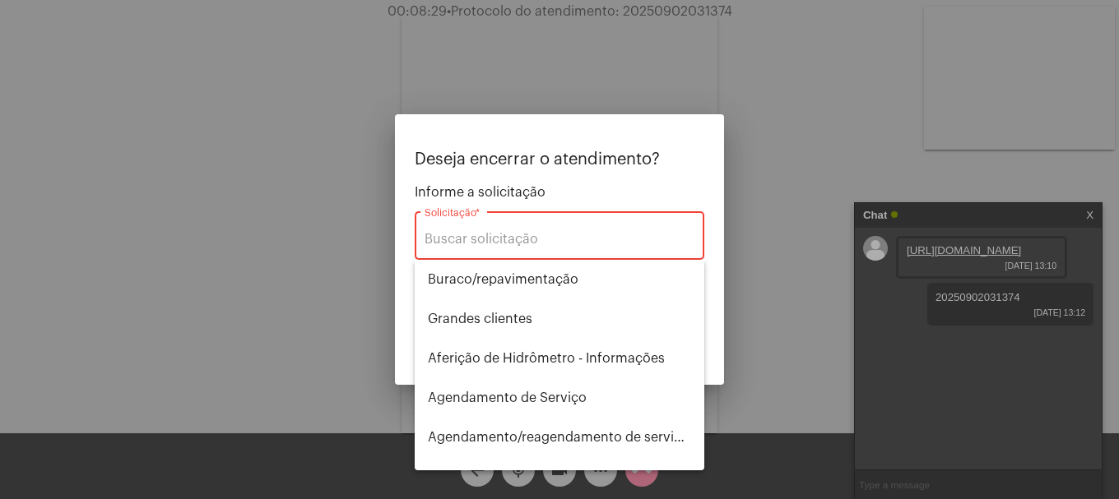
click at [590, 228] on div "Solicitação *" at bounding box center [559, 234] width 270 height 52
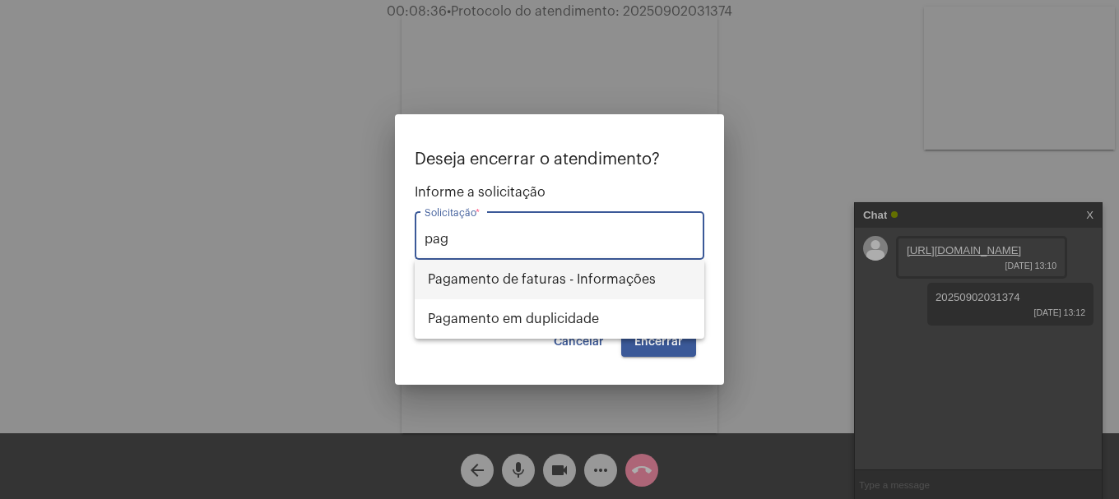
click at [563, 271] on span "Pagamento de faturas - Informações" at bounding box center [559, 279] width 263 height 39
type input "Pagamento de faturas - Informações"
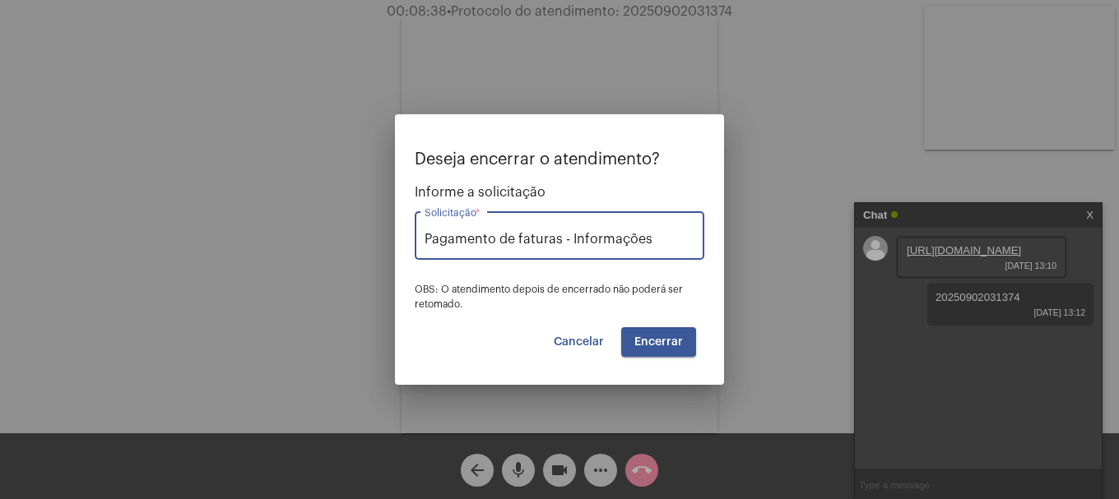
click at [648, 334] on button "Encerrar" at bounding box center [658, 342] width 75 height 30
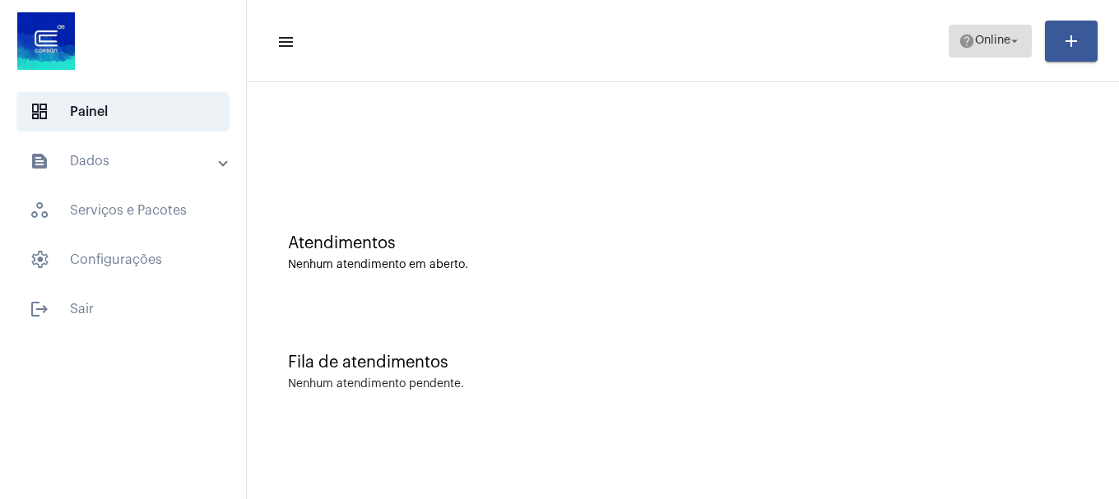
click at [993, 47] on span "help Online arrow_drop_down" at bounding box center [989, 40] width 63 height 30
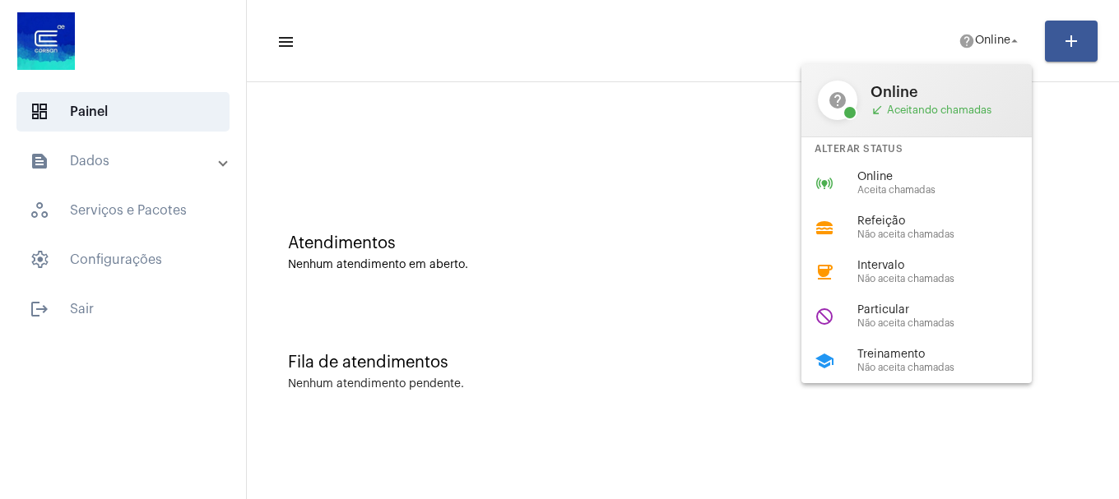
click at [927, 171] on span "Online" at bounding box center [951, 177] width 188 height 12
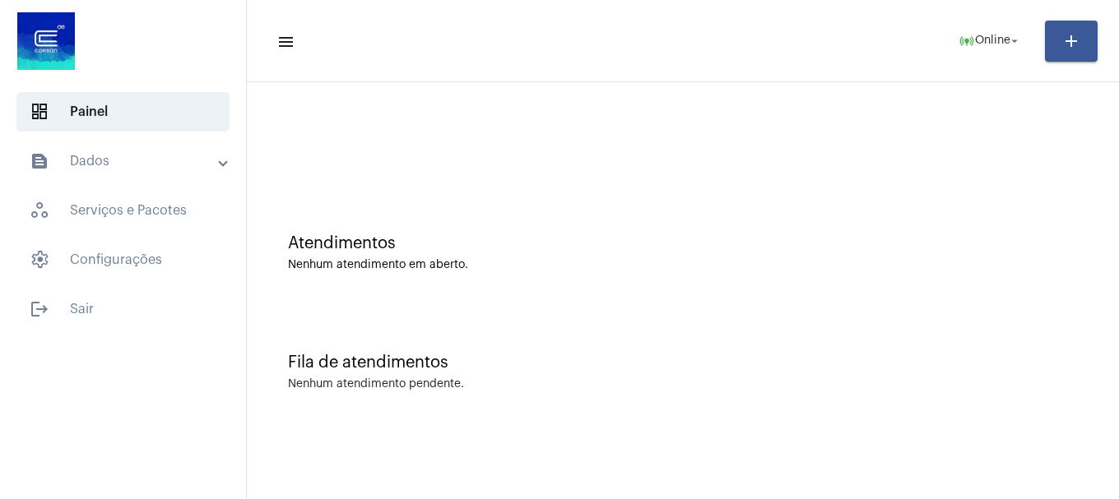
click at [701, 397] on div "Fila de atendimentos Nenhum atendimento pendente." at bounding box center [682, 363] width 855 height 119
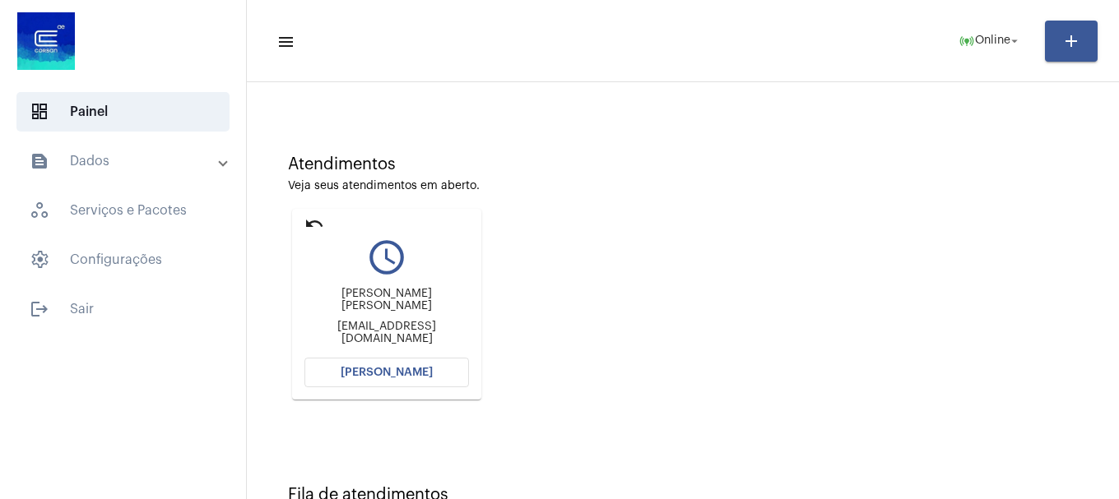
scroll to position [144, 0]
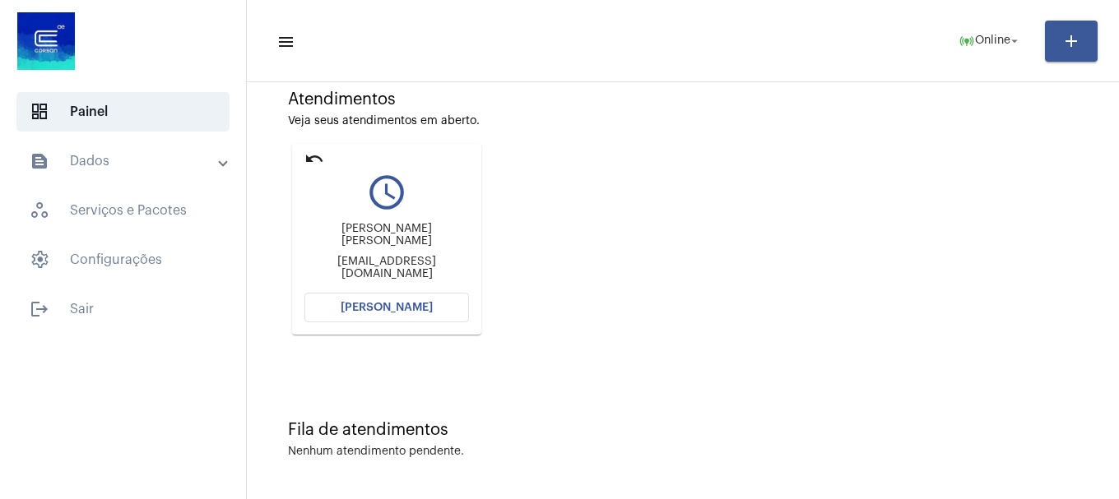
click at [434, 315] on button "[PERSON_NAME]" at bounding box center [386, 308] width 165 height 30
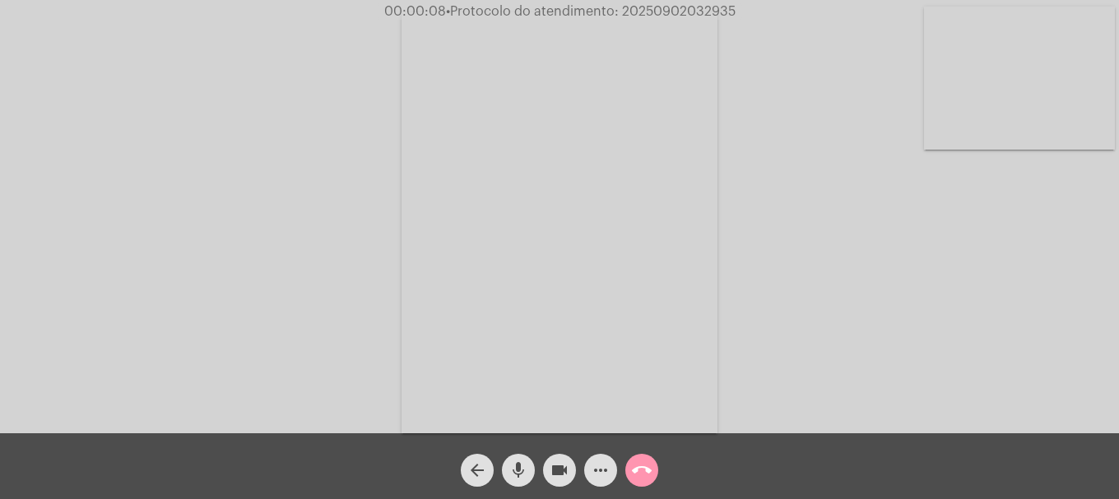
click at [521, 481] on span "mic" at bounding box center [518, 470] width 20 height 33
click at [521, 481] on span "mic_off" at bounding box center [518, 470] width 20 height 33
click at [521, 481] on span "mic" at bounding box center [518, 470] width 20 height 33
click at [521, 481] on span "mic_off" at bounding box center [518, 470] width 20 height 33
click at [521, 481] on span "mic" at bounding box center [518, 470] width 20 height 33
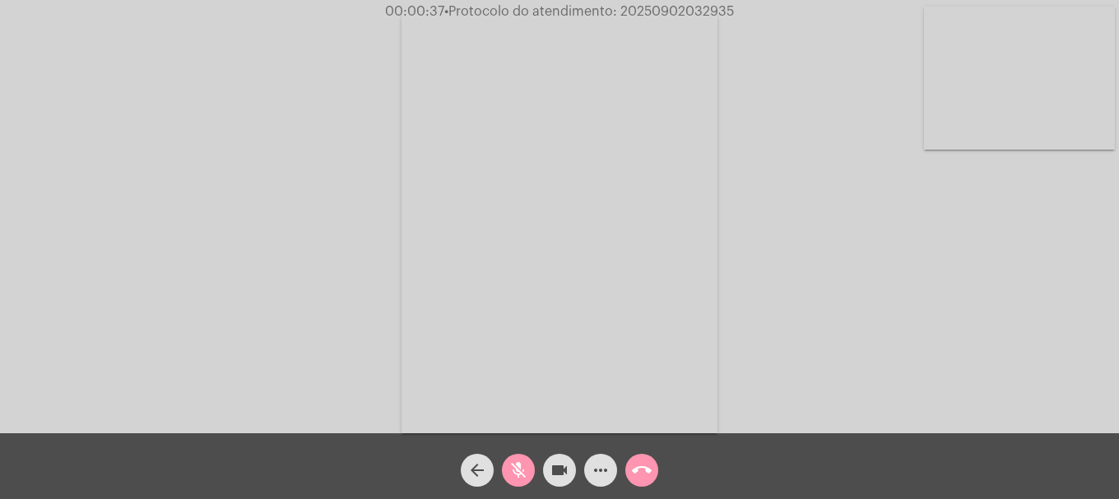
click at [531, 476] on button "mic_off" at bounding box center [518, 470] width 33 height 33
click at [531, 476] on button "mic" at bounding box center [518, 470] width 33 height 33
click at [531, 476] on button "mic_off" at bounding box center [518, 470] width 33 height 33
click at [610, 475] on button "more_horiz" at bounding box center [600, 470] width 33 height 33
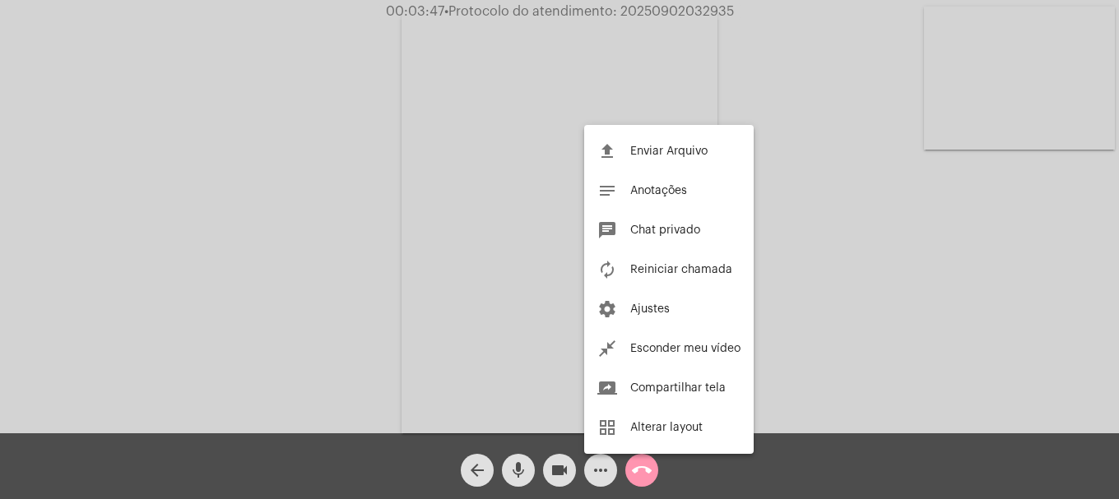
click at [225, 217] on div at bounding box center [559, 249] width 1119 height 499
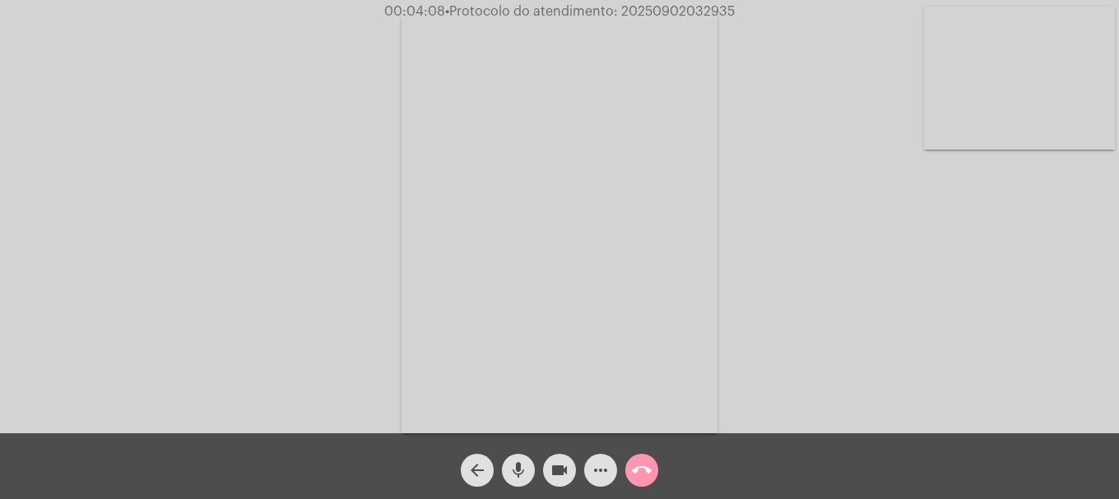
click at [943, 126] on video at bounding box center [1019, 78] width 191 height 143
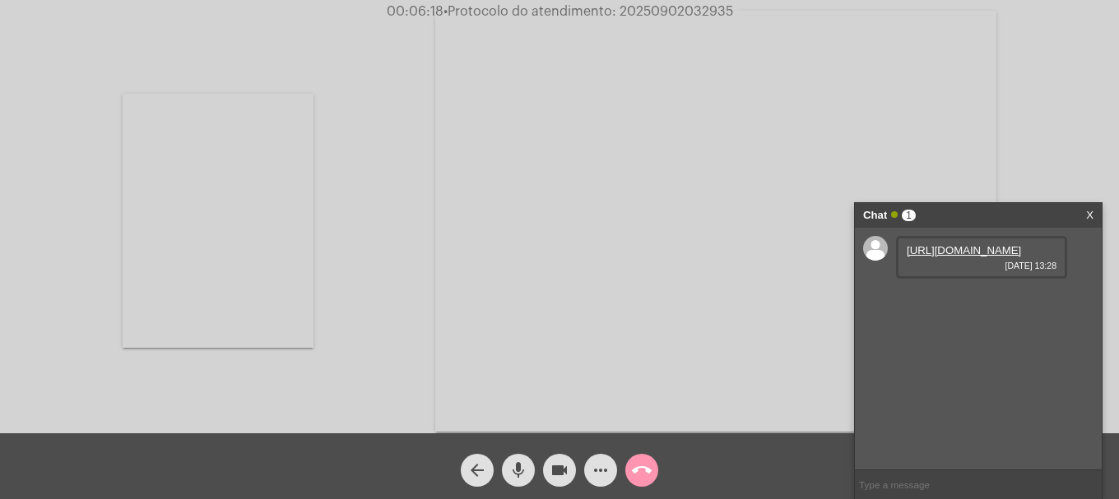
click at [980, 257] on link "https://neft-transfer-bucket.s3.amazonaws.com/temp-8aa60eee-30ed-e4c5-e75c-4ad4…" at bounding box center [963, 250] width 114 height 12
click at [922, 304] on link "https://neft-transfer-bucket.s3.amazonaws.com/temp-97ce39a9-4e12-9e9f-1b3d-6271…" at bounding box center [963, 297] width 114 height 12
click at [257, 236] on video at bounding box center [218, 221] width 191 height 254
click at [1004, 114] on video at bounding box center [1019, 78] width 191 height 143
click at [680, 12] on span "• Protocolo do atendimento: 20250902032935" at bounding box center [588, 11] width 290 height 13
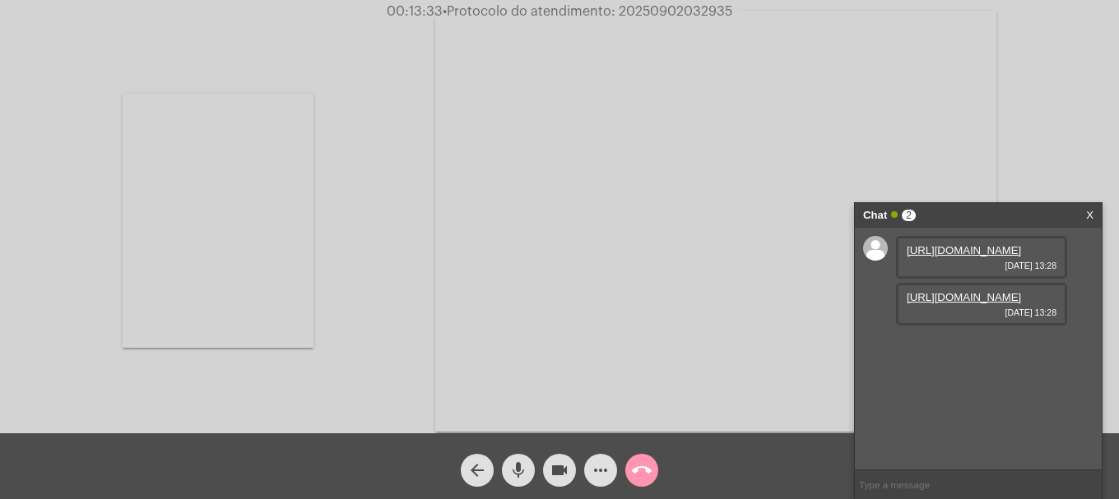
click at [680, 12] on span "• Protocolo do atendimento: 20250902032935" at bounding box center [588, 11] width 290 height 13
copy span "20250902032935"
click at [980, 493] on input "text" at bounding box center [978, 485] width 247 height 29
paste input "20250902032935"
type input "20250902032935"
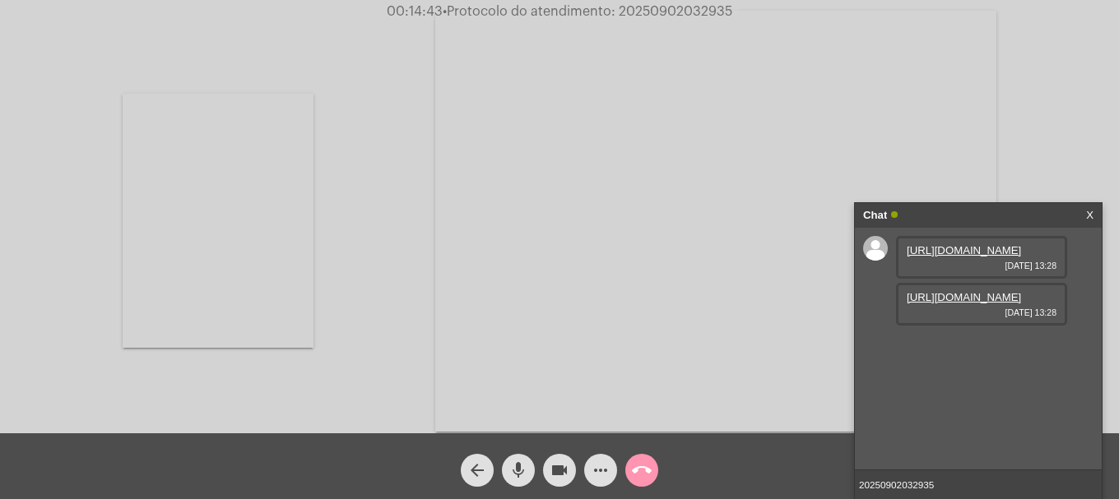
click at [982, 488] on input "20250902032935" at bounding box center [978, 485] width 247 height 29
click at [634, 472] on mat-icon "call_end" at bounding box center [642, 471] width 20 height 20
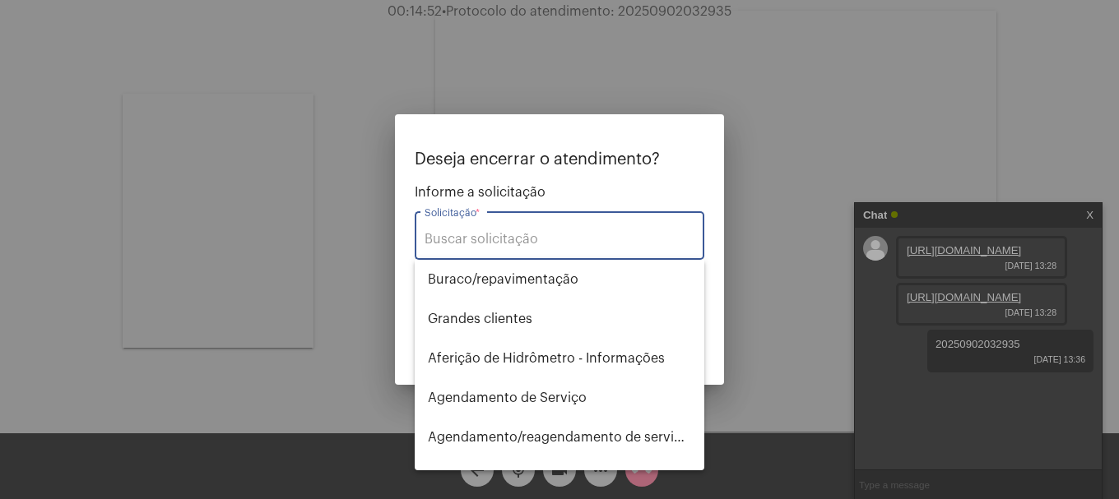
click at [536, 247] on input "Solicitação *" at bounding box center [559, 239] width 270 height 15
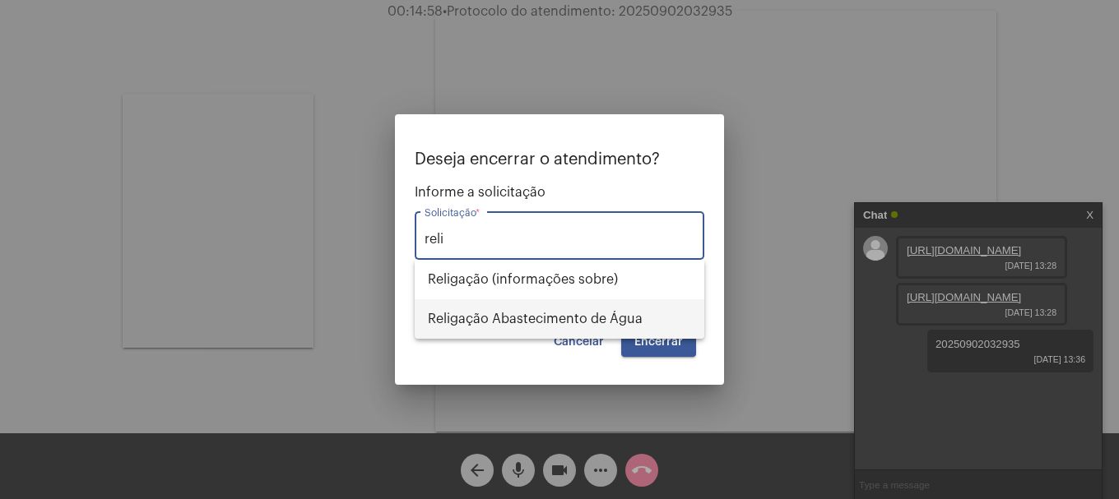
click at [531, 313] on span "Religação Abastecimento de Água" at bounding box center [559, 318] width 263 height 39
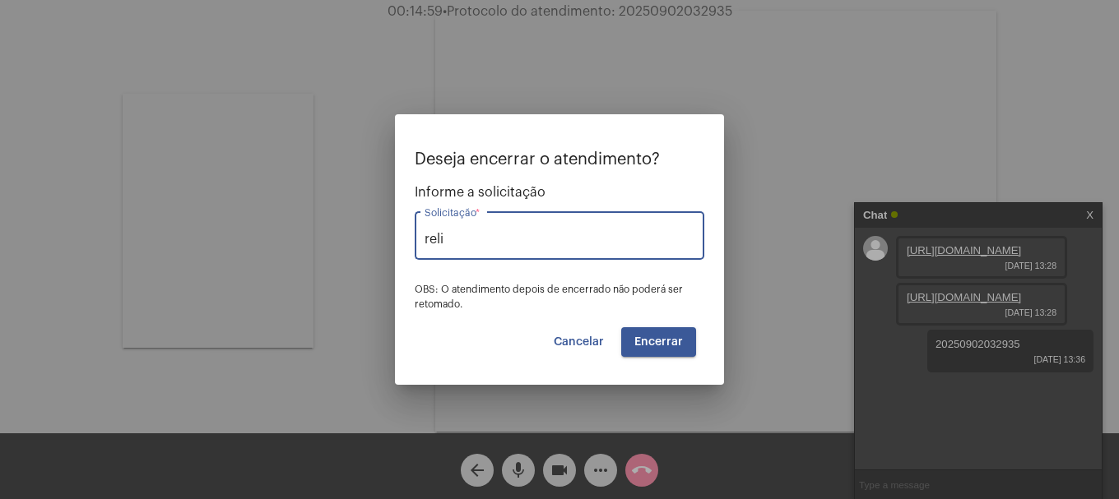
type input "Religação Abastecimento de Água"
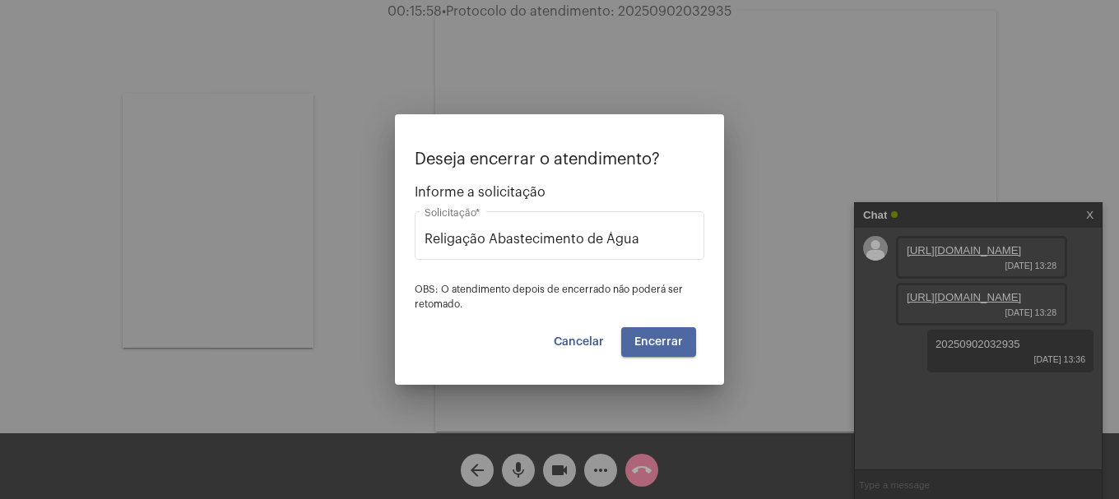
click at [684, 336] on button "Encerrar" at bounding box center [658, 342] width 75 height 30
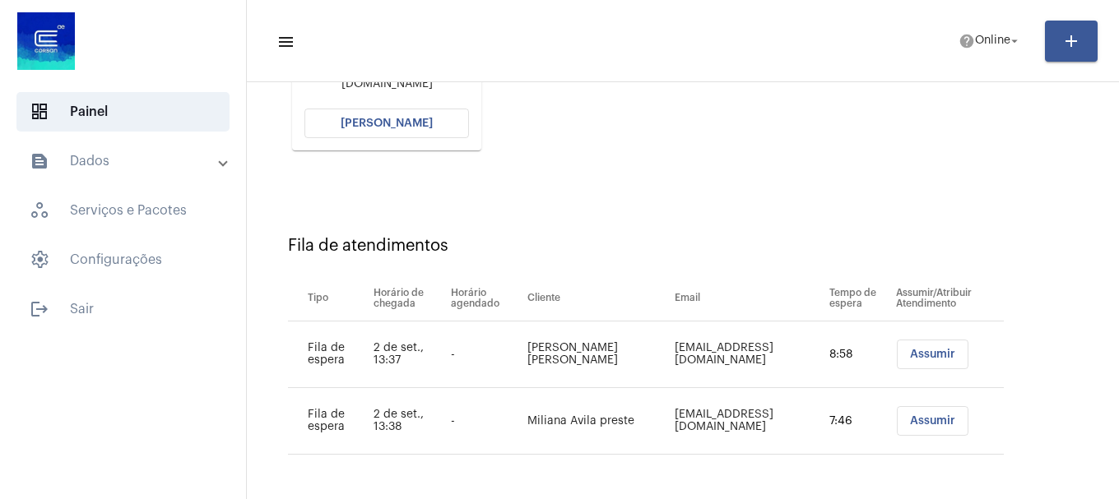
scroll to position [164, 0]
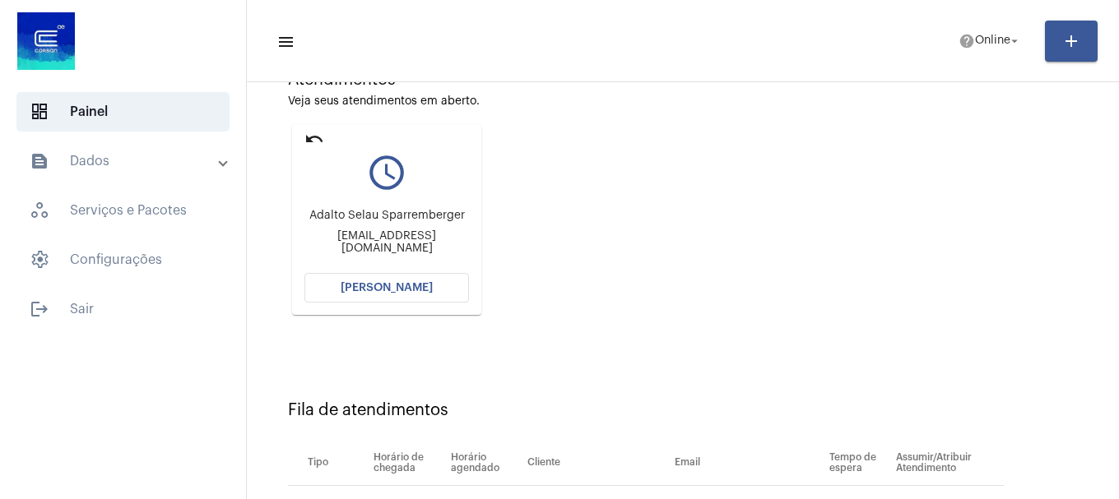
click at [434, 288] on button "[PERSON_NAME]" at bounding box center [386, 288] width 165 height 30
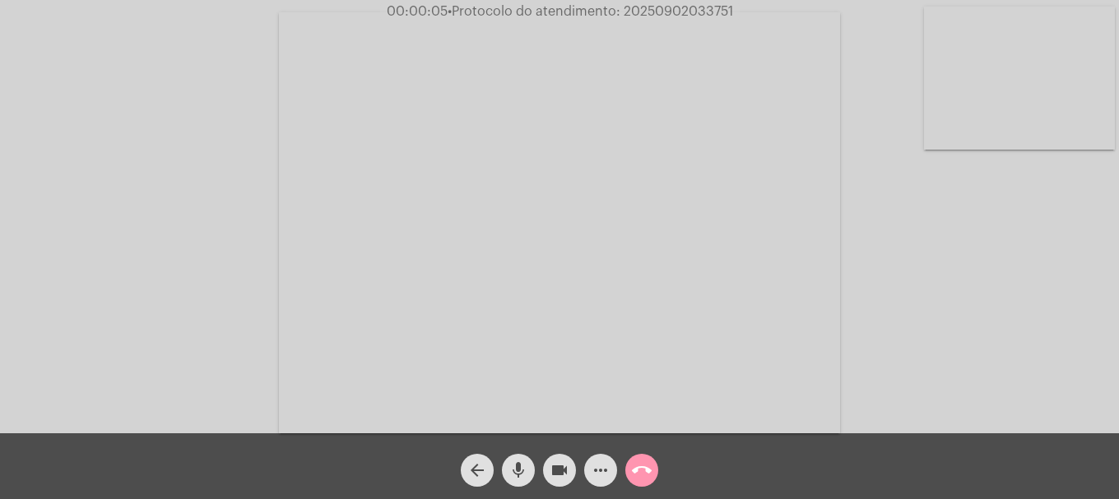
click at [1000, 101] on video at bounding box center [1019, 78] width 191 height 143
click at [311, 263] on video at bounding box center [218, 221] width 191 height 143
click at [528, 471] on button "mic" at bounding box center [518, 470] width 33 height 33
click at [528, 471] on button "mic_off" at bounding box center [518, 470] width 33 height 33
click at [1050, 90] on video at bounding box center [1019, 78] width 191 height 143
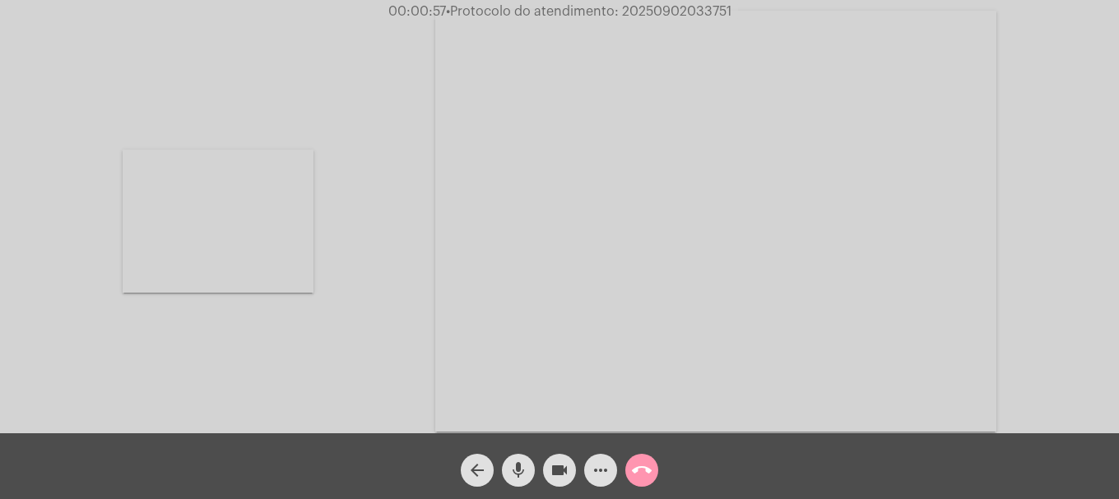
click at [213, 259] on video at bounding box center [218, 221] width 191 height 143
click at [1035, 137] on video at bounding box center [1019, 78] width 191 height 143
click at [258, 225] on video at bounding box center [218, 221] width 191 height 143
click at [607, 472] on mat-icon "more_horiz" at bounding box center [601, 471] width 20 height 20
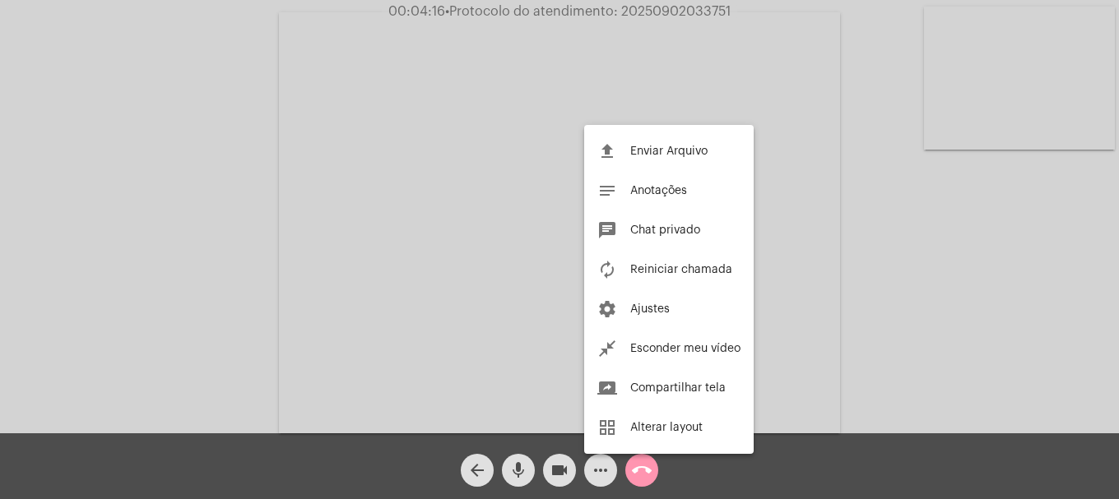
click at [232, 262] on div at bounding box center [559, 249] width 1119 height 499
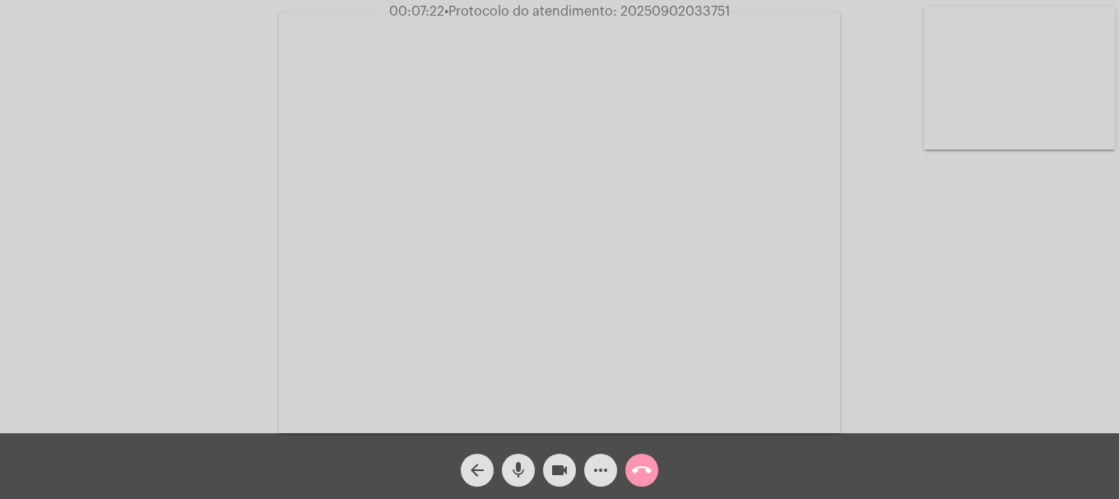
click at [562, 472] on mat-icon "videocam" at bounding box center [559, 471] width 20 height 20
click at [554, 473] on mat-icon "videocam_off" at bounding box center [559, 471] width 20 height 20
click at [565, 461] on mat-icon "videocam" at bounding box center [559, 471] width 20 height 20
click at [576, 466] on div "videocam_off" at bounding box center [559, 466] width 41 height 41
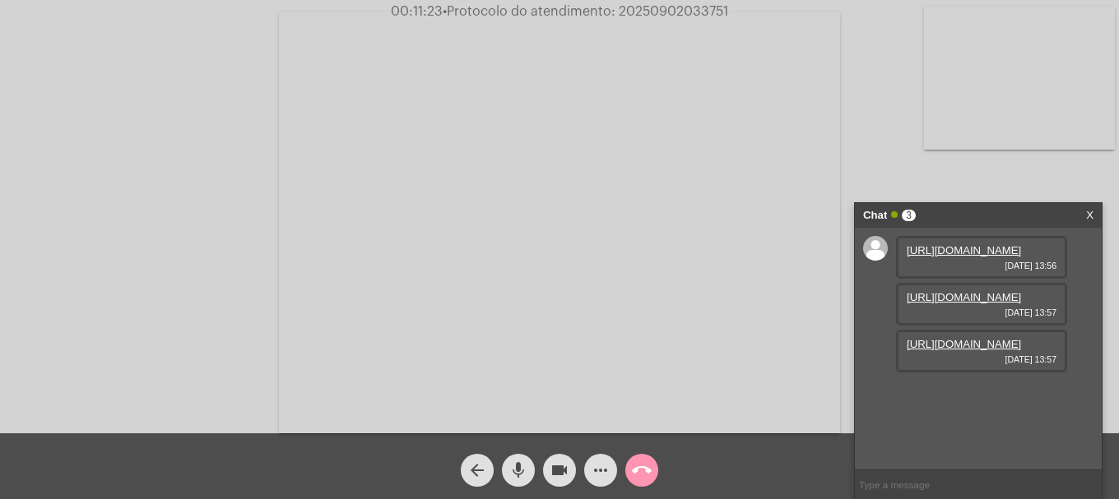
click at [955, 253] on link "https://neft-transfer-bucket.s3.amazonaws.com/temp-869d7e93-2305-9187-3345-e197…" at bounding box center [963, 250] width 114 height 12
click at [948, 291] on link "https://neft-transfer-bucket.s3.amazonaws.com/temp-697155b1-b2f6-83a4-b664-37cd…" at bounding box center [963, 297] width 114 height 12
click at [957, 348] on link "https://neft-transfer-bucket.s3.amazonaws.com/temp-2694b08f-77e4-1edd-47b1-846f…" at bounding box center [963, 344] width 114 height 12
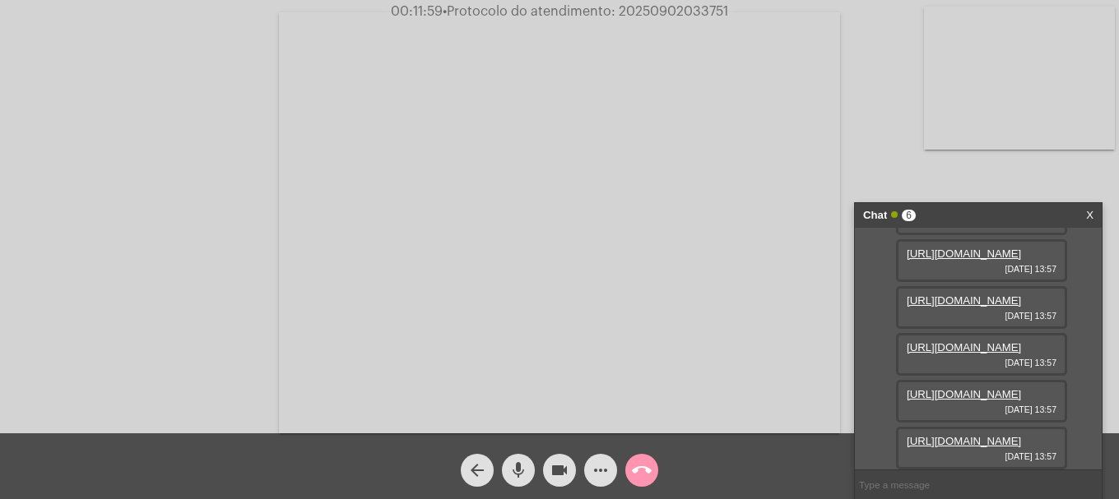
scroll to position [247, 0]
click at [967, 341] on link "https://neft-transfer-bucket.s3.amazonaws.com/temp-0084621f-6e7d-d5c1-cf52-153c…" at bounding box center [963, 347] width 114 height 12
click at [962, 435] on link "https://neft-transfer-bucket.s3.amazonaws.com/temp-30fd9f82-5a77-9ceb-aba9-060d…" at bounding box center [963, 441] width 114 height 12
click at [75, 252] on div "Acessando Câmera e Microfone..." at bounding box center [559, 220] width 1115 height 433
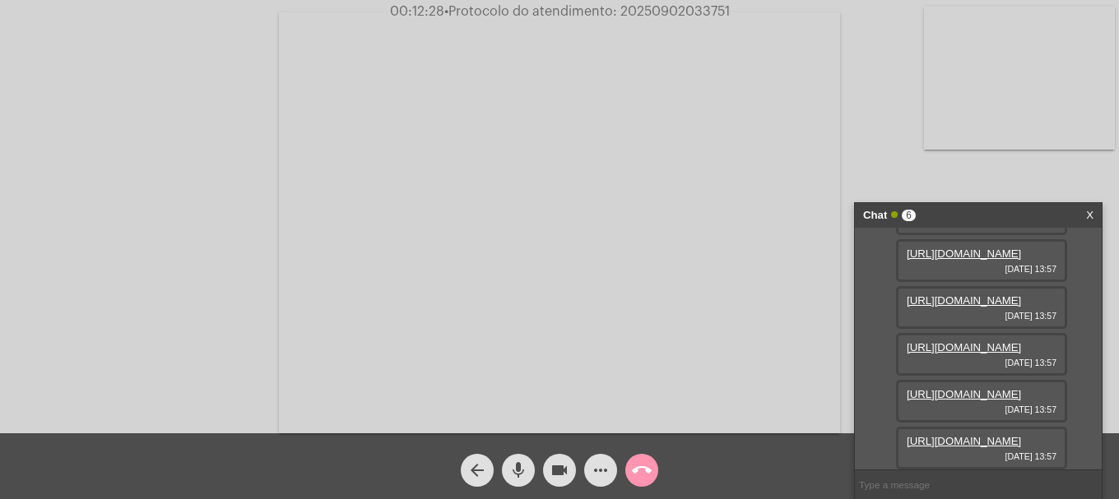
scroll to position [247, 0]
click at [973, 388] on link "https://neft-transfer-bucket.s3.amazonaws.com/temp-01d96cb7-6d79-8499-8f08-c223…" at bounding box center [963, 394] width 114 height 12
click at [593, 465] on mat-icon "more_horiz" at bounding box center [601, 471] width 20 height 20
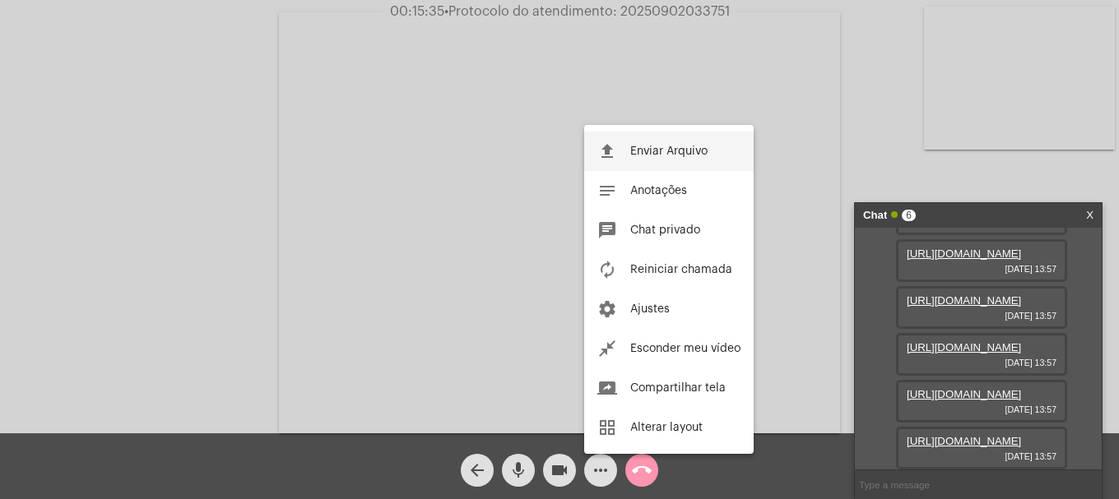
click at [646, 148] on span "Enviar Arquivo" at bounding box center [668, 152] width 77 height 12
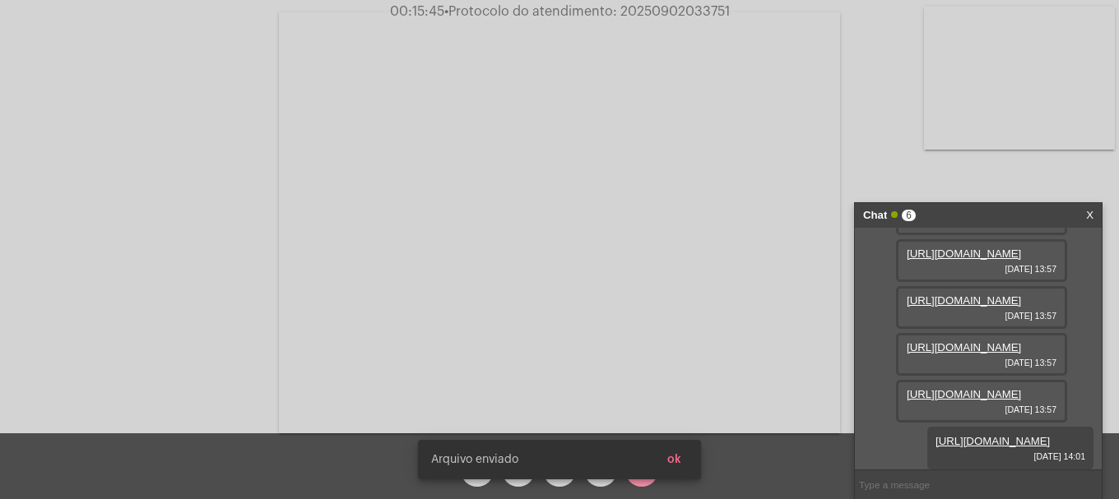
scroll to position [350, 0]
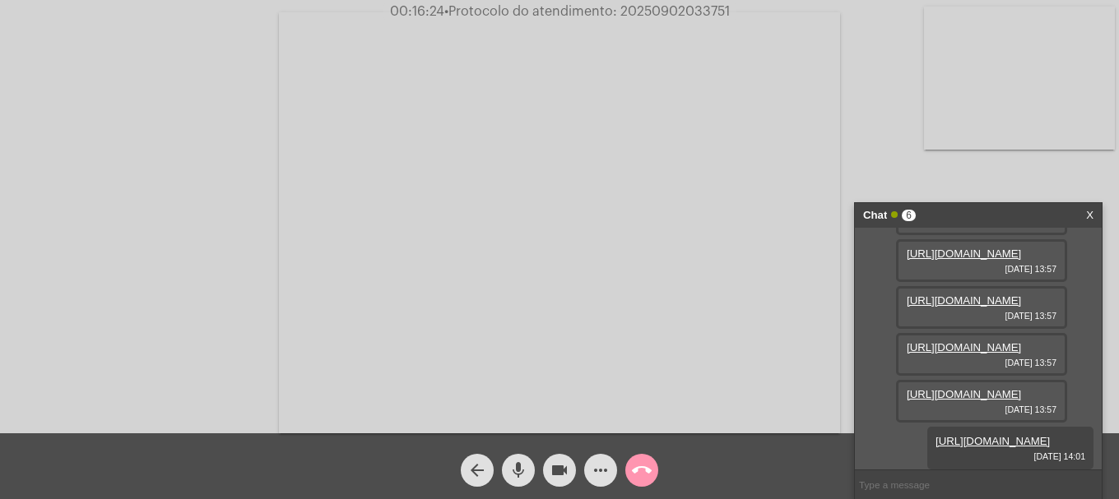
click at [688, 5] on span "• Protocolo do atendimento: 20250902033751" at bounding box center [586, 11] width 285 height 13
copy span "20250902033751"
click at [984, 489] on input "text" at bounding box center [978, 485] width 247 height 29
paste input "20250902033751"
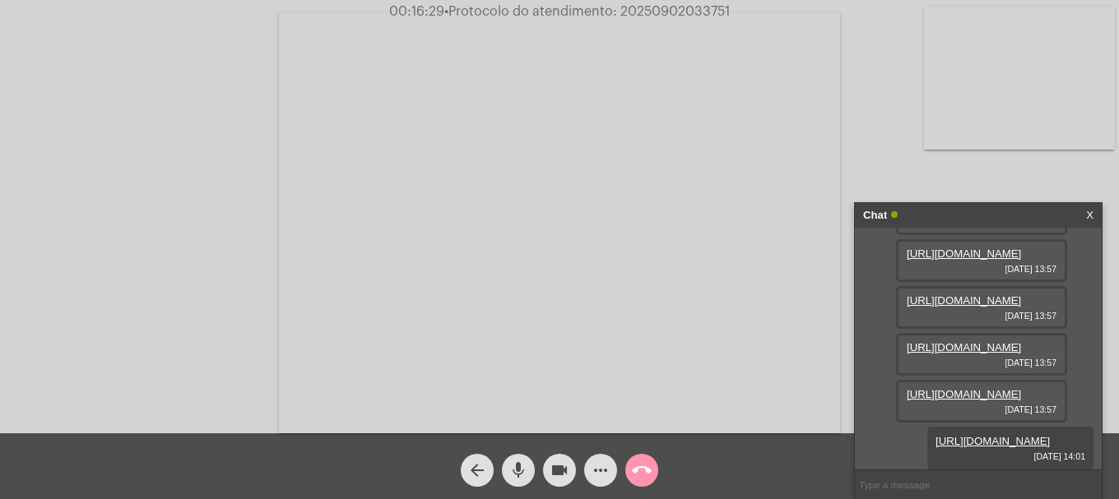
type input "20250902033751"
click at [647, 461] on mat-icon "call_end" at bounding box center [642, 471] width 20 height 20
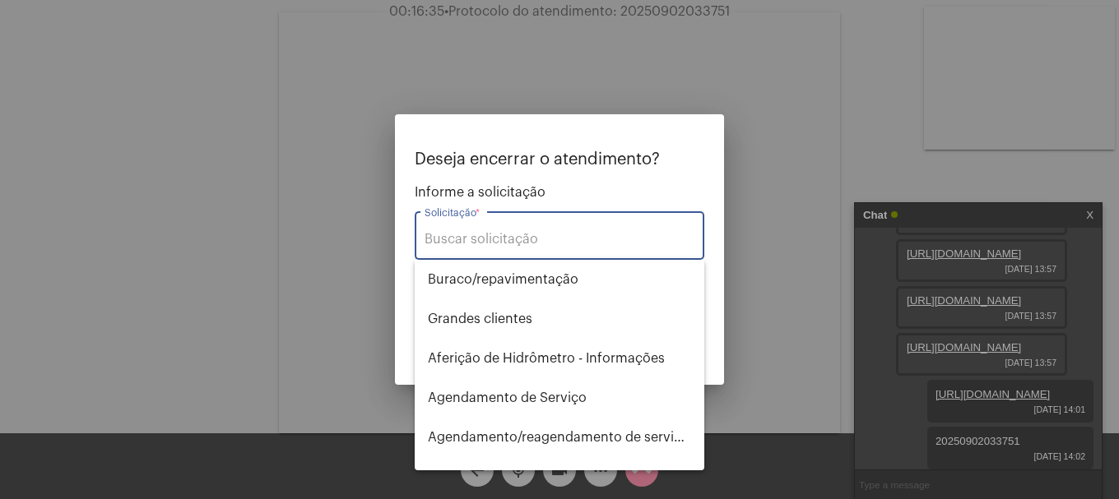
click at [547, 236] on input "Solicitação *" at bounding box center [559, 239] width 270 height 15
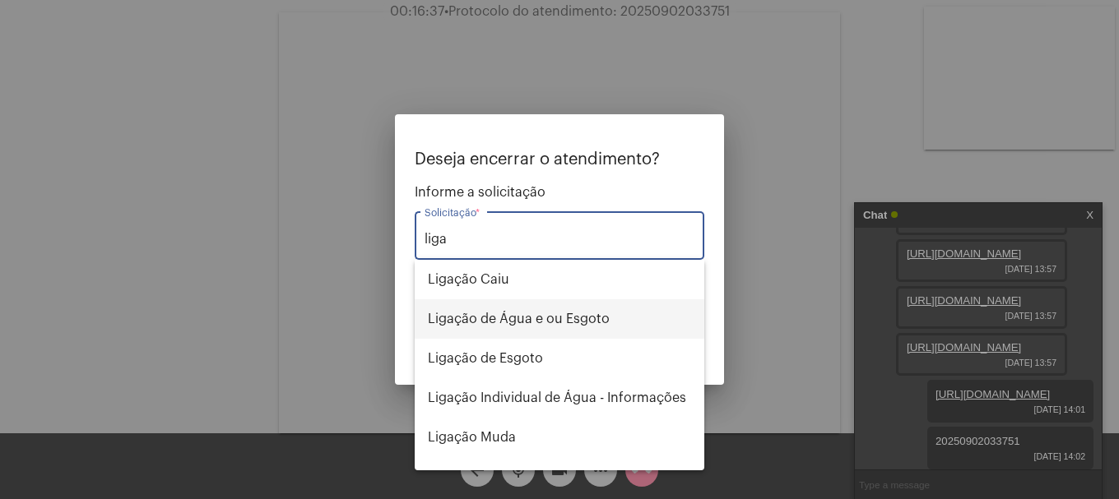
click at [552, 310] on span "Ligação de Água e ou Esgoto" at bounding box center [559, 318] width 263 height 39
type input "Ligação de Água e ou Esgoto"
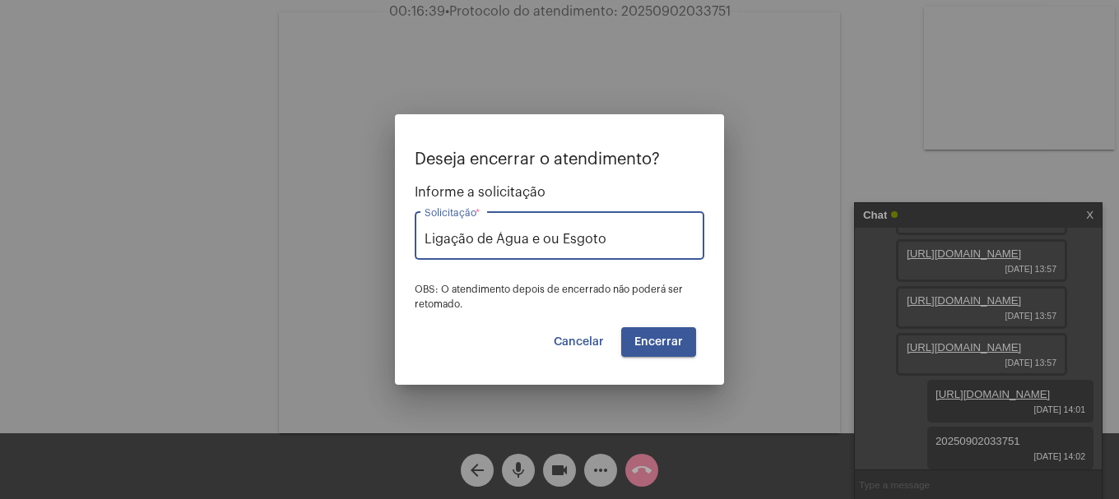
click at [666, 346] on span "Encerrar" at bounding box center [658, 342] width 49 height 12
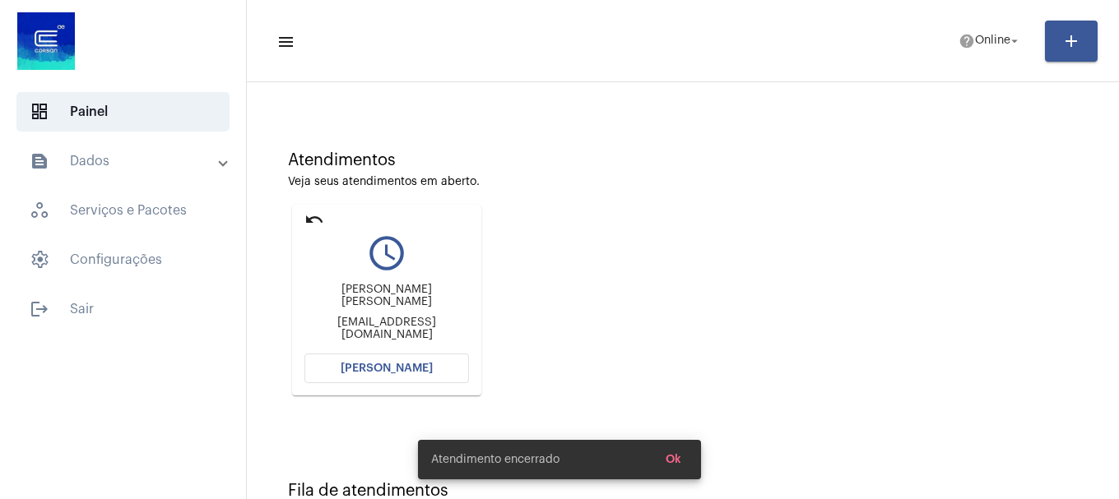
scroll to position [144, 0]
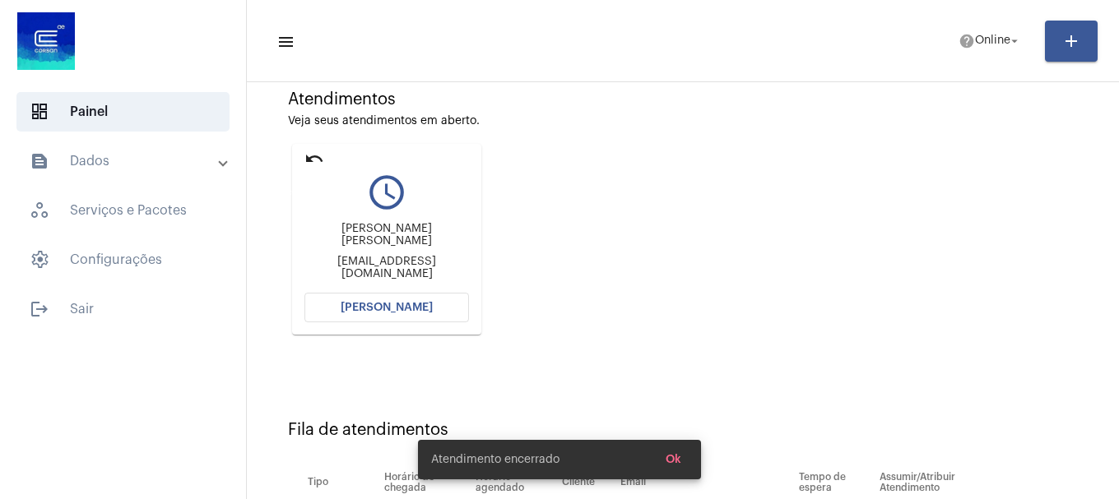
click at [312, 161] on mat-icon "undo" at bounding box center [314, 159] width 20 height 20
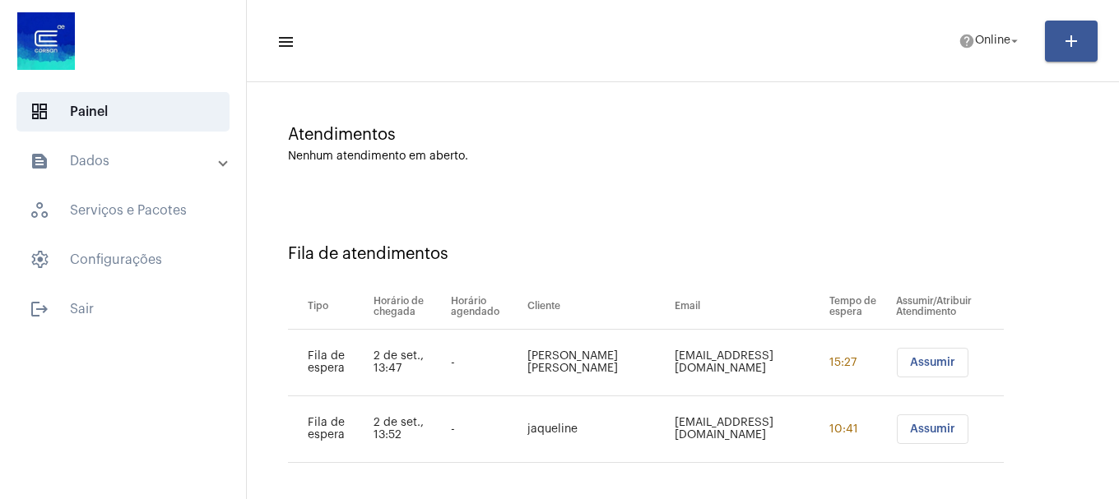
scroll to position [117, 0]
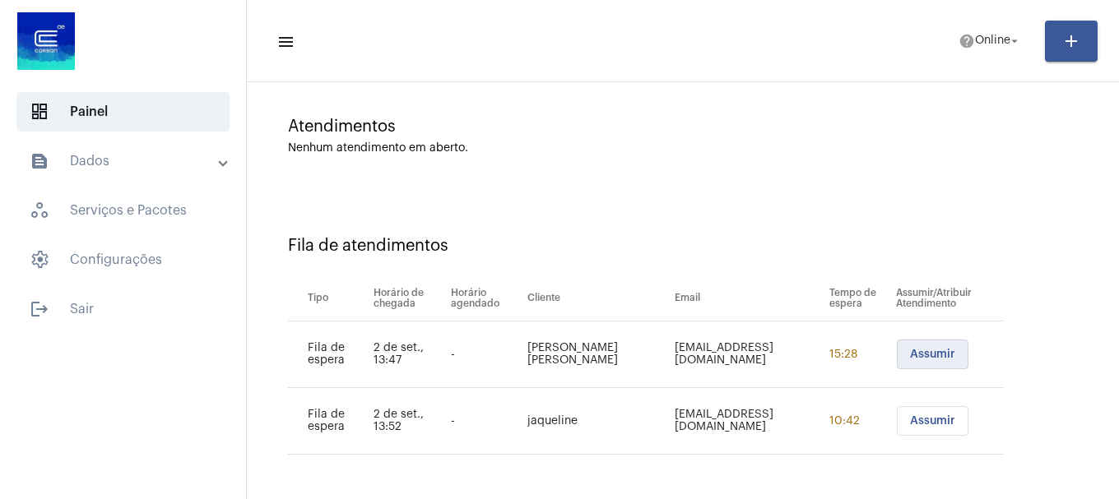
click at [904, 363] on button "Assumir" at bounding box center [933, 355] width 72 height 30
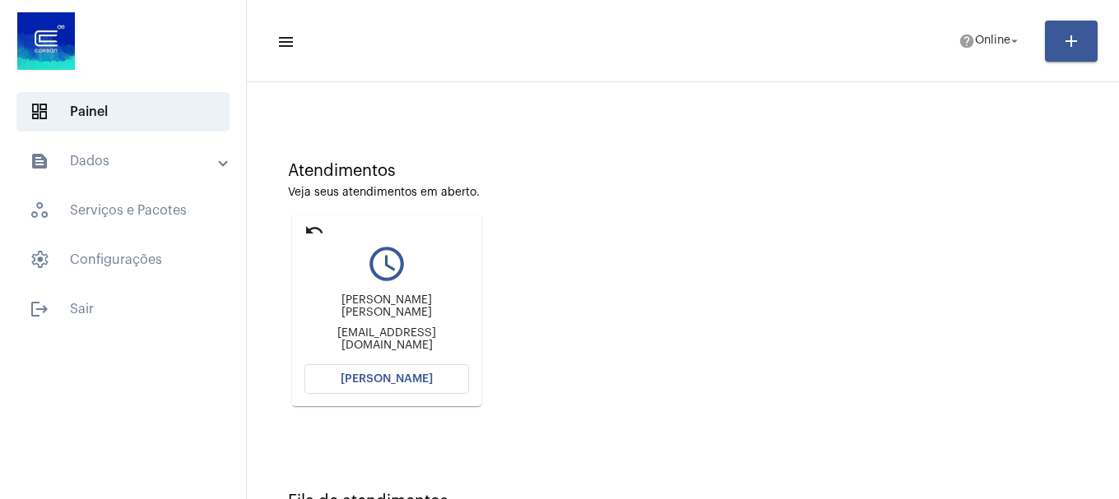
scroll to position [144, 0]
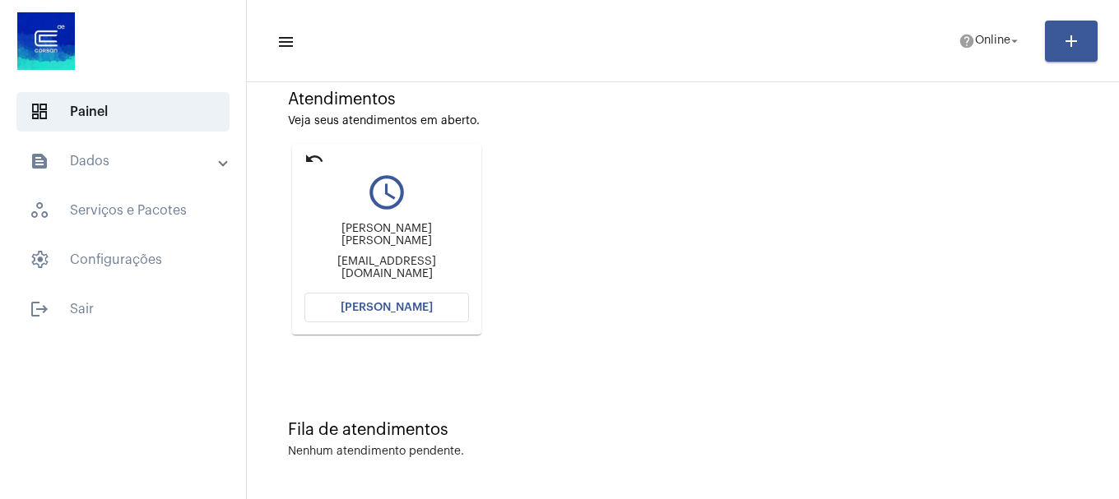
click at [434, 310] on button "[PERSON_NAME]" at bounding box center [386, 308] width 165 height 30
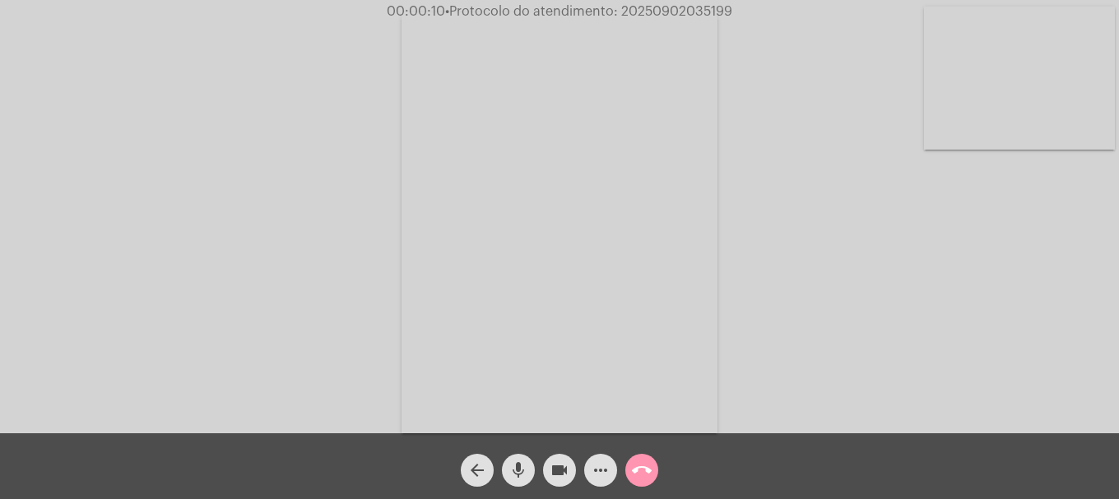
click at [492, 467] on button "arrow_back" at bounding box center [477, 470] width 33 height 33
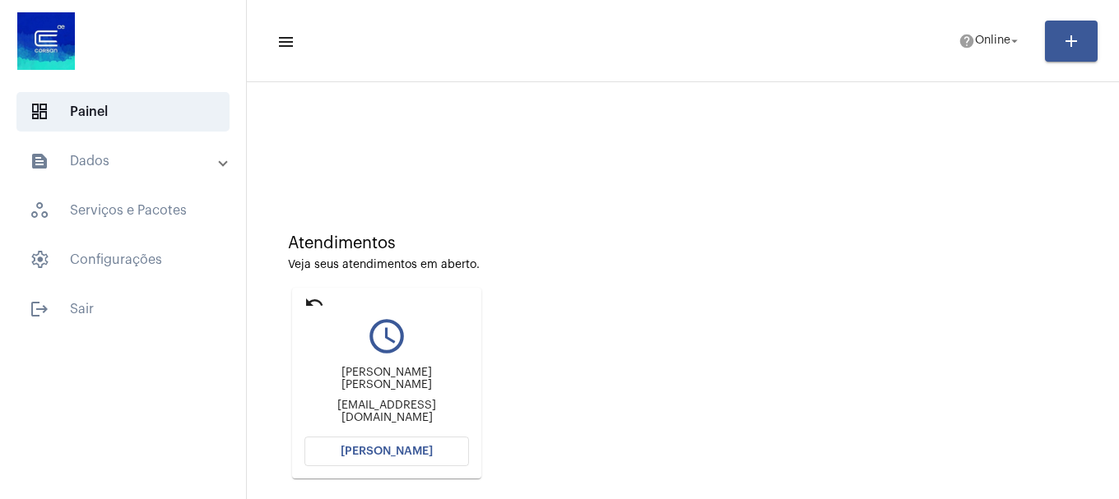
click at [466, 444] on button "[PERSON_NAME]" at bounding box center [386, 452] width 165 height 30
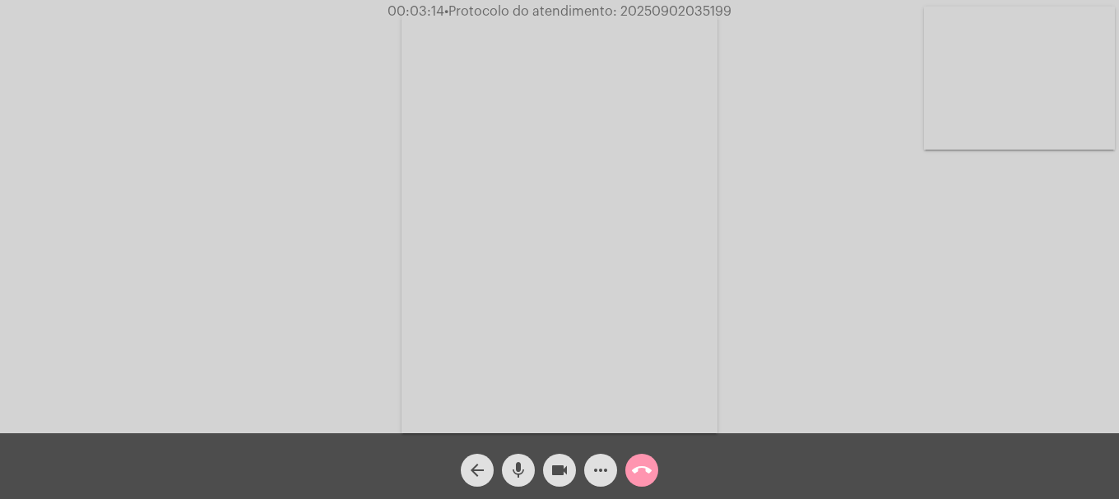
click at [1008, 151] on div "Acessando Câmera e Microfone..." at bounding box center [559, 220] width 1115 height 433
click at [960, 134] on video at bounding box center [1019, 78] width 191 height 143
click at [564, 475] on mat-icon "videocam" at bounding box center [559, 471] width 20 height 20
click at [498, 475] on div "mic" at bounding box center [518, 466] width 41 height 41
drag, startPoint x: 511, startPoint y: 471, endPoint x: 545, endPoint y: 466, distance: 34.0
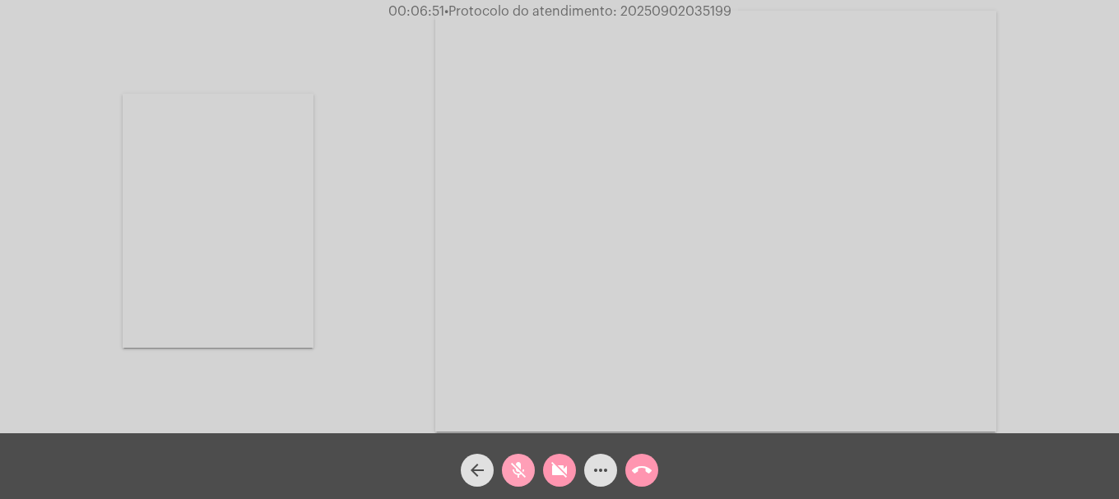
click at [512, 471] on mat-icon "mic_off" at bounding box center [518, 471] width 20 height 20
click at [559, 465] on mat-icon "videocam_off" at bounding box center [559, 471] width 20 height 20
click at [637, 473] on mat-icon "call_end" at bounding box center [642, 471] width 20 height 20
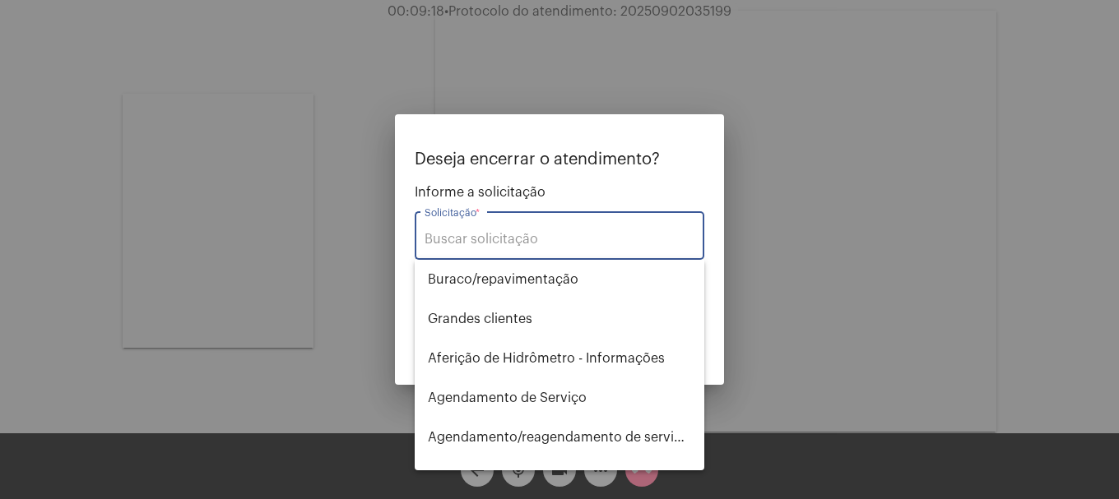
click at [586, 236] on input "Solicitação *" at bounding box center [559, 239] width 270 height 15
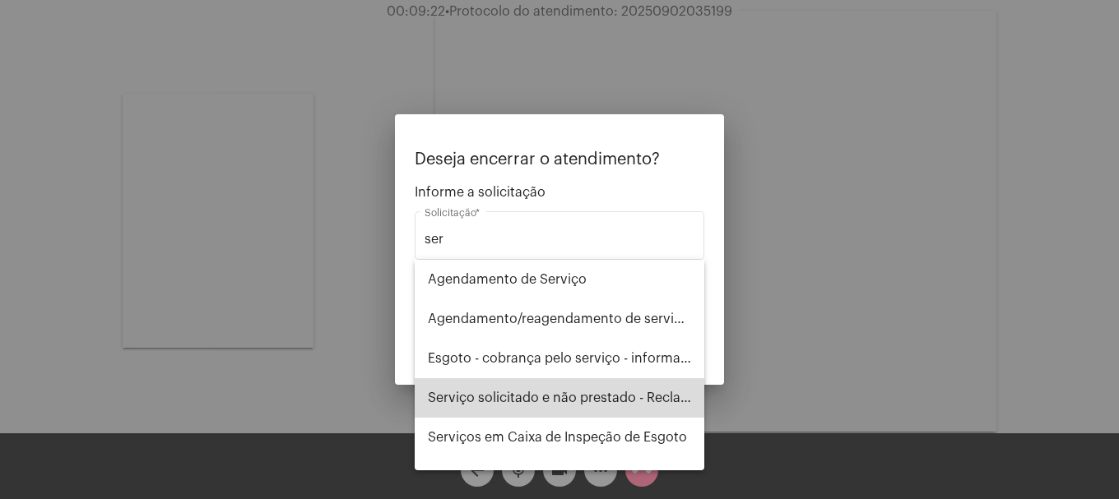
click at [624, 399] on span "Serviço solicitado e não prestado - Reclamação" at bounding box center [559, 397] width 263 height 39
type input "Serviço solicitado e não prestado - Reclamação"
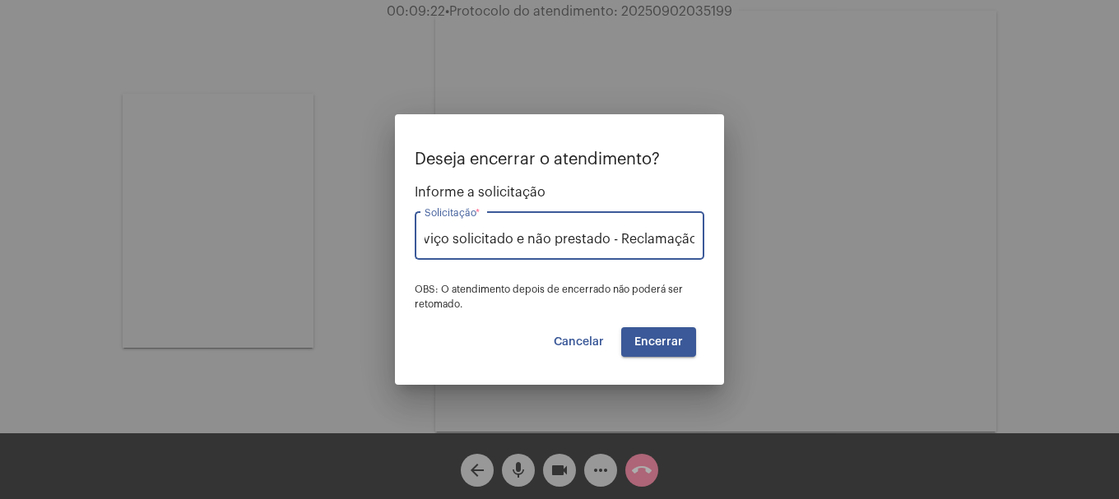
click at [675, 349] on button "Encerrar" at bounding box center [658, 342] width 75 height 30
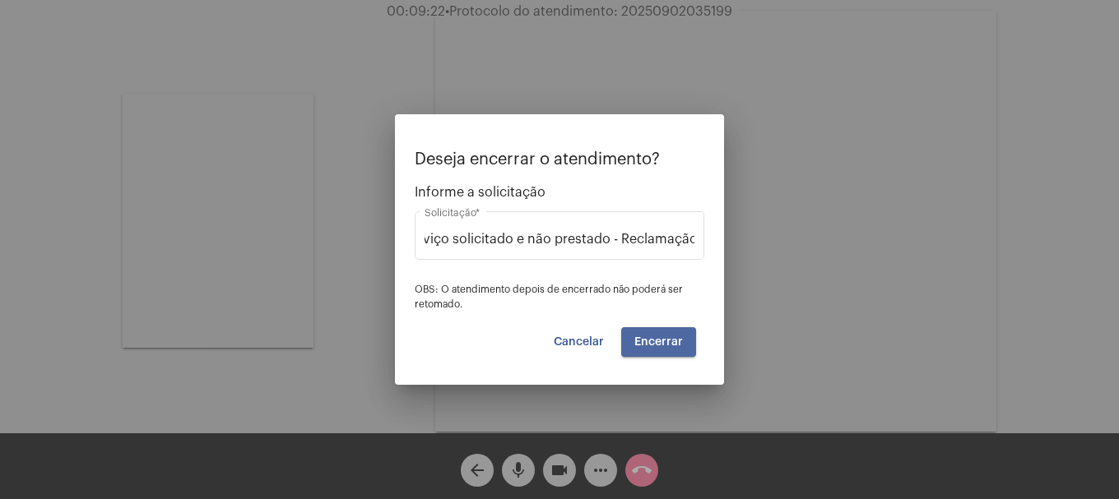
scroll to position [0, 0]
click at [675, 349] on button "Encerrar" at bounding box center [658, 342] width 75 height 30
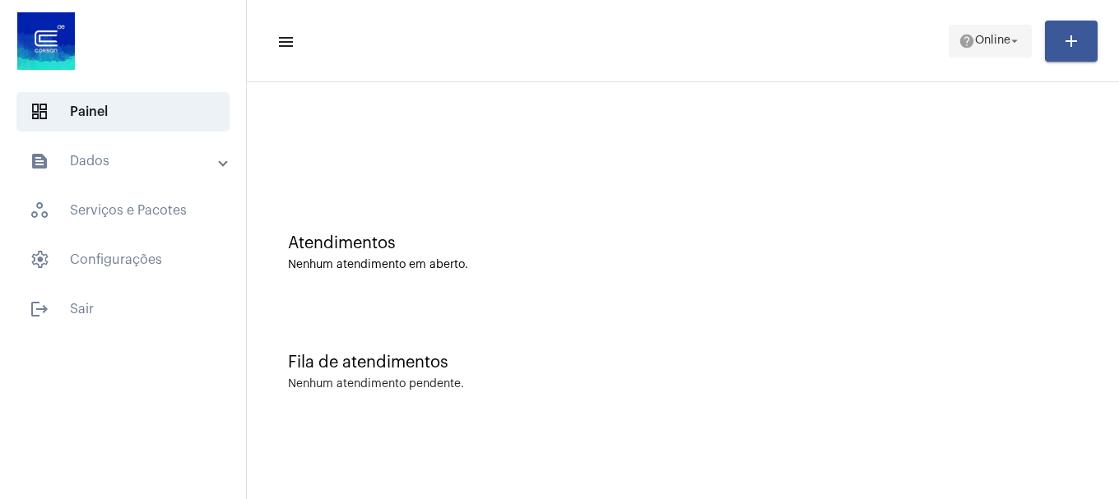
click at [960, 40] on mat-icon "help" at bounding box center [966, 41] width 16 height 16
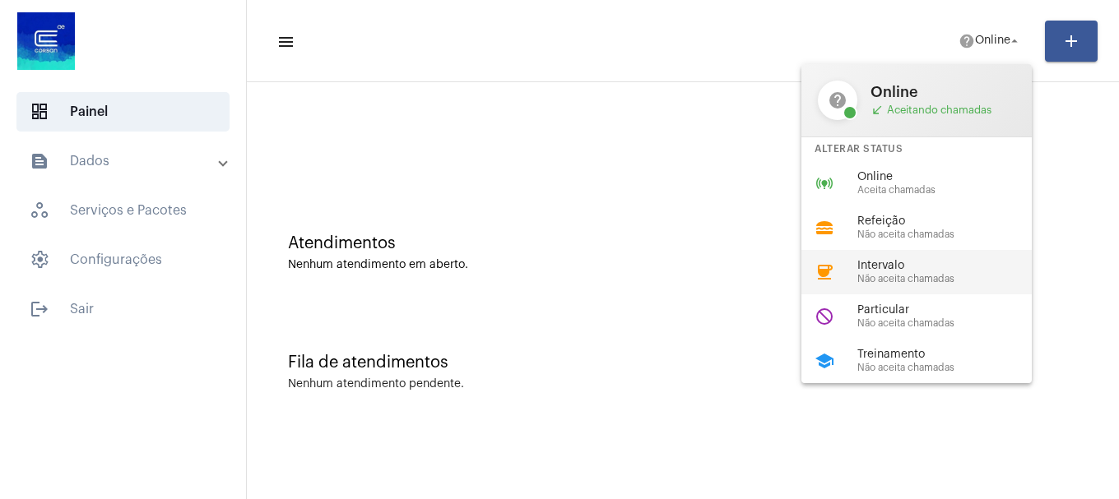
click at [905, 263] on span "Intervalo" at bounding box center [951, 266] width 188 height 12
